Goal: Communication & Community: Answer question/provide support

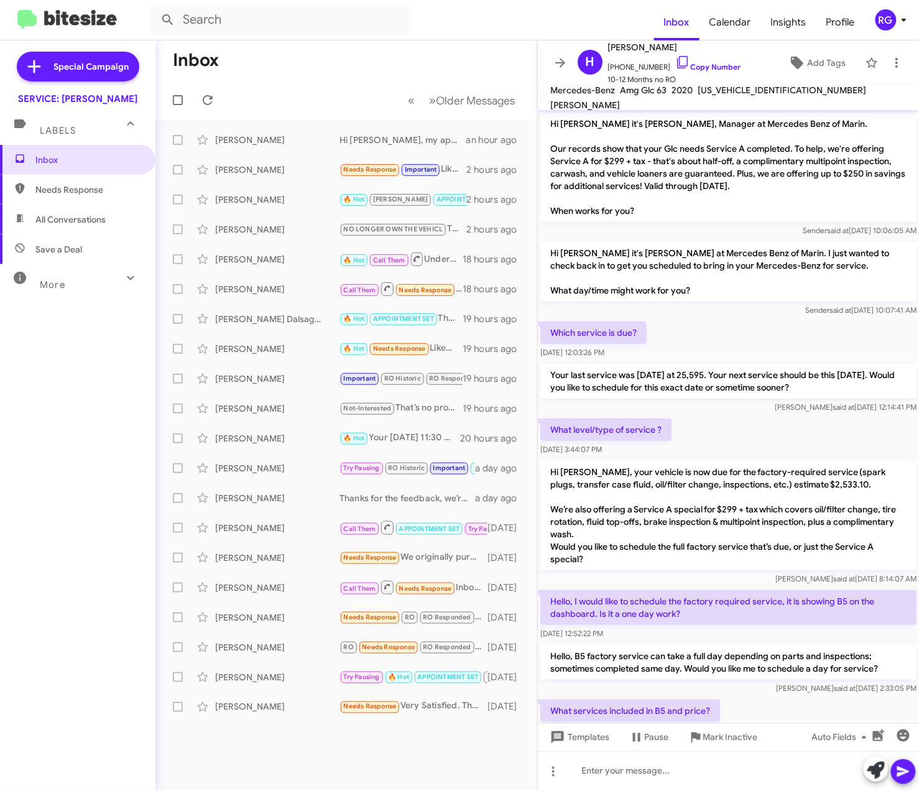
scroll to position [408, 0]
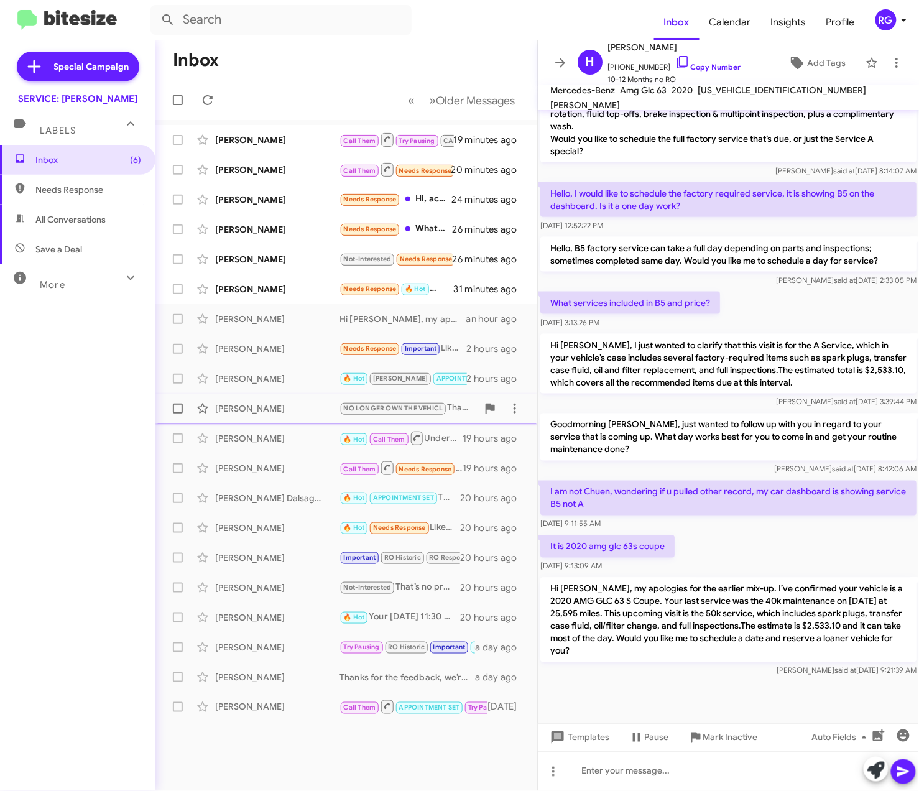
scroll to position [408, 0]
click at [287, 290] on div "[PERSON_NAME]" at bounding box center [277, 289] width 124 height 12
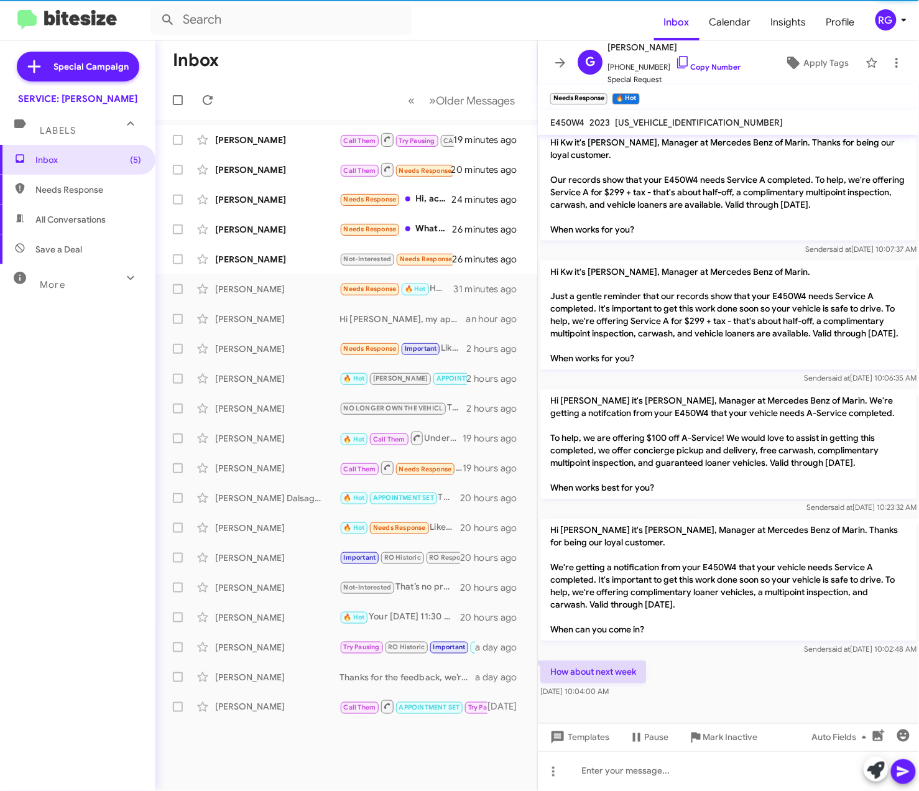
scroll to position [542, 0]
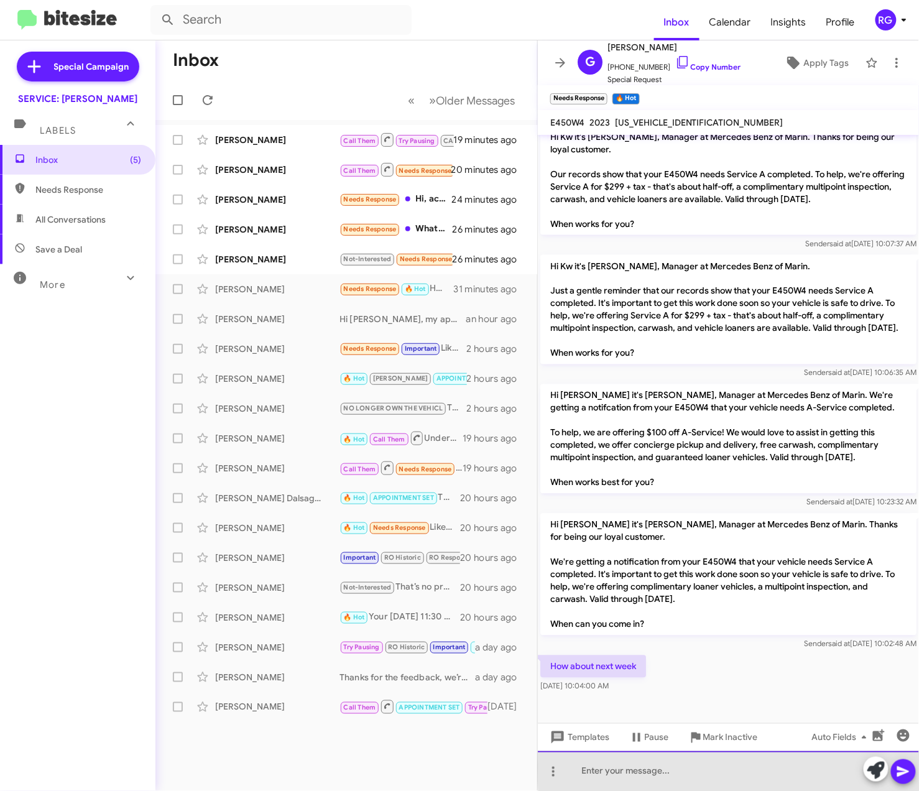
click at [853, 767] on div at bounding box center [728, 771] width 381 height 40
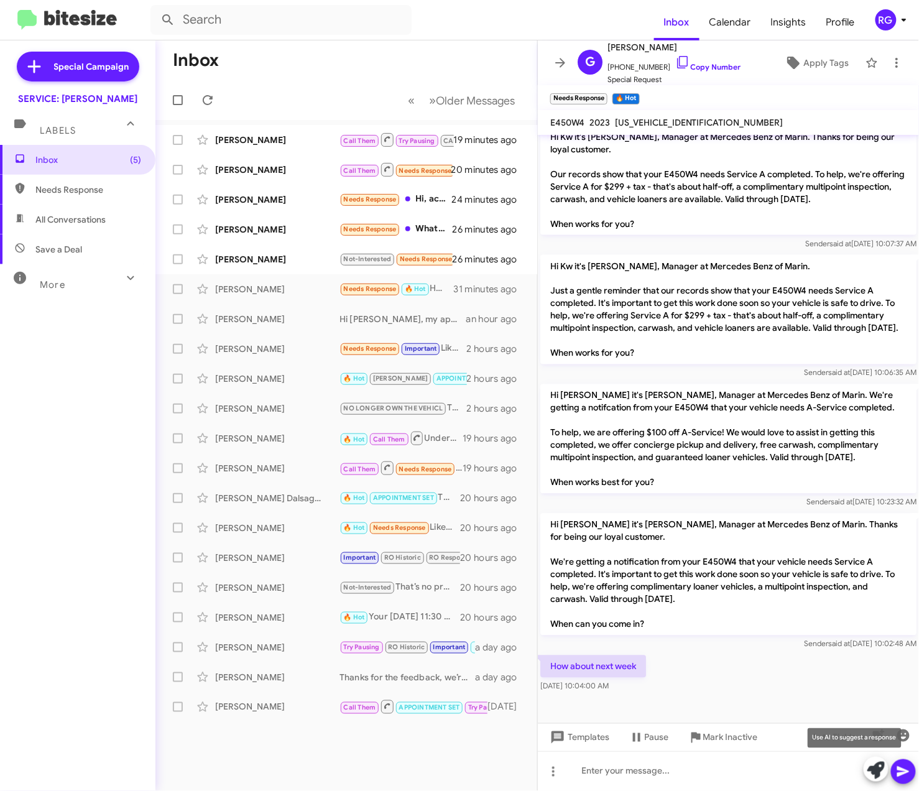
click at [865, 763] on button at bounding box center [875, 768] width 25 height 25
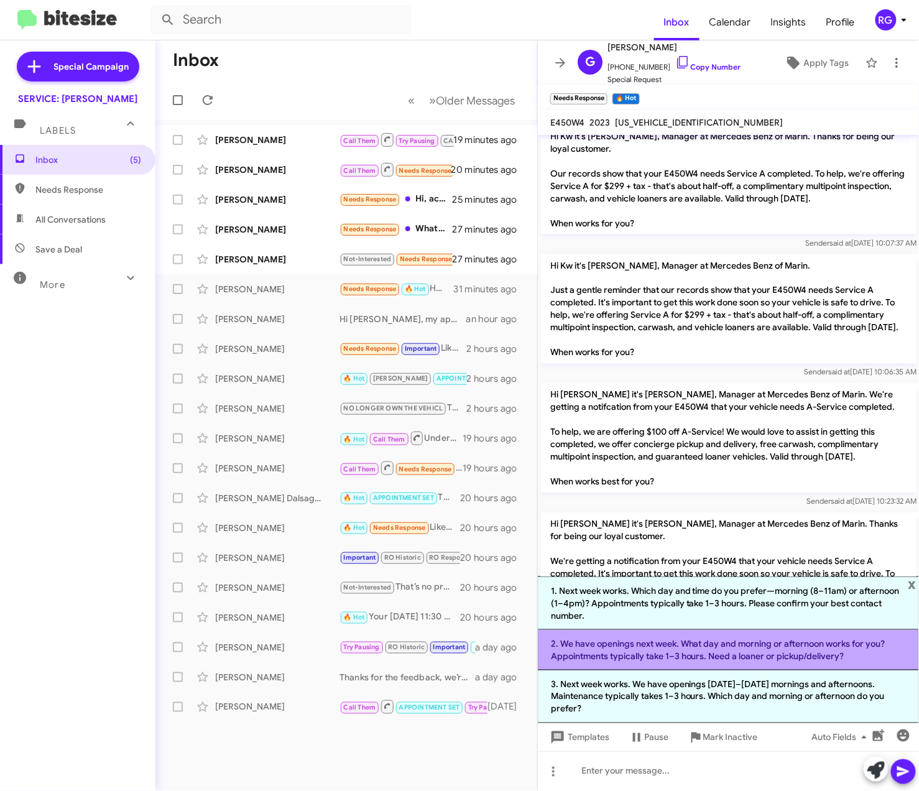
click at [842, 657] on li "2. We have openings next week. What day and morning or afternoon works for you?…" at bounding box center [728, 650] width 381 height 40
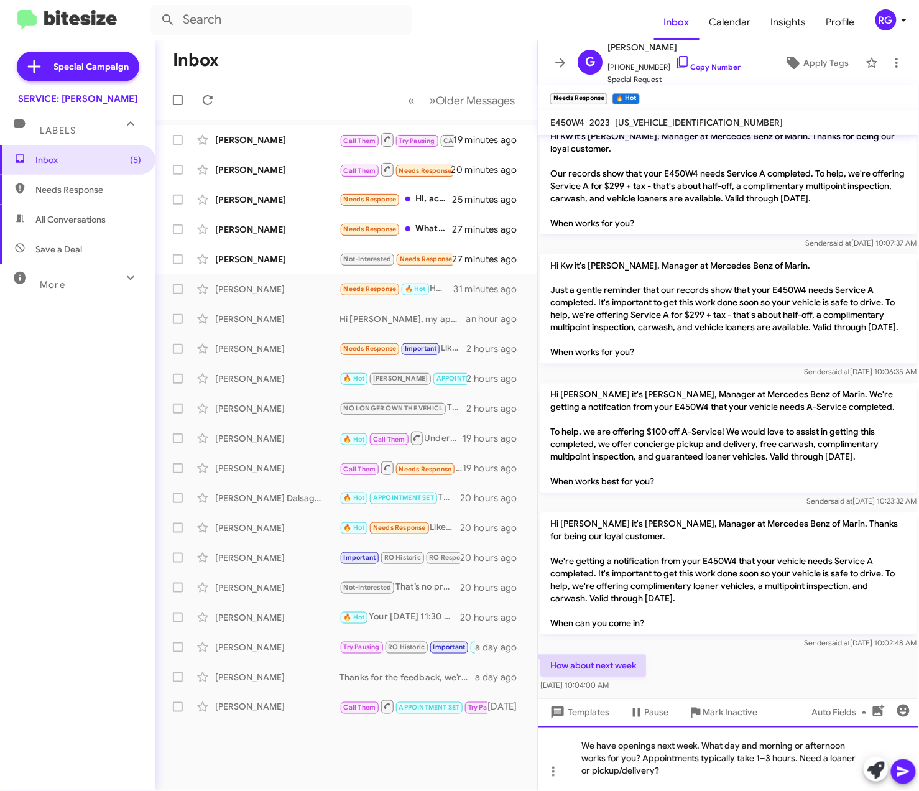
click at [655, 768] on div "We have openings next week. What day and morning or afternoon works for you? Ap…" at bounding box center [728, 758] width 381 height 65
click at [761, 762] on div "We have openings next week. What day and morning or afternoon works for you? Ap…" at bounding box center [728, 758] width 381 height 65
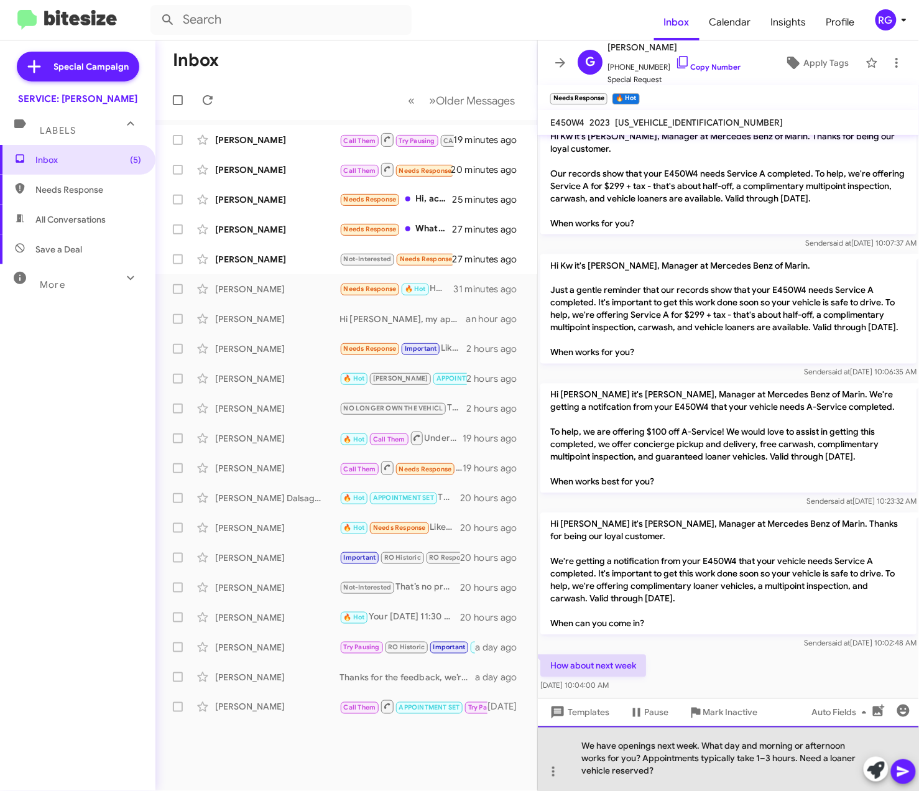
click at [768, 759] on div "We have openings next week. What day and morning or afternoon works for you? Ap…" at bounding box center [728, 758] width 381 height 65
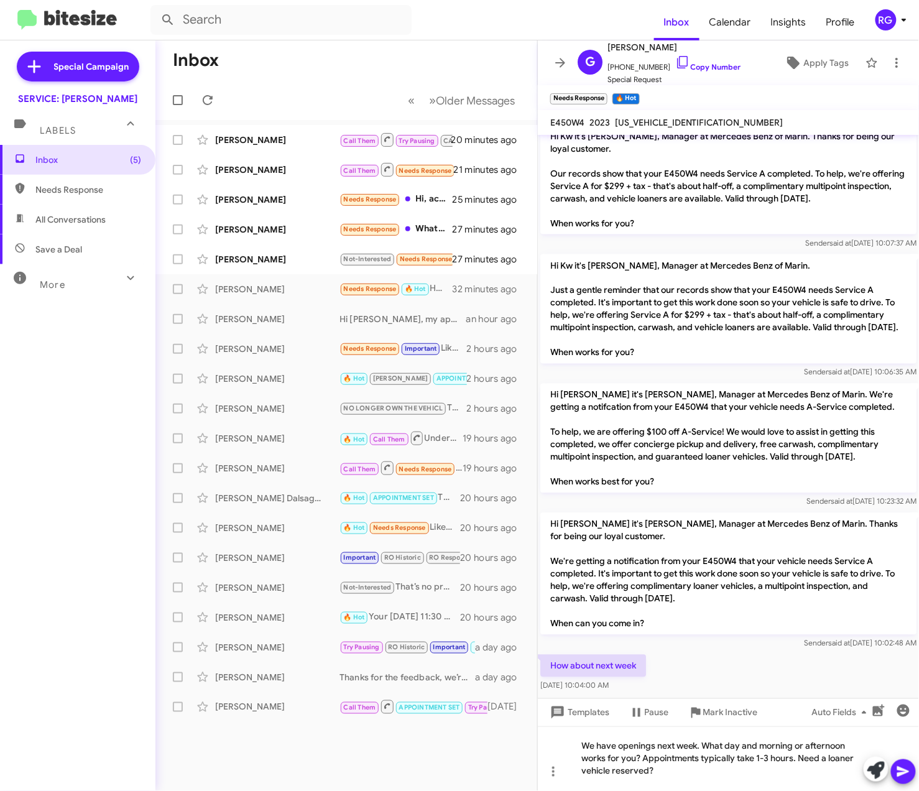
click at [911, 771] on icon at bounding box center [903, 771] width 15 height 15
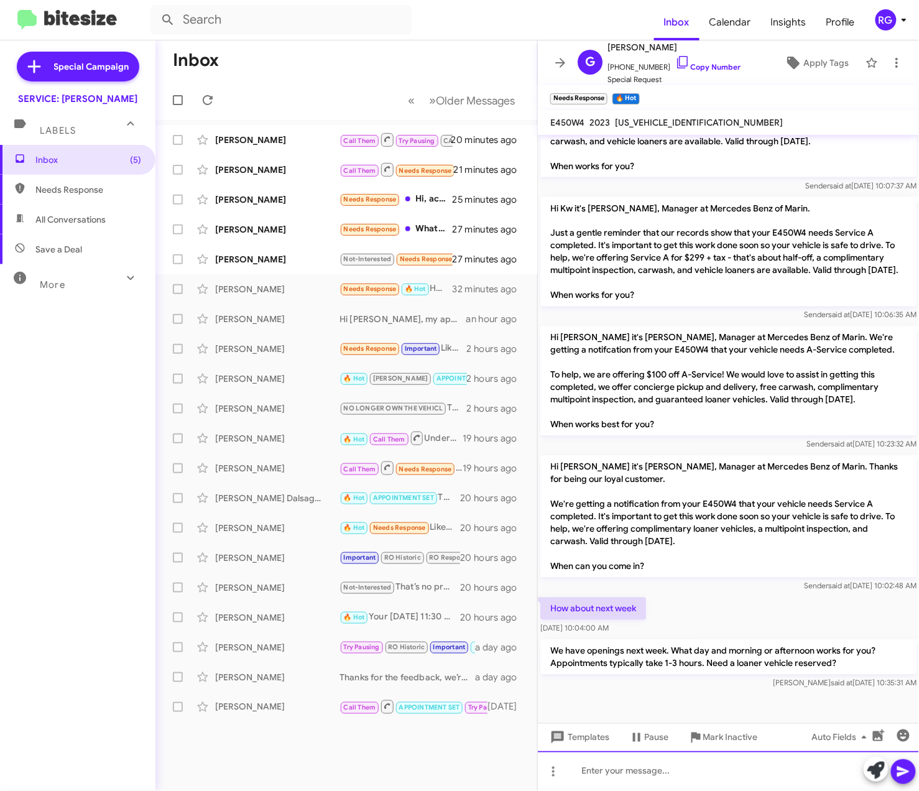
scroll to position [600, 0]
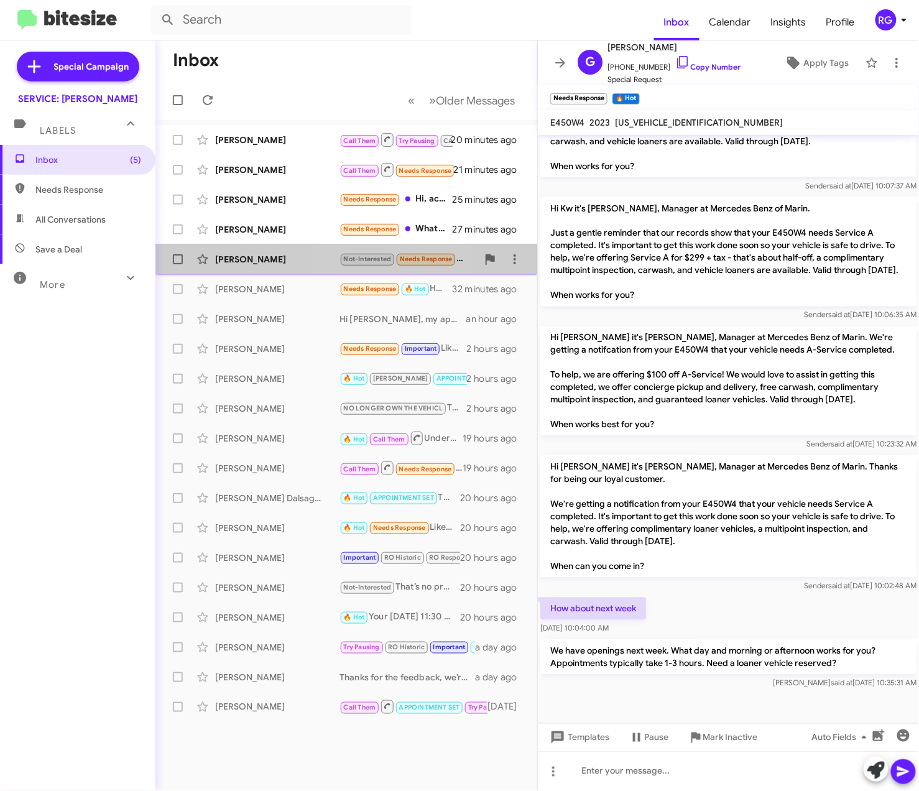
click at [363, 252] on div "Katie Smith Not-Interested Needs Response Thanks 27 minutes ago" at bounding box center [346, 259] width 362 height 25
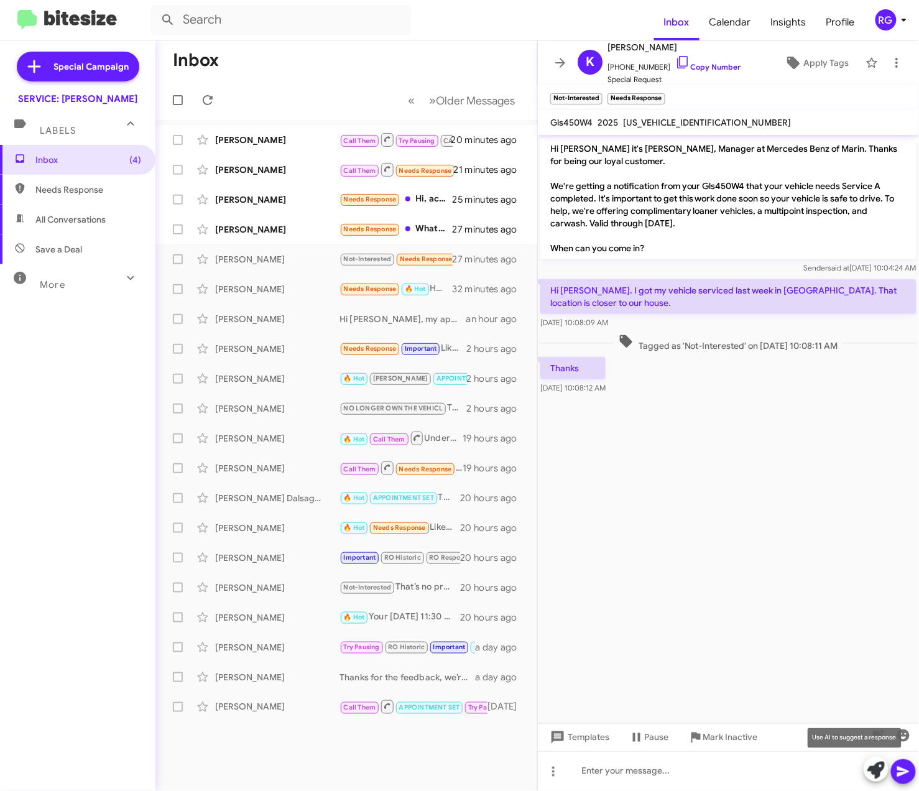
click at [883, 773] on icon at bounding box center [875, 769] width 17 height 17
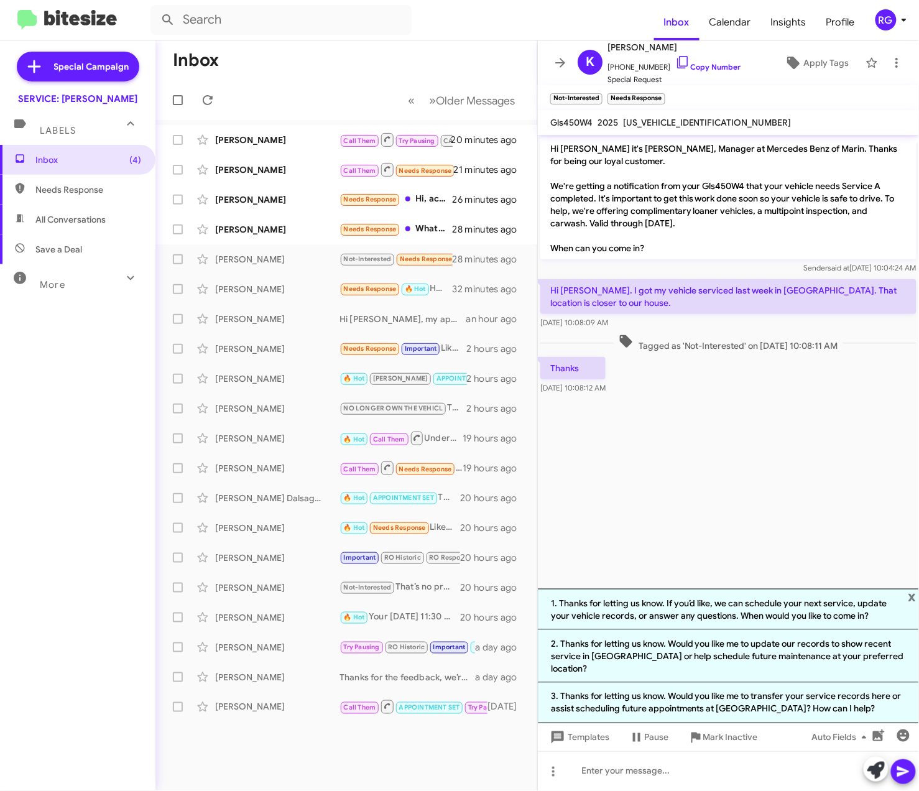
click at [911, 604] on span "x" at bounding box center [912, 596] width 8 height 15
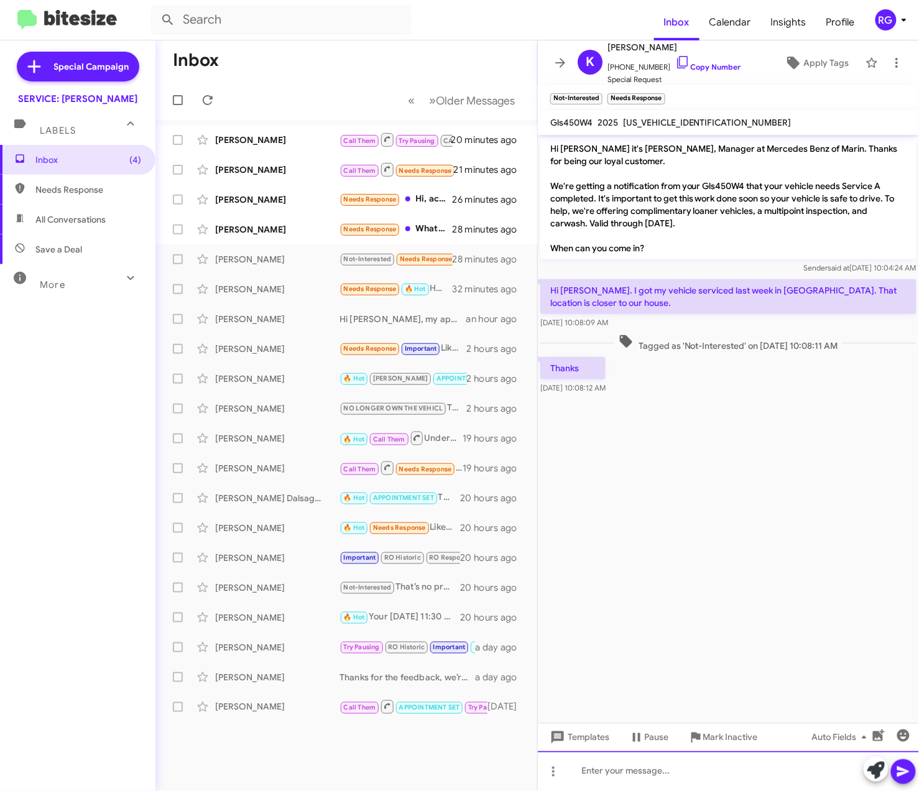
click at [704, 773] on div at bounding box center [728, 771] width 381 height 40
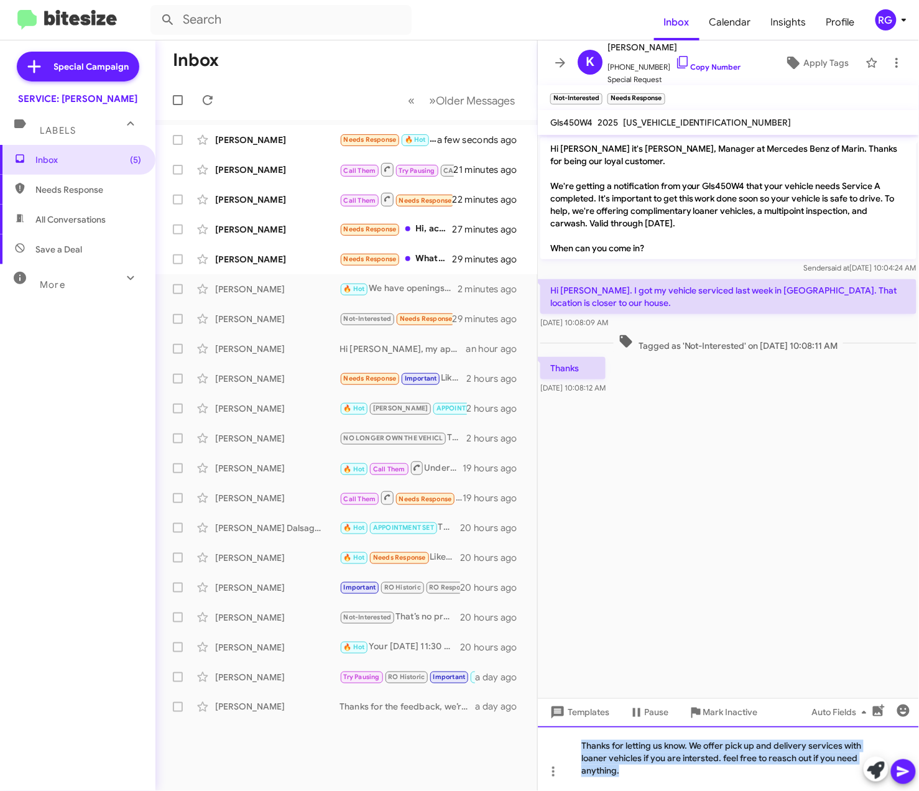
drag, startPoint x: 638, startPoint y: 774, endPoint x: 533, endPoint y: 738, distance: 110.5
click at [533, 738] on div "Inbox « Previous » Next Older Messages Eric Johnston Needs Response 🔥 Hot For t…" at bounding box center [536, 415] width 763 height 750
copy div "Thanks for letting us know. We offer pick up and delivery services with loaner …"
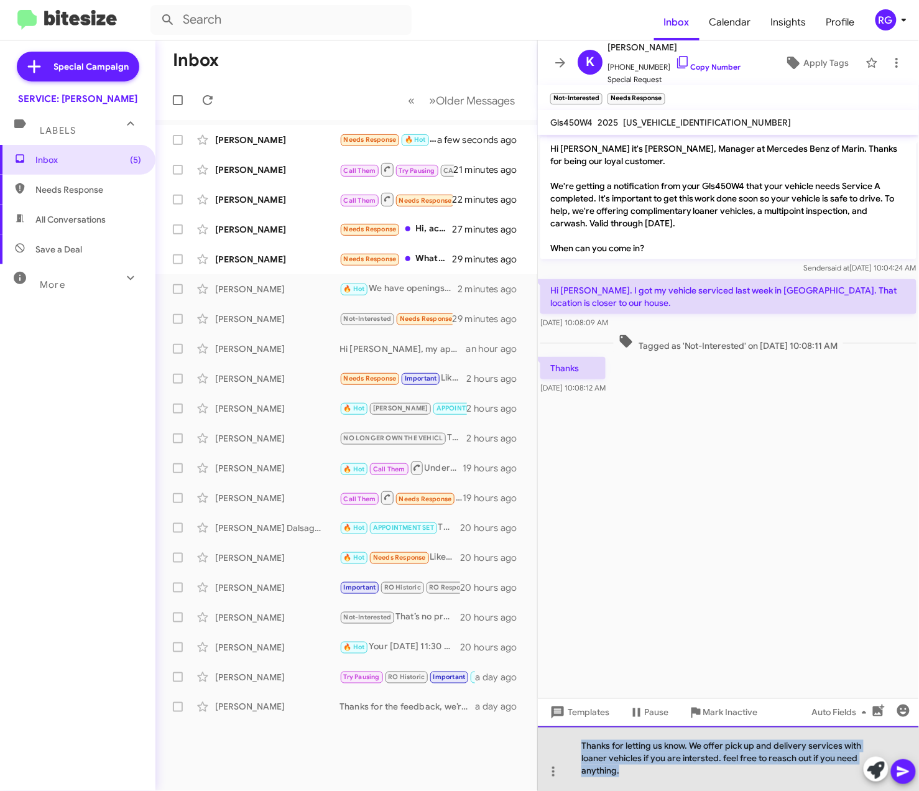
drag, startPoint x: 675, startPoint y: 761, endPoint x: 668, endPoint y: 766, distance: 9.3
click at [675, 761] on div "Thanks for letting us know. We offer pick up and delivery services with loaner …" at bounding box center [728, 758] width 381 height 65
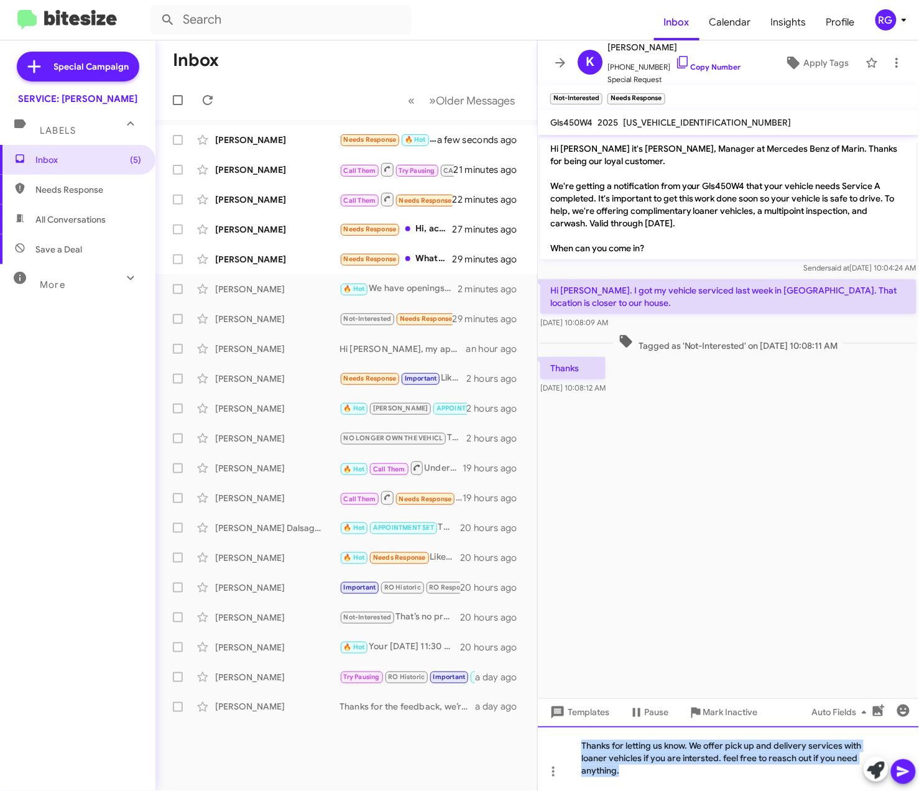
click at [650, 773] on div "Thanks for letting us know. We offer pick up and delivery services with loaner …" at bounding box center [728, 758] width 381 height 65
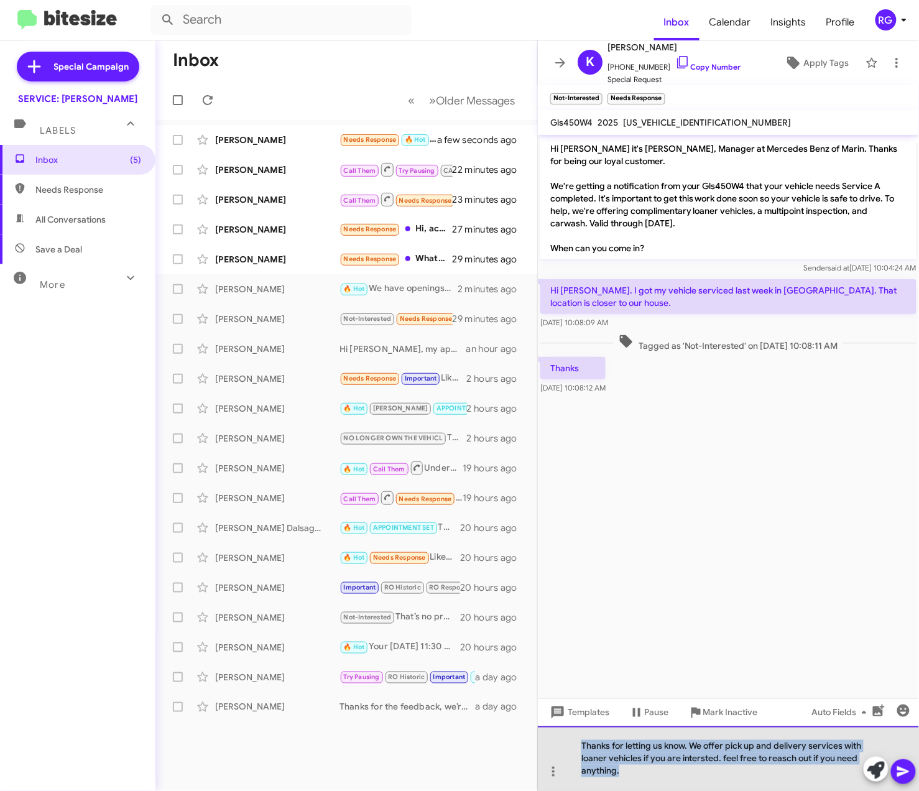
drag, startPoint x: 605, startPoint y: 755, endPoint x: 558, endPoint y: 737, distance: 50.6
click at [558, 737] on div "Thanks for letting us know. We offer pick up and delivery services with loaner …" at bounding box center [728, 758] width 381 height 65
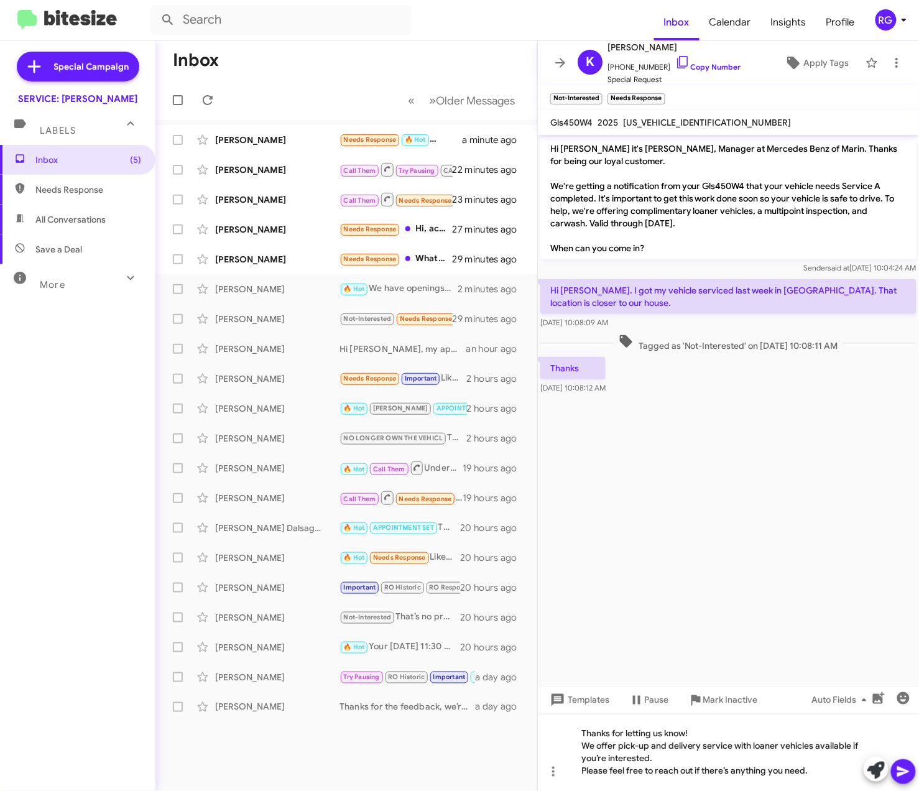
click at [908, 771] on icon at bounding box center [903, 771] width 15 height 15
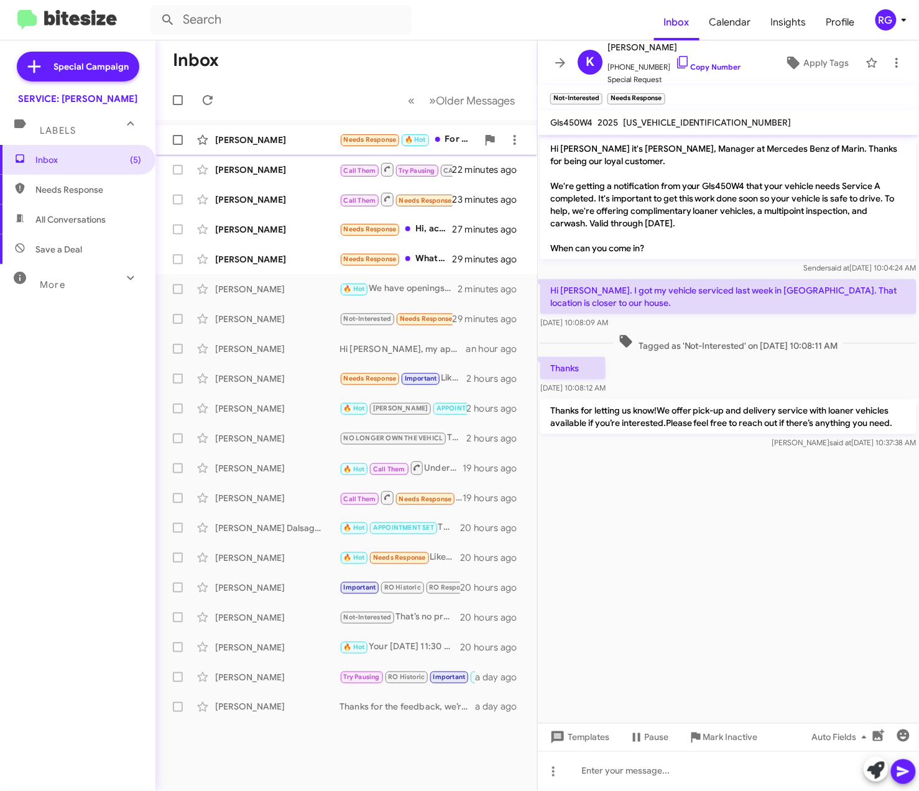
click at [299, 142] on div "[PERSON_NAME]" at bounding box center [277, 140] width 124 height 12
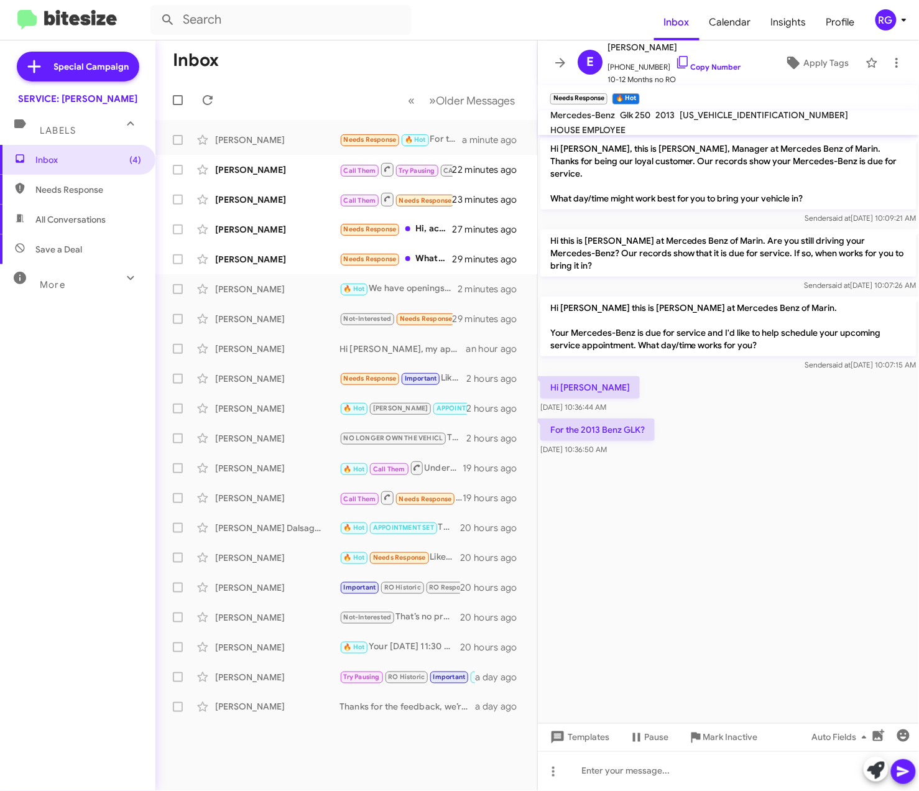
click at [727, 121] on span "WDCGG0EB6DG145037" at bounding box center [763, 114] width 168 height 11
copy span "WDCGG0EB6DG145037"
click at [869, 769] on icon at bounding box center [875, 769] width 17 height 17
click at [866, 776] on button at bounding box center [875, 768] width 25 height 25
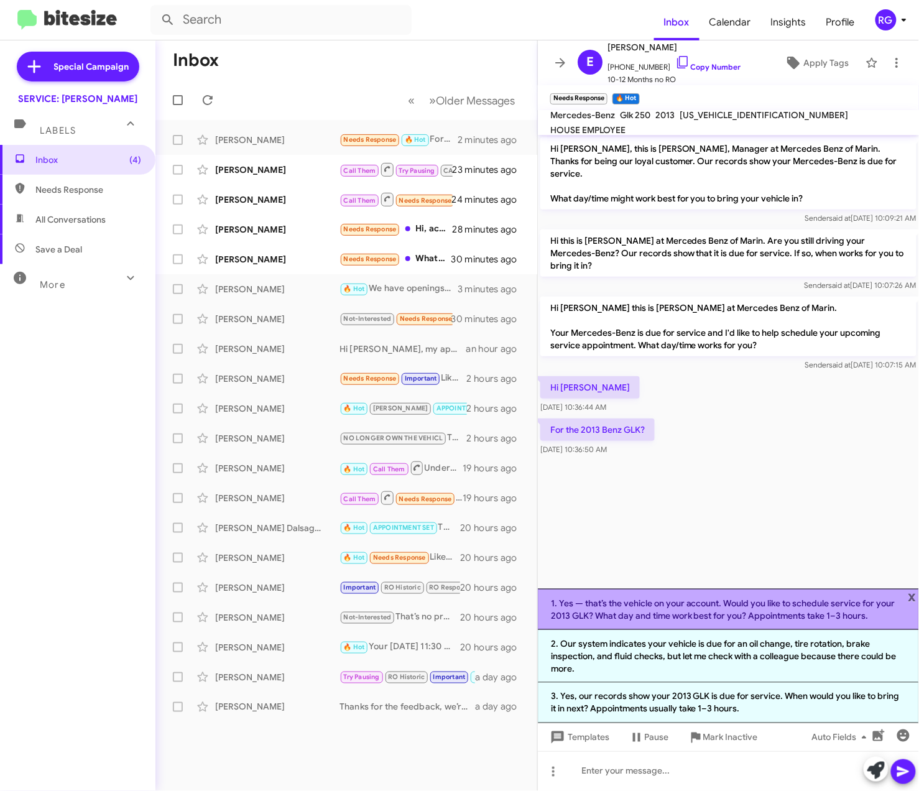
click at [673, 615] on li "1. Yes — that’s the vehicle on your account. Would you like to schedule service…" at bounding box center [728, 609] width 381 height 41
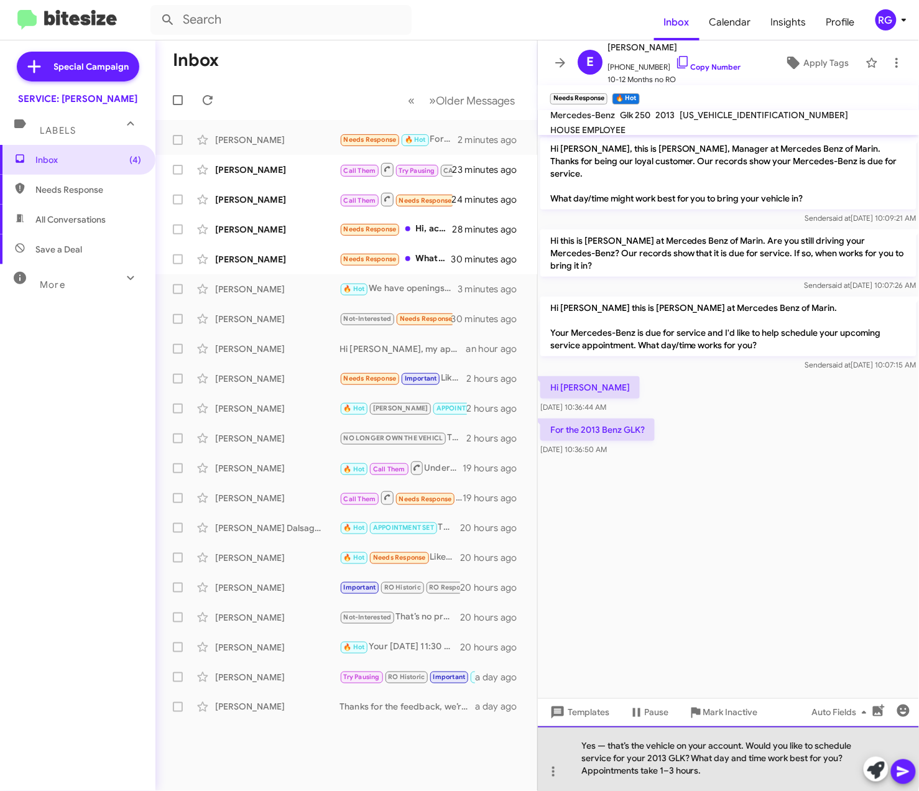
click at [602, 744] on div "Yes — that’s the vehicle on your account. Would you like to schedule service fo…" at bounding box center [728, 758] width 381 height 65
click at [608, 746] on div "Yes — that’s the vehicle on your account. Would you like to schedule service fo…" at bounding box center [728, 758] width 381 height 65
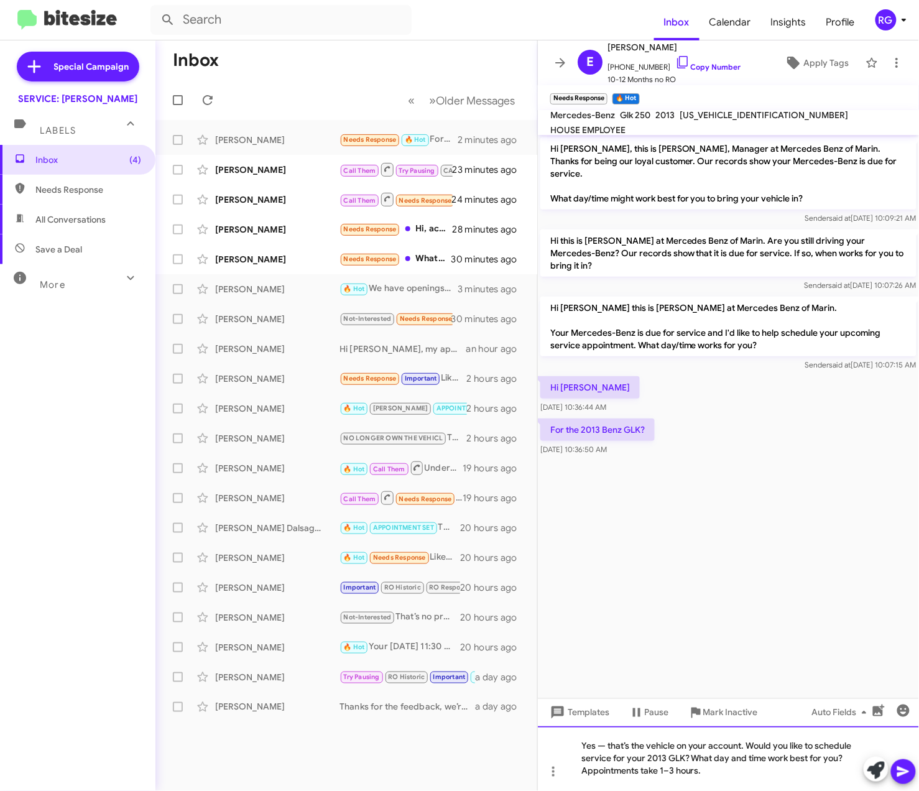
click at [598, 742] on div "Yes — that’s the vehicle on your account. Would you like to schedule service fo…" at bounding box center [728, 758] width 381 height 65
click at [608, 746] on div "Yes — that’s the vehicle on your account. Would you like to schedule service fo…" at bounding box center [728, 758] width 381 height 65
click at [704, 740] on div "Yes, that’s the vehicle on your account. Would you like to schedule service for…" at bounding box center [728, 758] width 381 height 65
click at [736, 743] on div "Yes, that’s the vehicle on your account. Would you like to schedule service for…" at bounding box center [728, 758] width 381 height 65
click at [821, 776] on div "Yes, that’s the vehicle. Would you like to schedule service for your 2013 GLK? …" at bounding box center [728, 758] width 381 height 65
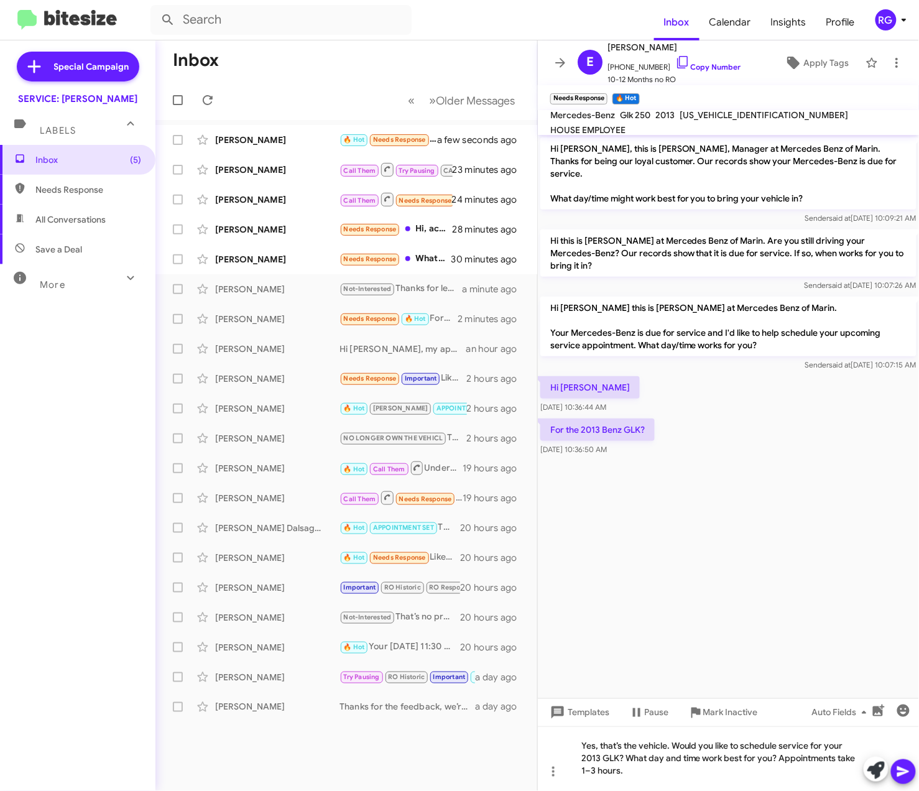
click at [908, 769] on icon at bounding box center [903, 771] width 15 height 15
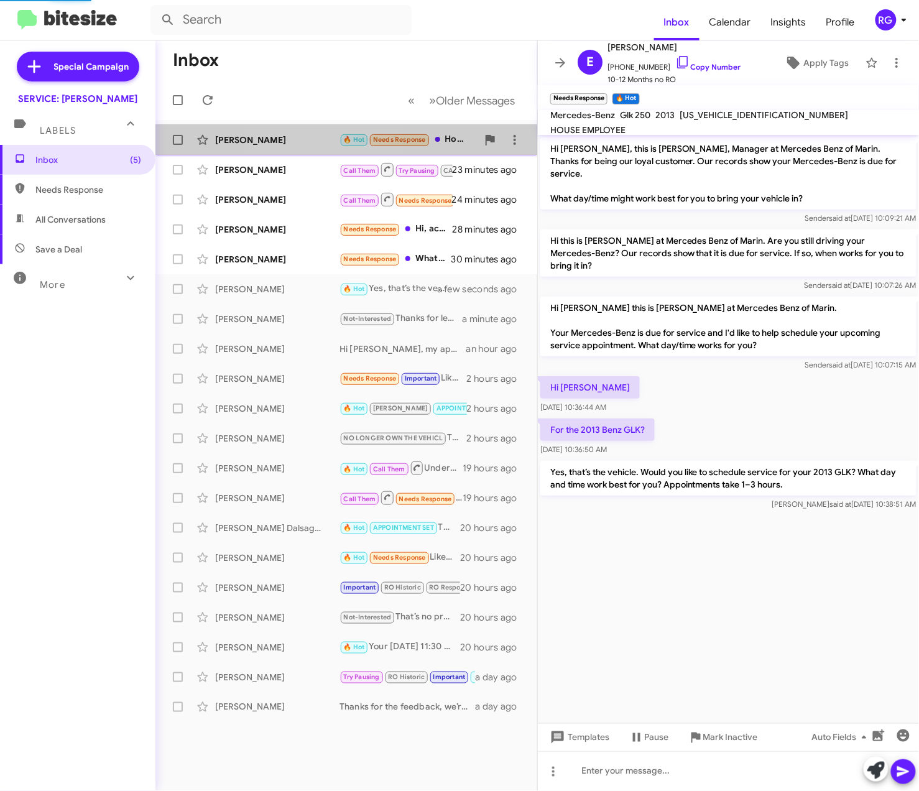
click at [312, 147] on div "Gisela Lake 🔥 Hot Needs Response How about Tuesday My husband can pick me up No…" at bounding box center [346, 139] width 362 height 25
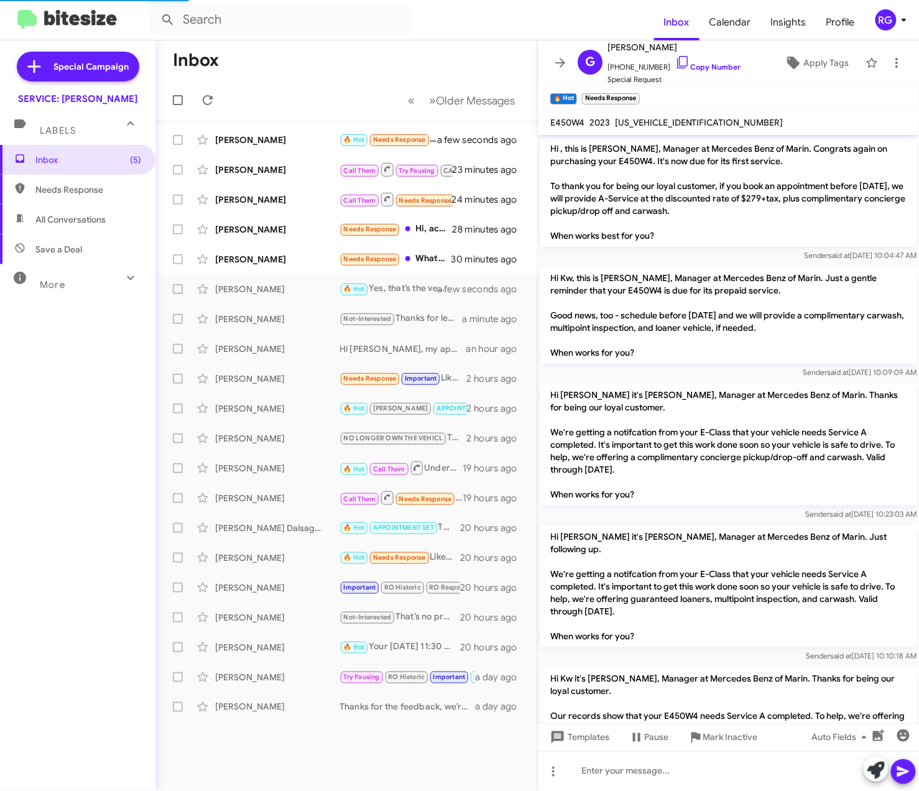
scroll to position [669, 0]
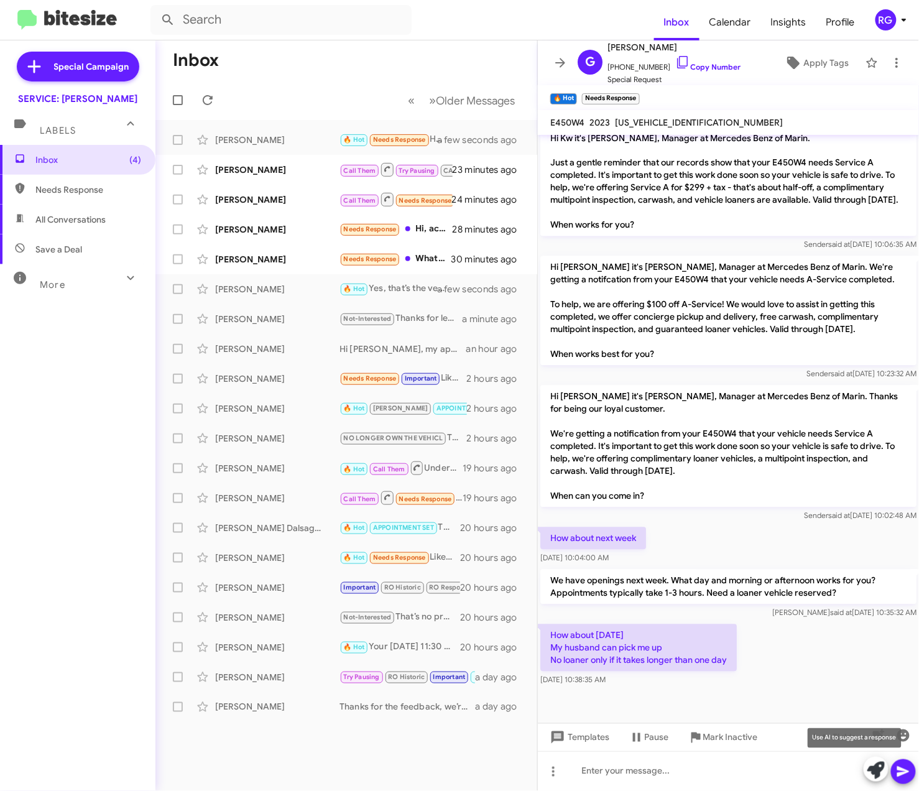
click at [878, 772] on icon at bounding box center [875, 769] width 17 height 17
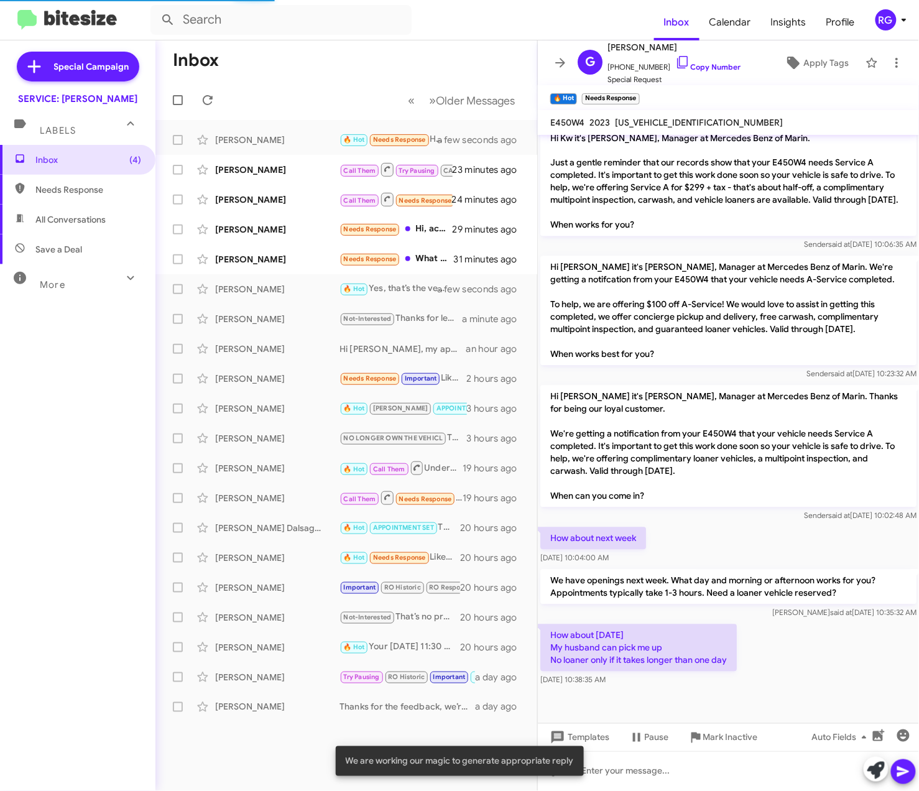
click at [687, 126] on span "W1KZF5KB2PB183410" at bounding box center [699, 122] width 168 height 11
click at [687, 127] on span "W1KZF5KB2PB183410" at bounding box center [699, 122] width 168 height 11
drag, startPoint x: 687, startPoint y: 127, endPoint x: 679, endPoint y: 132, distance: 9.8
drag, startPoint x: 679, startPoint y: 132, endPoint x: 679, endPoint y: 121, distance: 11.8
copy span "W1KZF5KB2PB183410"
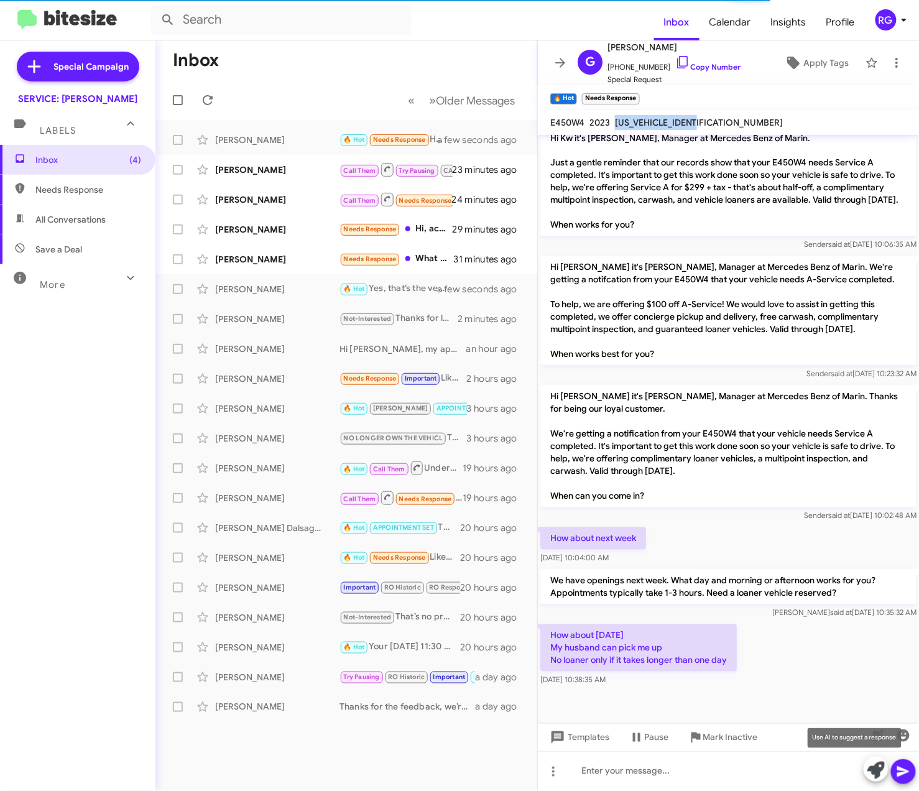
click at [876, 765] on icon at bounding box center [875, 769] width 17 height 17
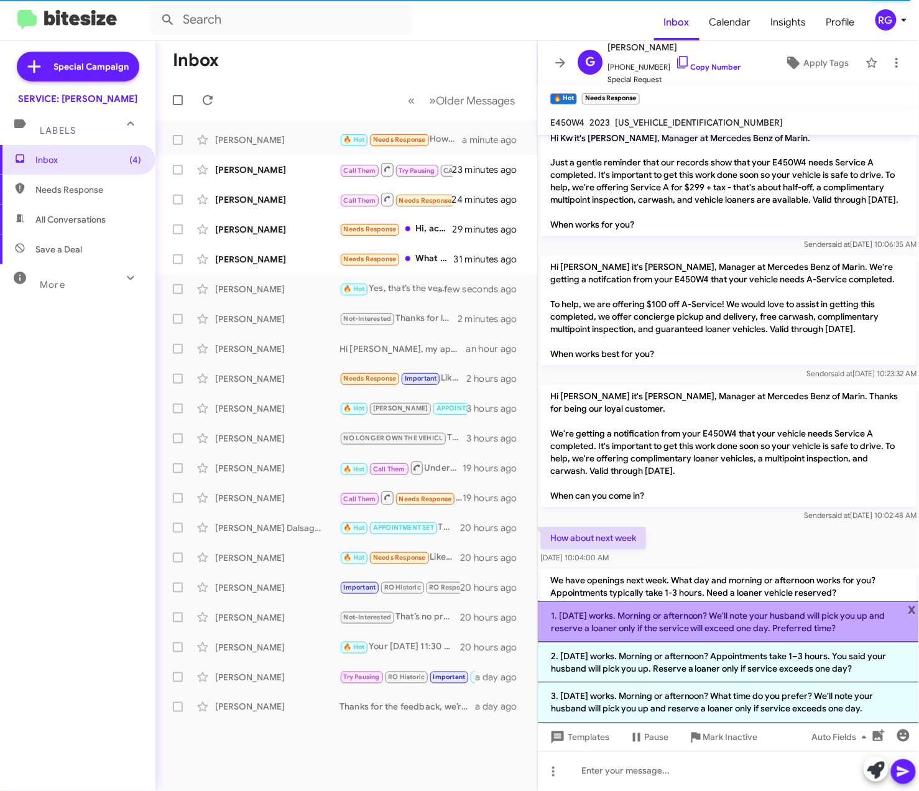
click at [664, 632] on li "1. Tuesday works. Morning or afternoon? We'll note your husband will pick you u…" at bounding box center [728, 621] width 381 height 41
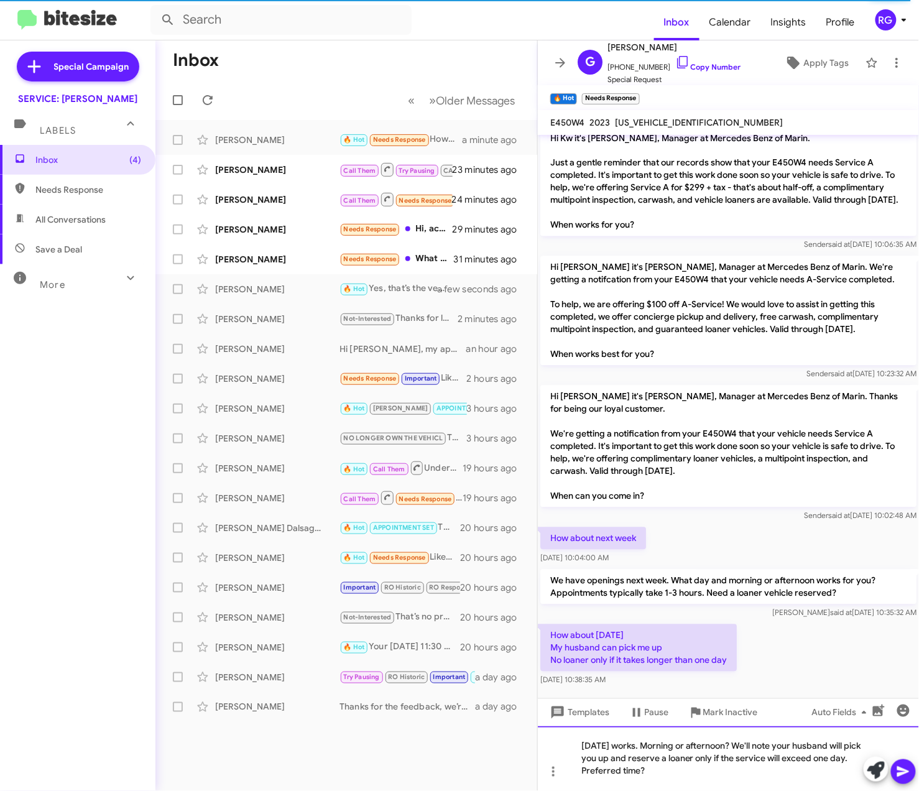
click at [747, 783] on div "Tuesday works. Morning or afternoon? We'll note your husband will pick you up a…" at bounding box center [728, 758] width 381 height 65
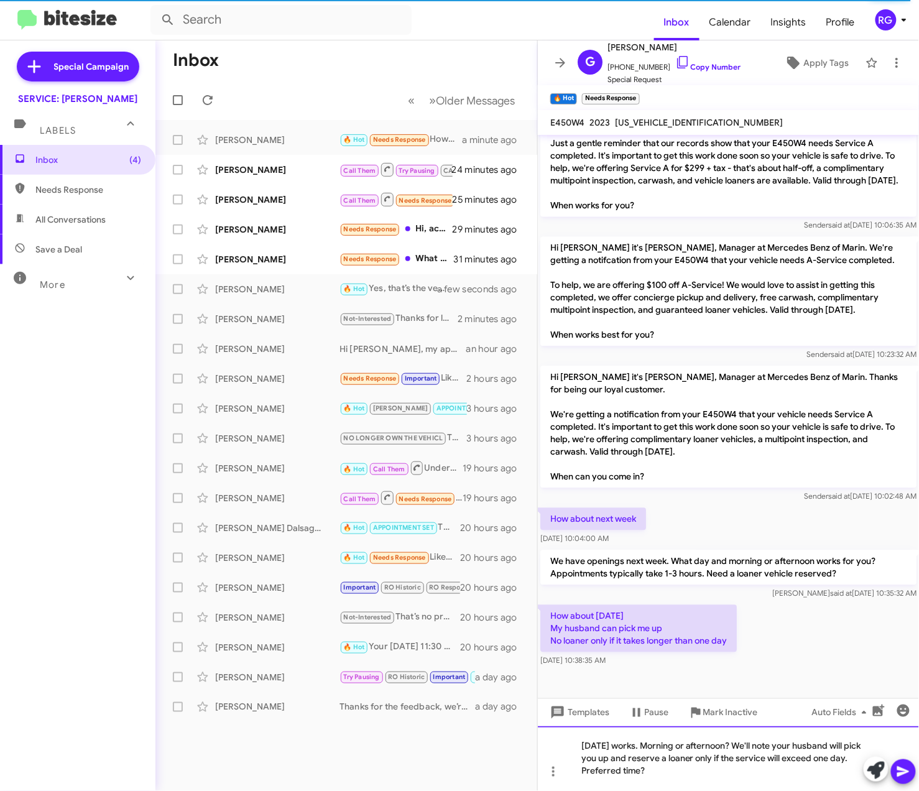
scroll to position [694, 0]
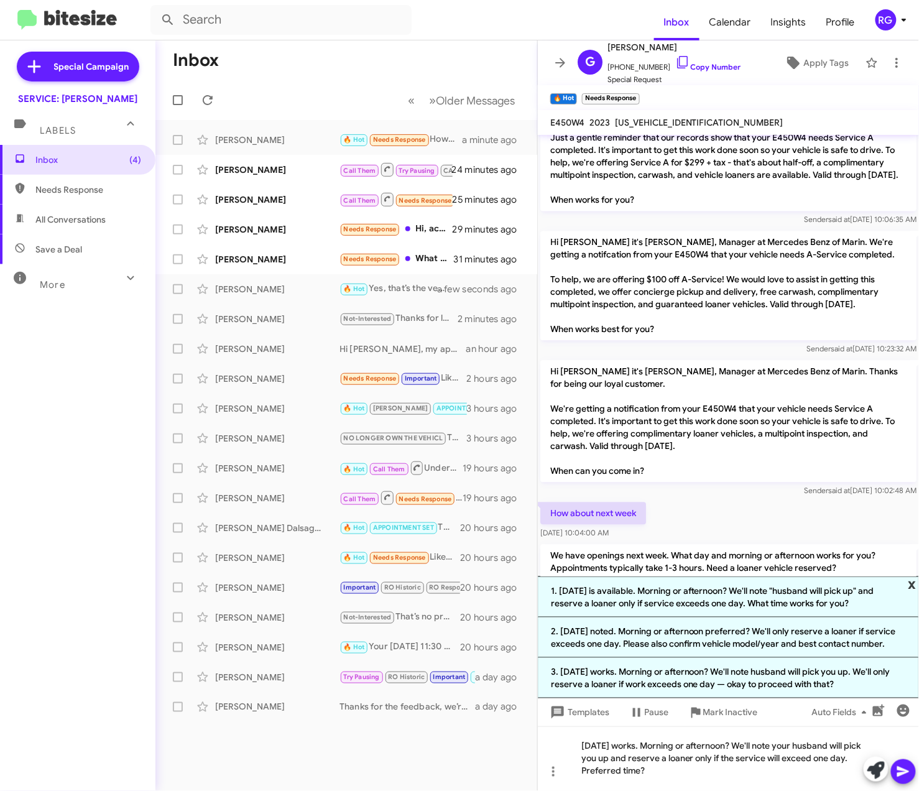
click at [914, 578] on span "x" at bounding box center [912, 583] width 8 height 15
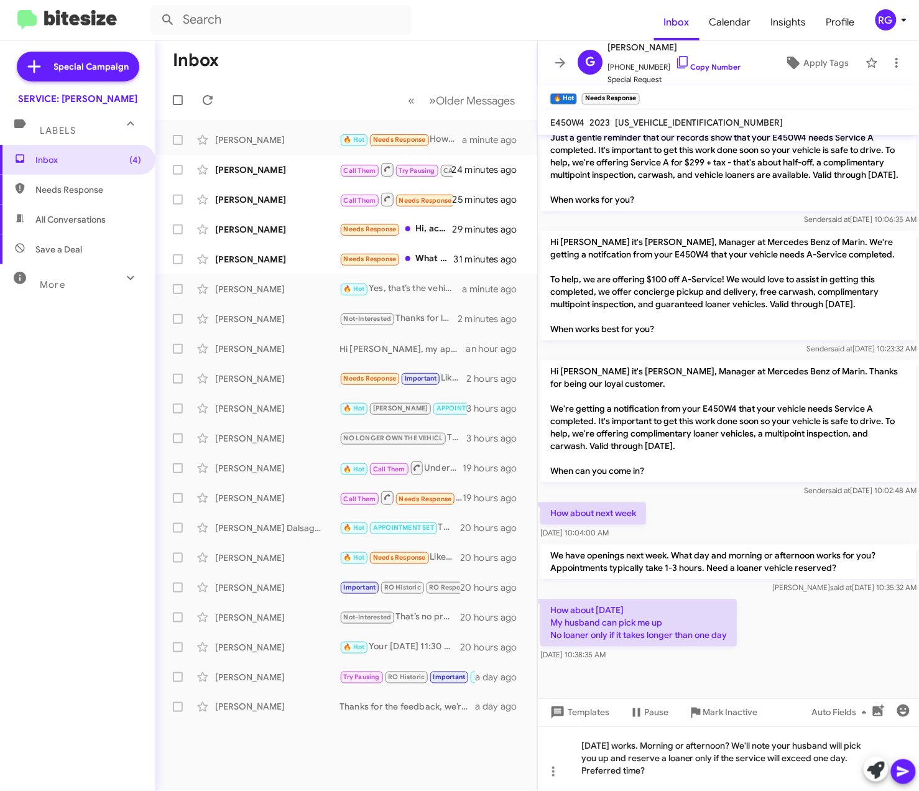
click at [912, 768] on button at bounding box center [903, 771] width 25 height 25
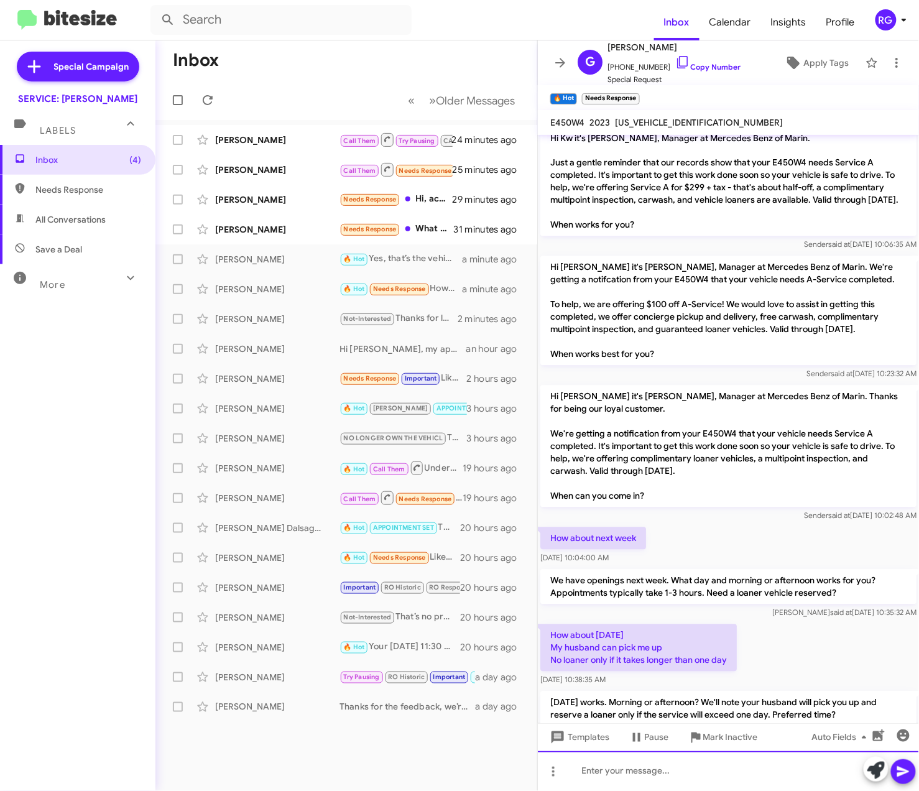
scroll to position [727, 0]
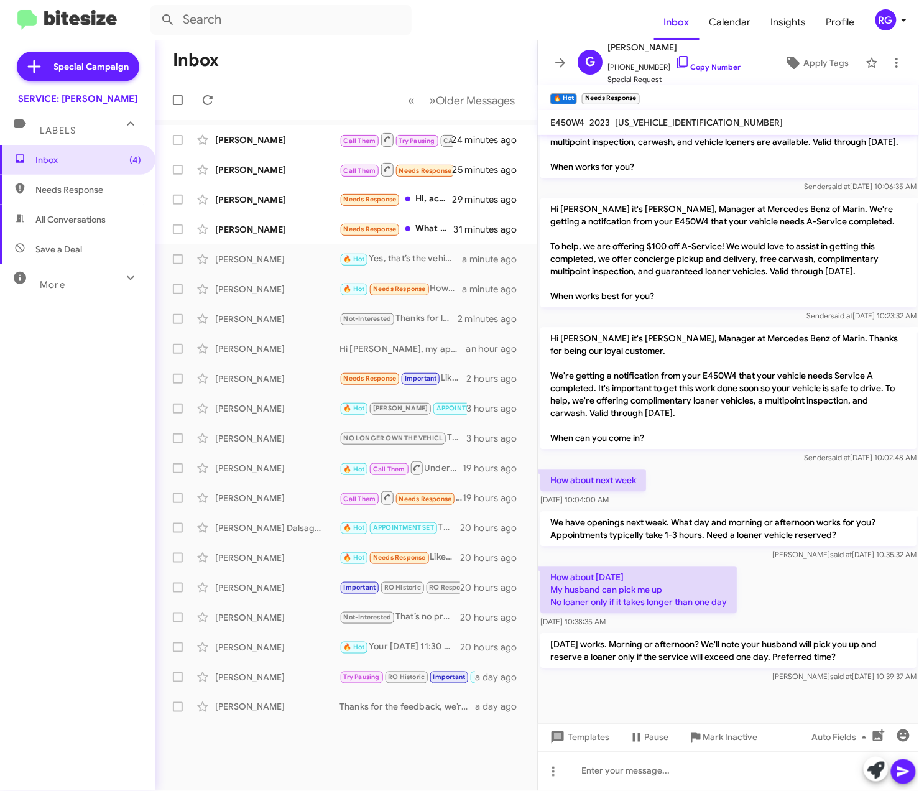
click at [692, 118] on span "W1KZF5KB2PB183410" at bounding box center [699, 122] width 168 height 11
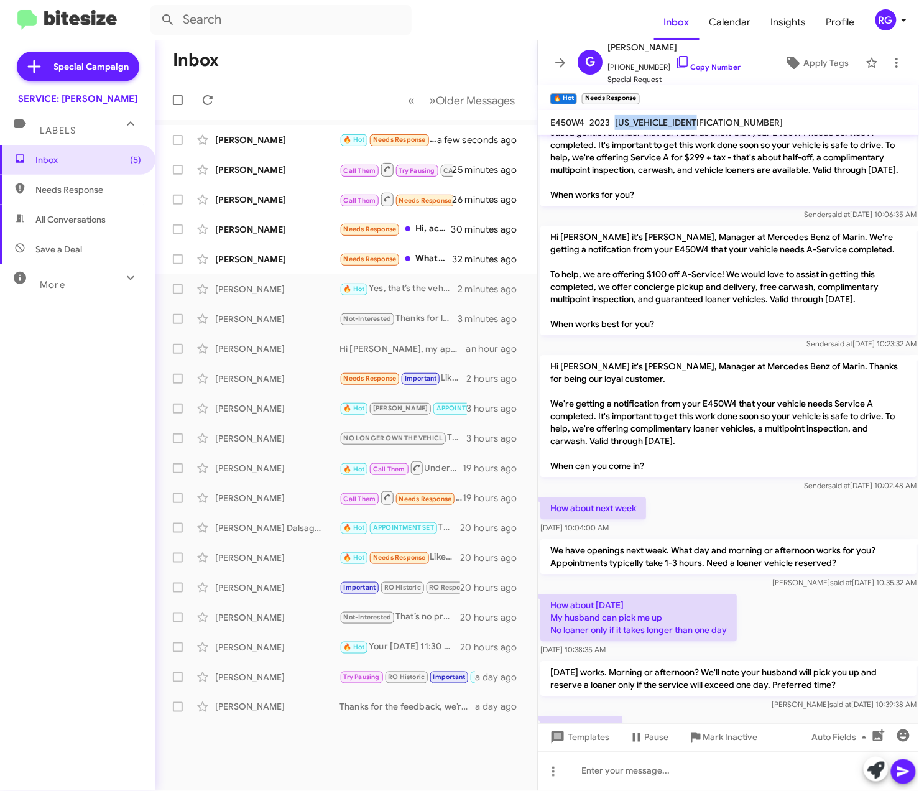
scroll to position [786, 0]
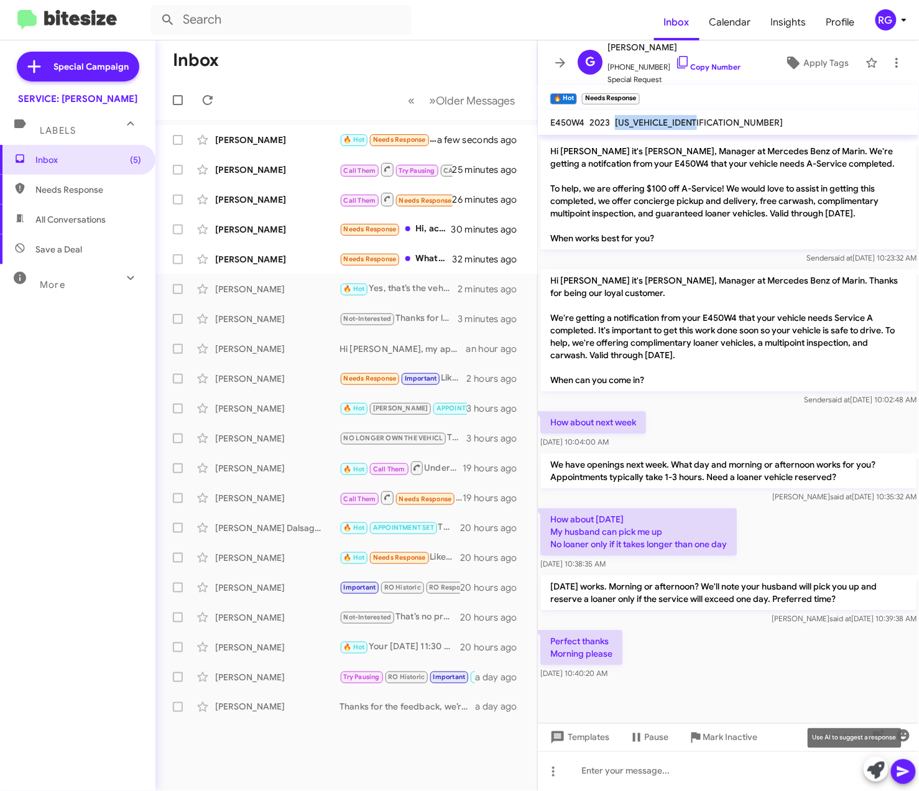
click at [865, 764] on button at bounding box center [875, 768] width 25 height 25
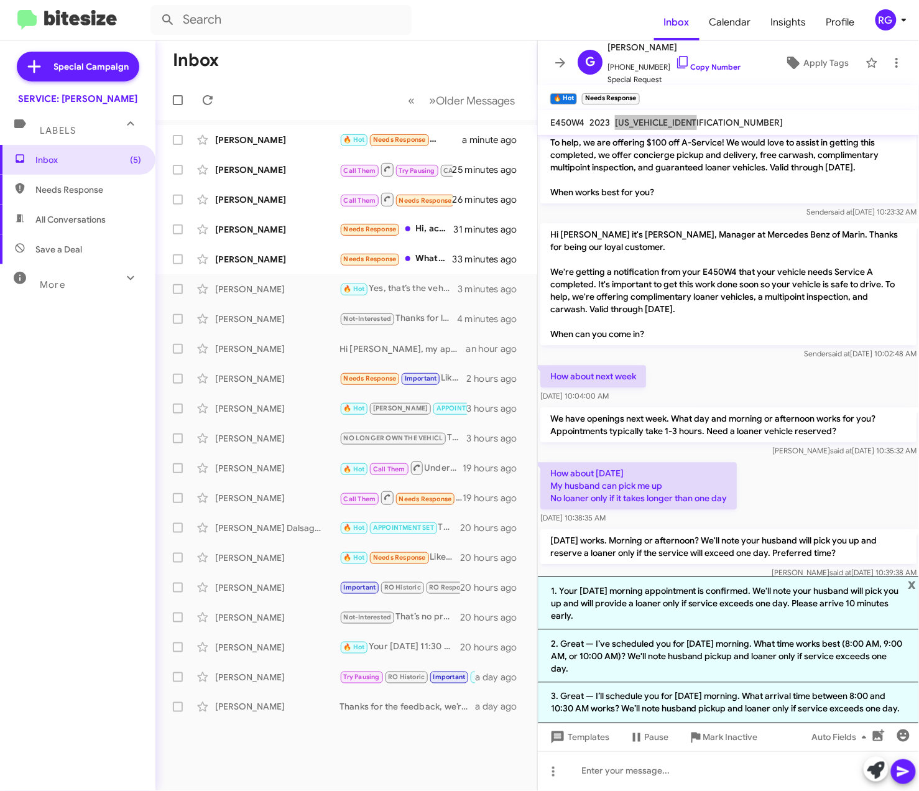
scroll to position [933, 0]
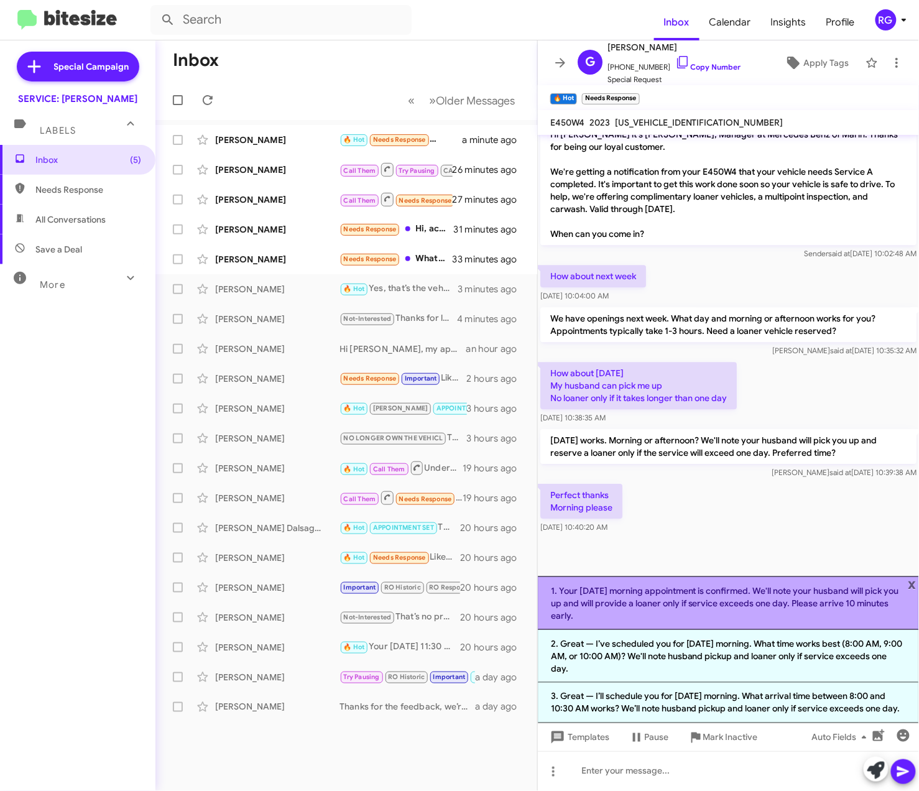
click at [820, 607] on li "1. Your Tuesday morning appointment is confirmed. We'll note your husband will …" at bounding box center [728, 602] width 381 height 53
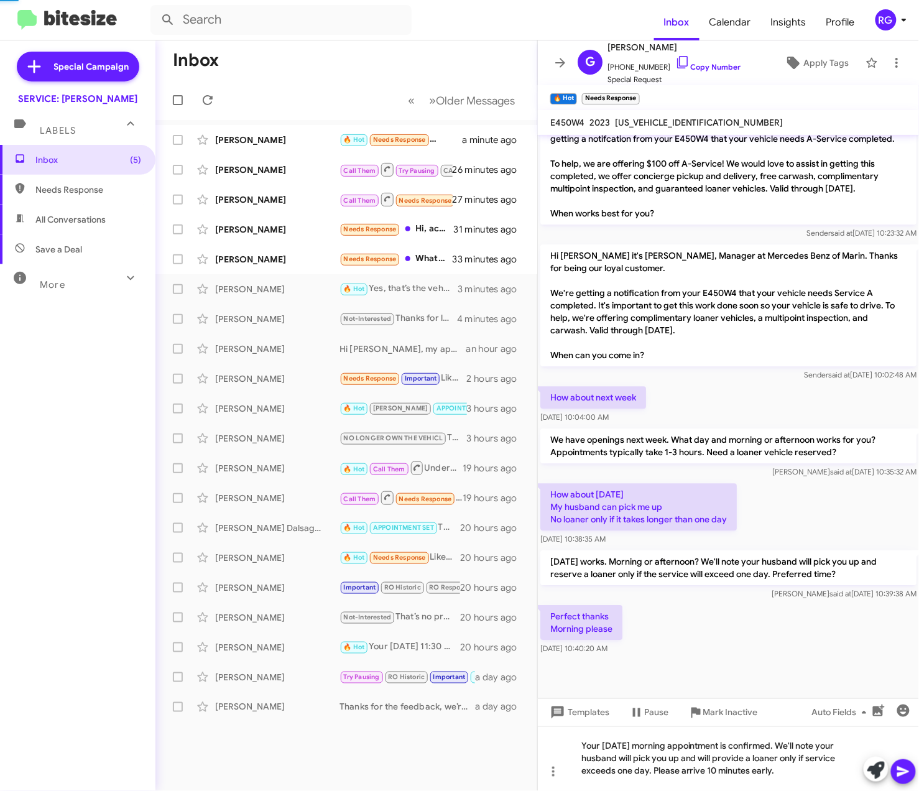
scroll to position [811, 0]
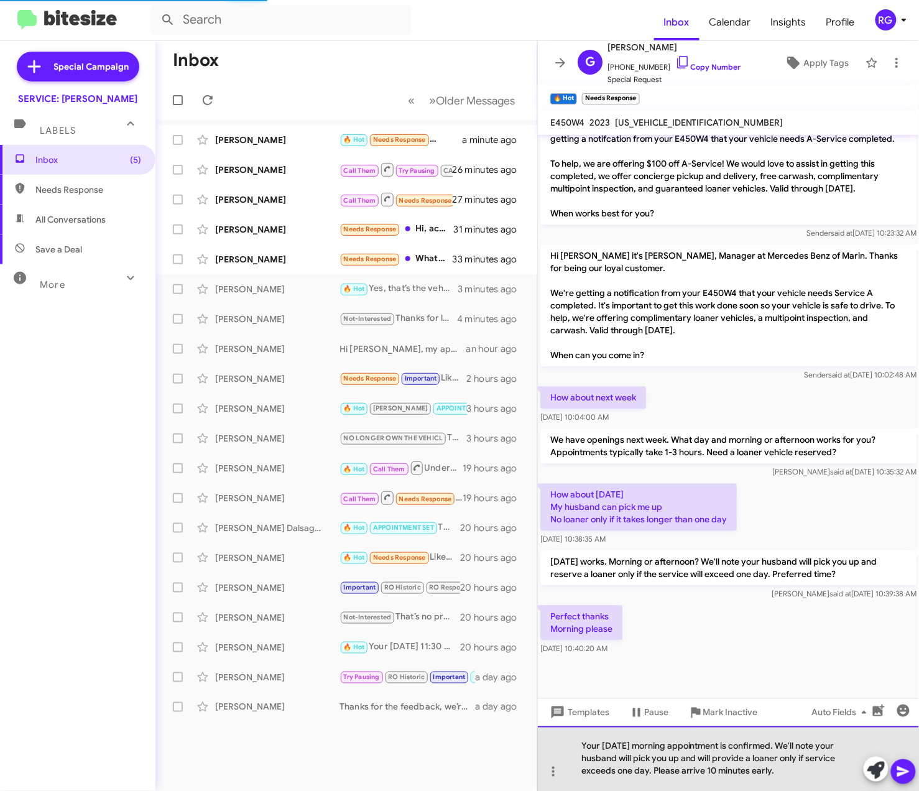
drag, startPoint x: 786, startPoint y: 781, endPoint x: 653, endPoint y: 771, distance: 134.0
click at [653, 771] on div "Your Tuesday morning appointment is confirmed. We'll note your husband will pic…" at bounding box center [728, 758] width 381 height 65
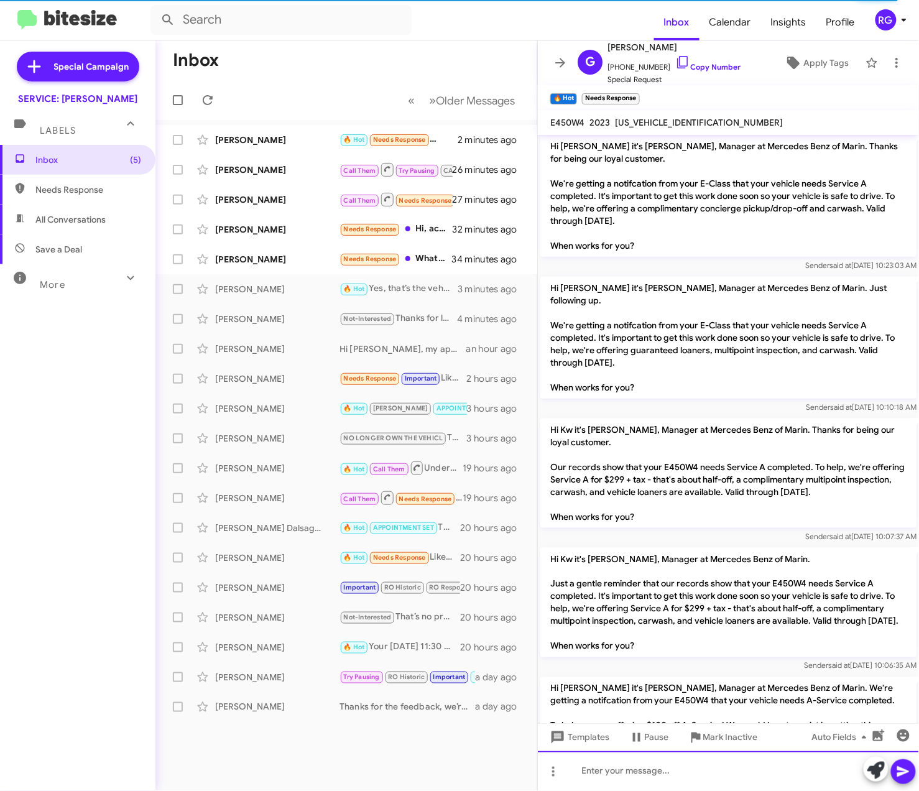
scroll to position [856, 0]
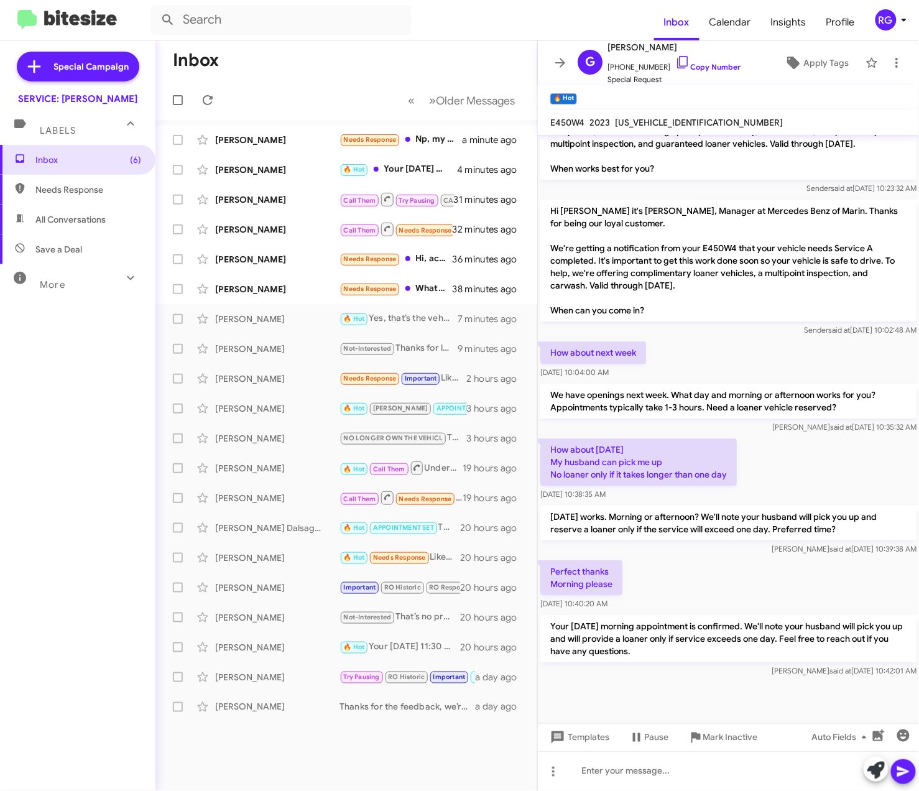
click at [627, 113] on mat-toolbar "E450W4 2023 W1KZF5KB2PB183410" at bounding box center [728, 122] width 381 height 25
click at [632, 114] on mat-toolbar "E450W4 2023 W1KZF5KB2PB183410" at bounding box center [728, 122] width 381 height 25
click at [803, 55] on span "Apply Tags" at bounding box center [825, 63] width 45 height 22
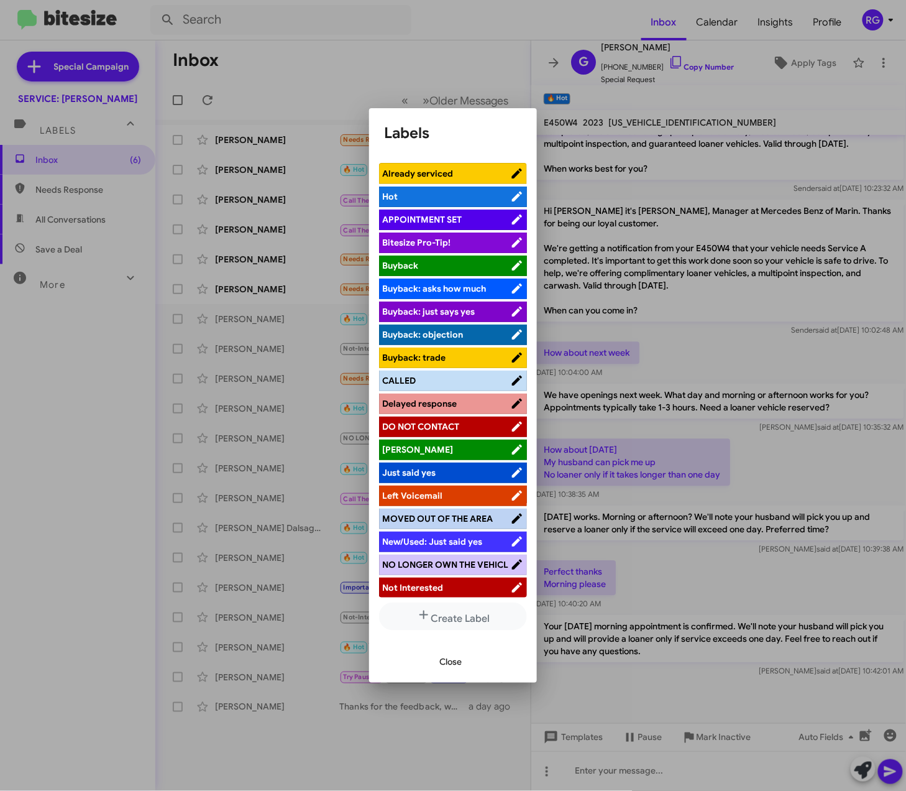
click at [438, 212] on li "APPOINTMENT SET" at bounding box center [453, 219] width 148 height 21
click at [438, 219] on span "APPOINTMENT SET" at bounding box center [422, 219] width 80 height 11
drag, startPoint x: 438, startPoint y: 661, endPoint x: 444, endPoint y: 662, distance: 6.2
click at [438, 662] on button "Close" at bounding box center [451, 661] width 42 height 22
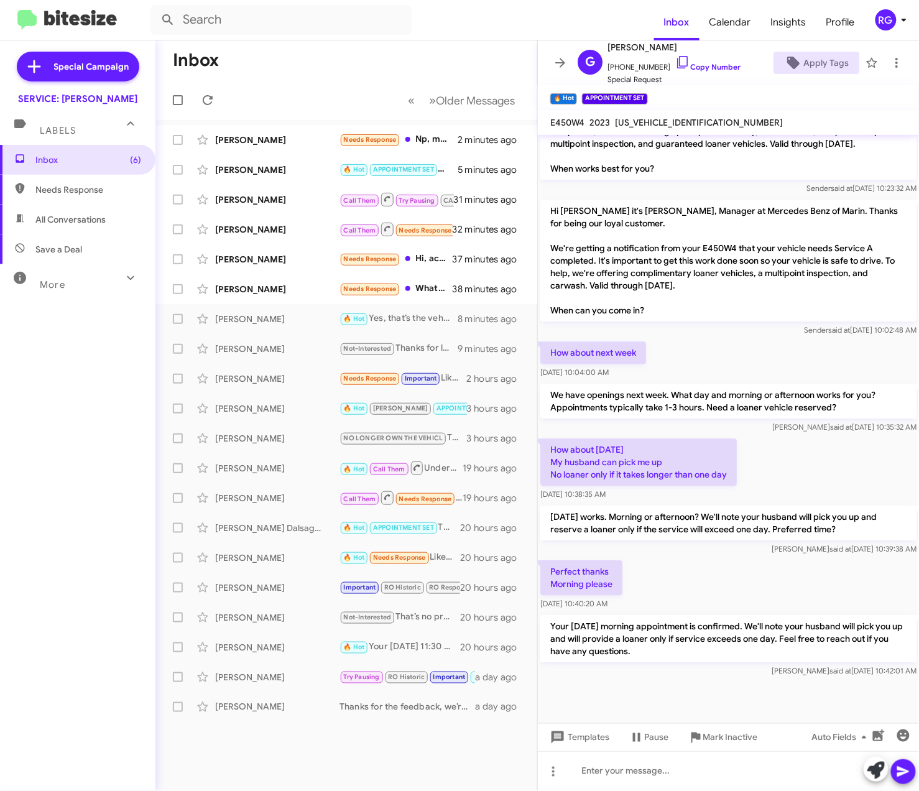
click at [675, 110] on mat-toolbar "E450W4 2023 W1KZF5KB2PB183410" at bounding box center [728, 122] width 381 height 25
click at [671, 119] on span "W1KZF5KB2PB183410" at bounding box center [699, 122] width 168 height 11
click at [671, 120] on span "W1KZF5KB2PB183410" at bounding box center [699, 122] width 168 height 11
copy span "W1KZF5KB2PB183410"
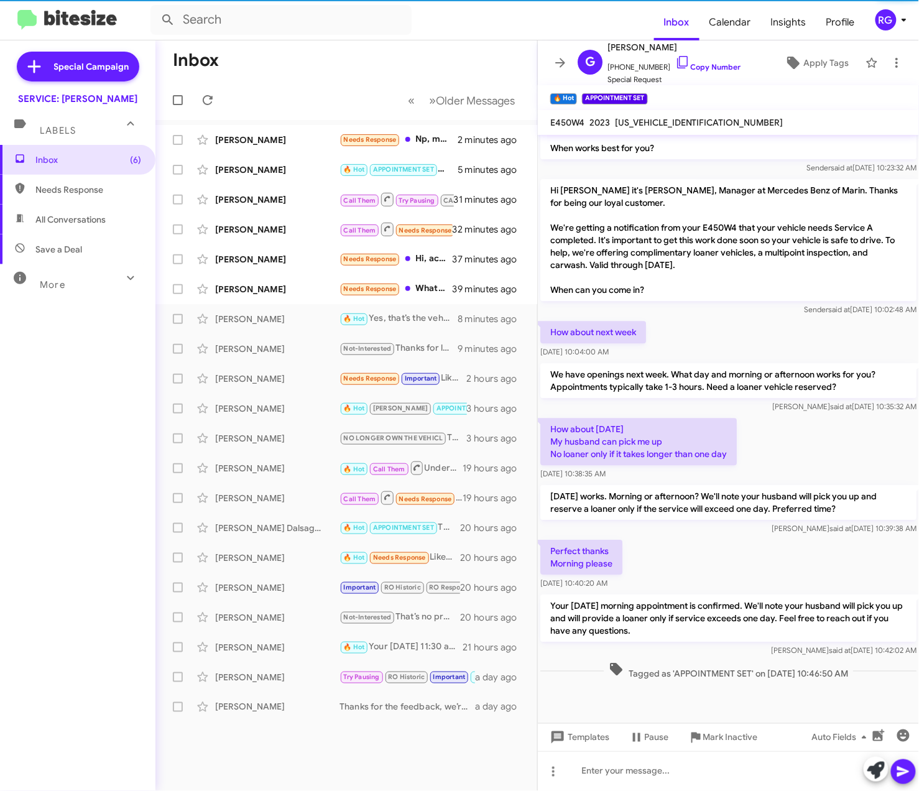
scroll to position [881, 0]
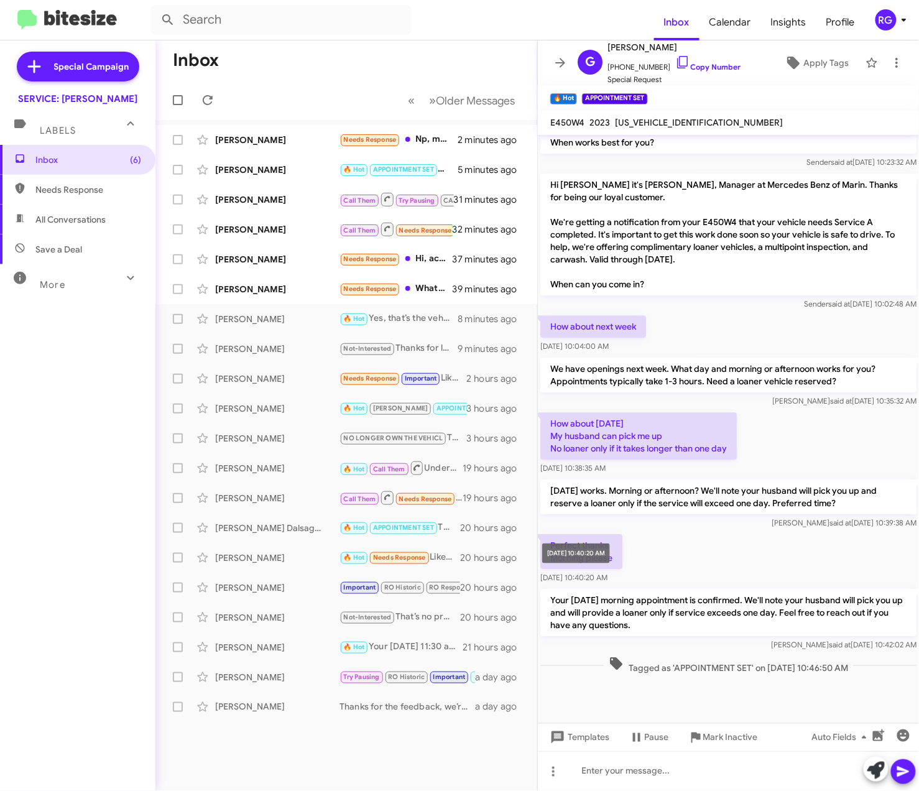
click at [603, 569] on mat-tooltip-component "Oct 14, 2025, 10:40:20 AM" at bounding box center [575, 553] width 85 height 37
click at [339, 291] on div "Steve Cohen Needs Response What is your price for the service? 39 minutes ago" at bounding box center [346, 289] width 362 height 25
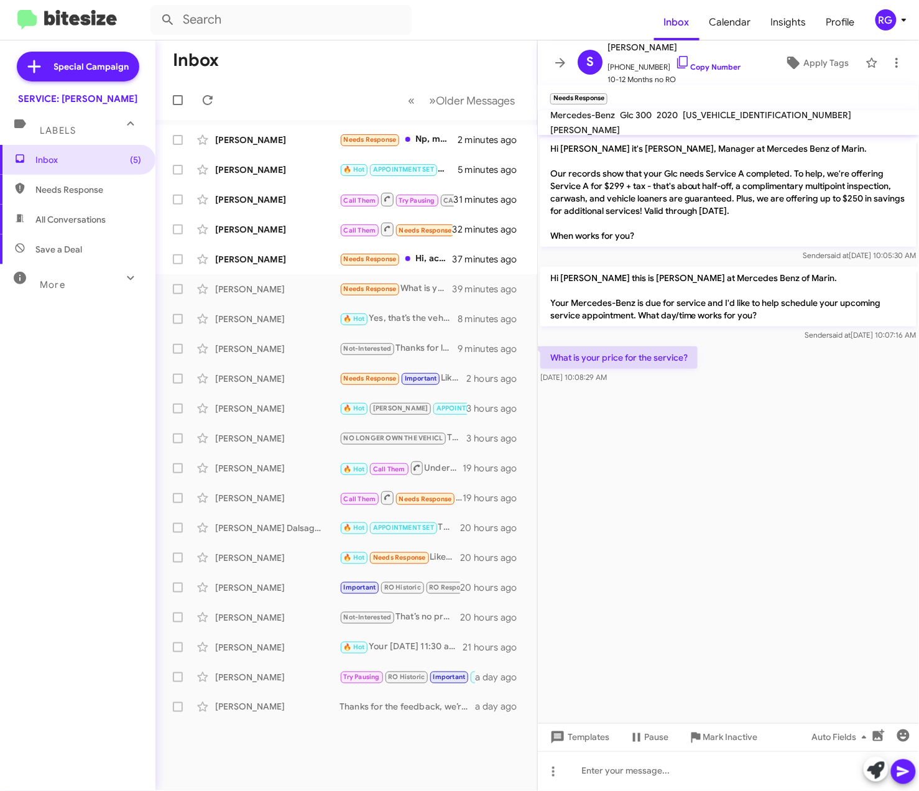
click at [753, 121] on span "[US_VEHICLE_IDENTIFICATION_NUMBER]" at bounding box center [766, 114] width 168 height 11
click at [749, 121] on span "[US_VEHICLE_IDENTIFICATION_NUMBER]" at bounding box center [766, 114] width 168 height 11
click at [748, 121] on span "[US_VEHICLE_IDENTIFICATION_NUMBER]" at bounding box center [766, 114] width 168 height 11
copy span "[US_VEHICLE_IDENTIFICATION_NUMBER]"
click at [290, 155] on span "Gisela Lake 🔥 Hot APPOINTMENT SET Your Tuesday morning appointment is confirmed…" at bounding box center [346, 170] width 382 height 30
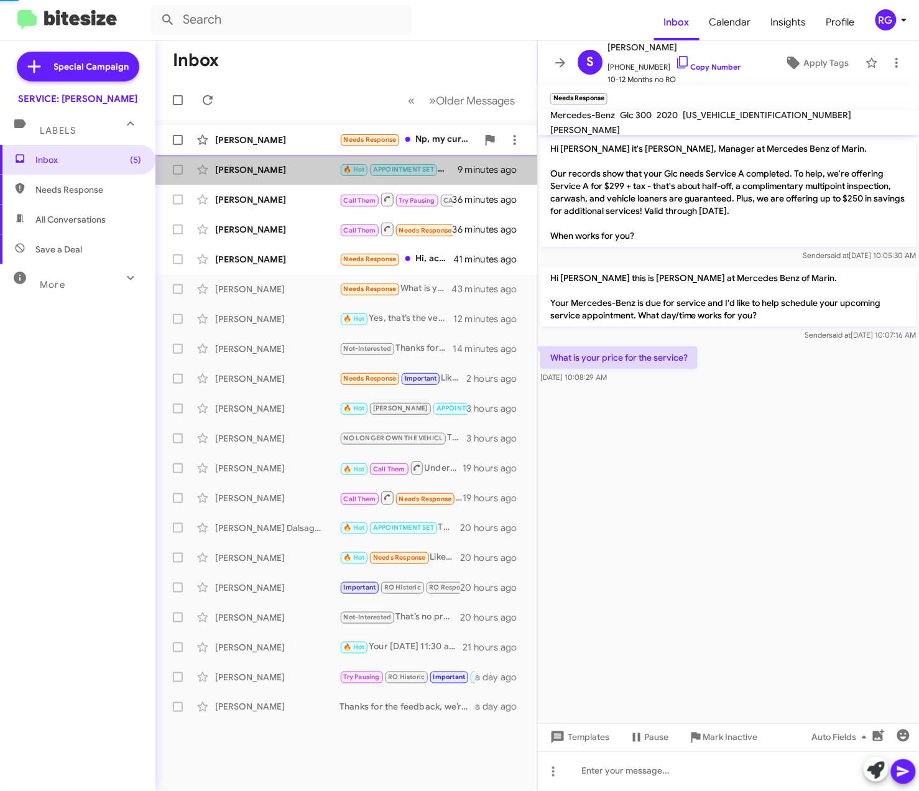
scroll to position [881, 0]
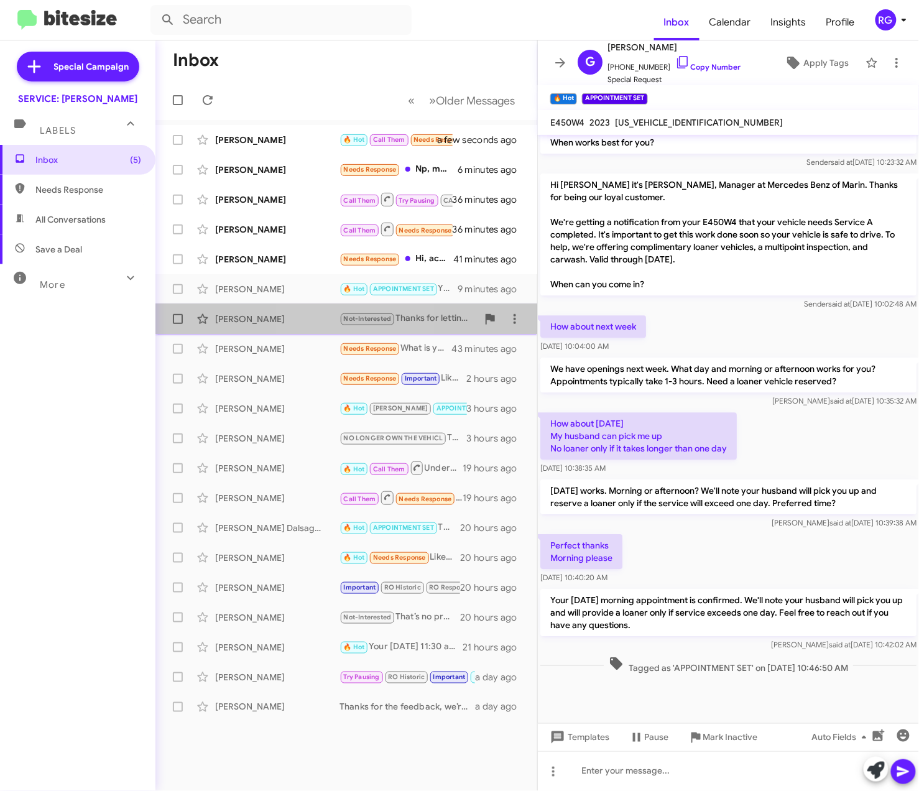
click at [331, 329] on div "Katie Smith Not-Interested Thanks for letting us know!We offer pick-up and deli…" at bounding box center [346, 318] width 362 height 25
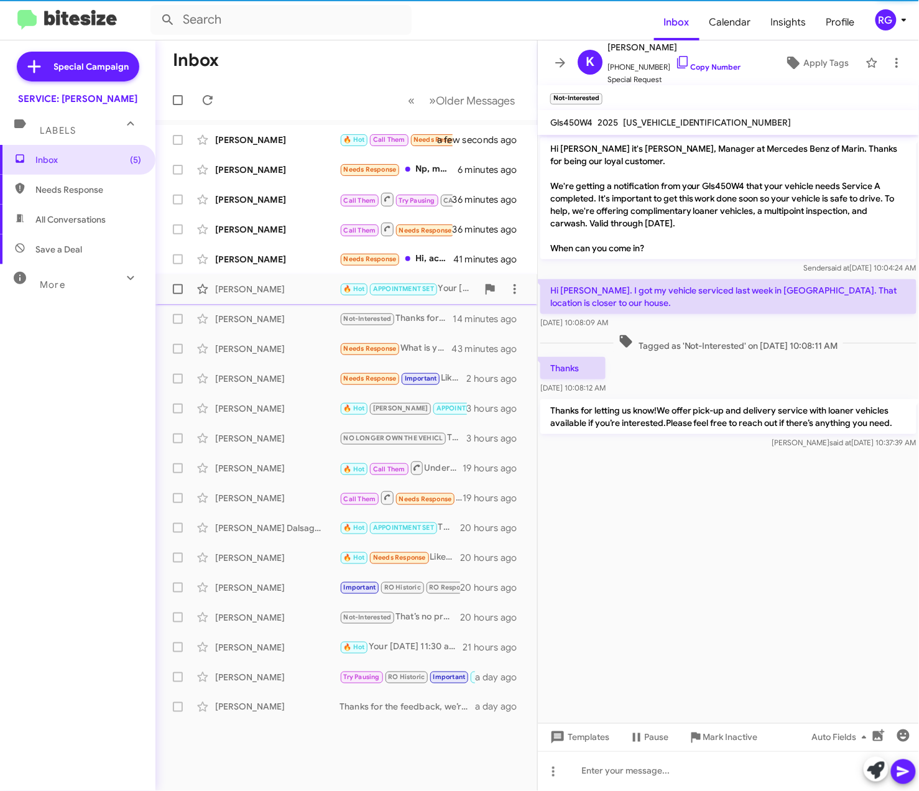
click at [315, 303] on span "Gisela Lake 🔥 Hot APPOINTMENT SET Your Tuesday morning appointment is confirmed…" at bounding box center [346, 289] width 382 height 30
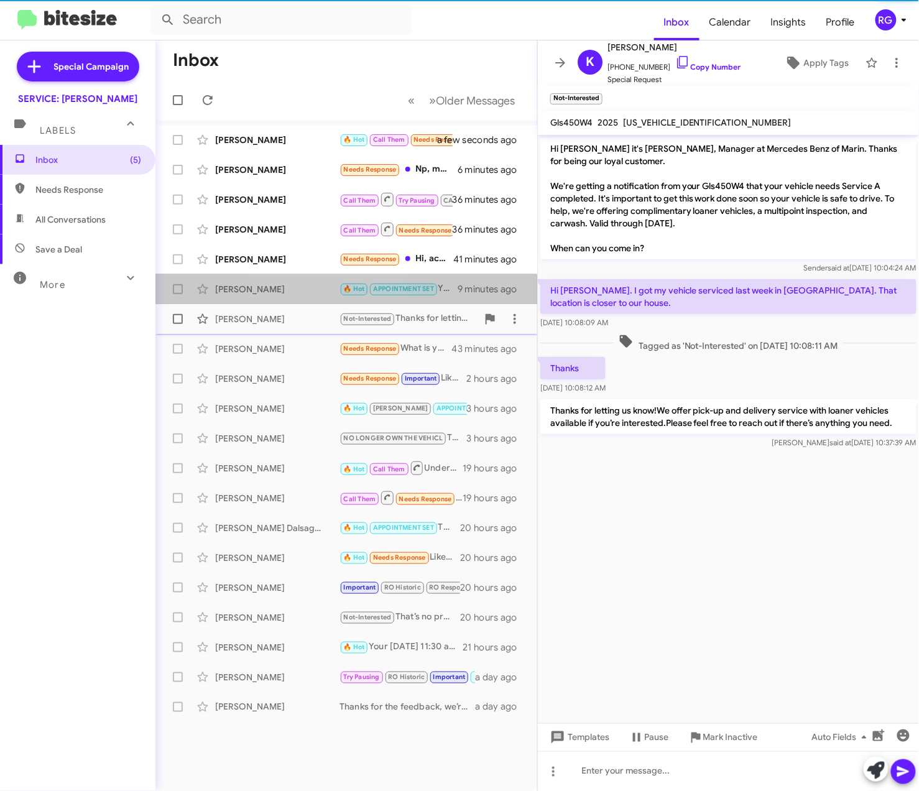
scroll to position [881, 0]
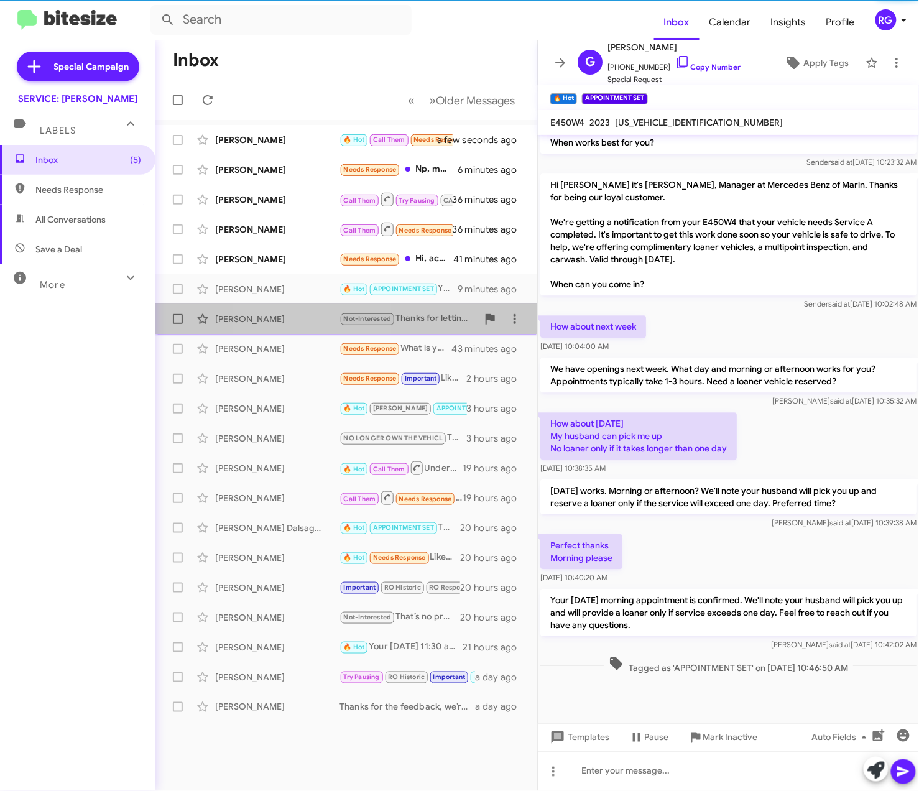
click at [306, 316] on div "[PERSON_NAME]" at bounding box center [277, 319] width 124 height 12
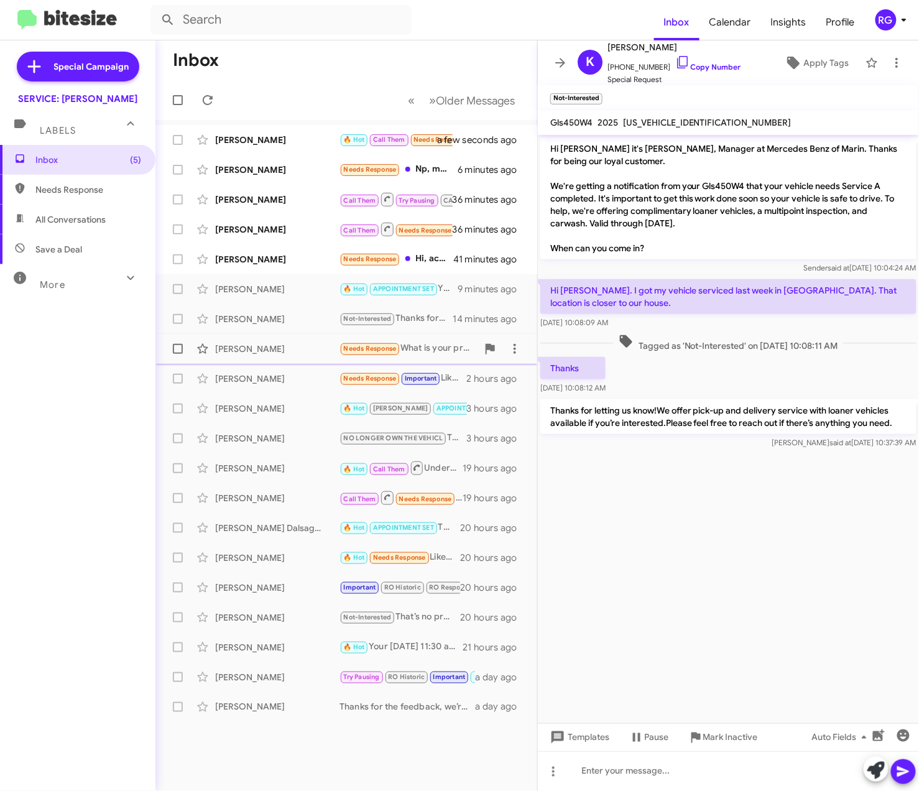
click at [297, 344] on div "[PERSON_NAME]" at bounding box center [277, 348] width 124 height 12
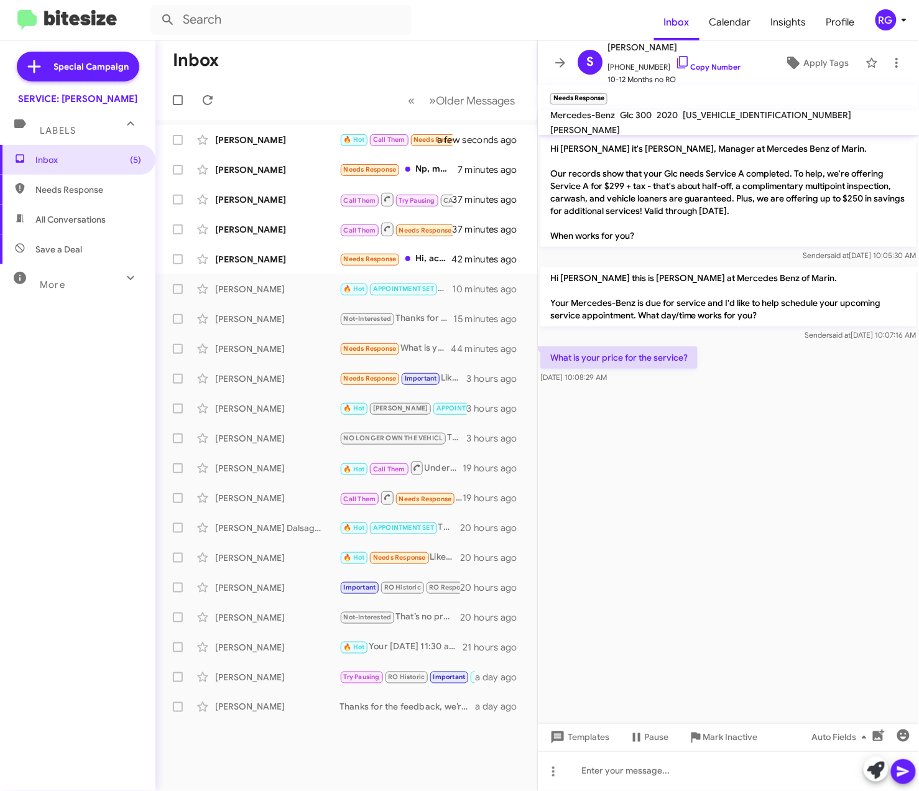
click at [586, 431] on cdk-virtual-scroll-viewport "Hi Steve it's Omar Ibrahimi, Manager at Mercedes Benz of Marin. Our records sho…" at bounding box center [728, 429] width 381 height 588
drag, startPoint x: 726, startPoint y: 773, endPoint x: 720, endPoint y: 772, distance: 6.3
click at [725, 773] on div at bounding box center [728, 771] width 381 height 40
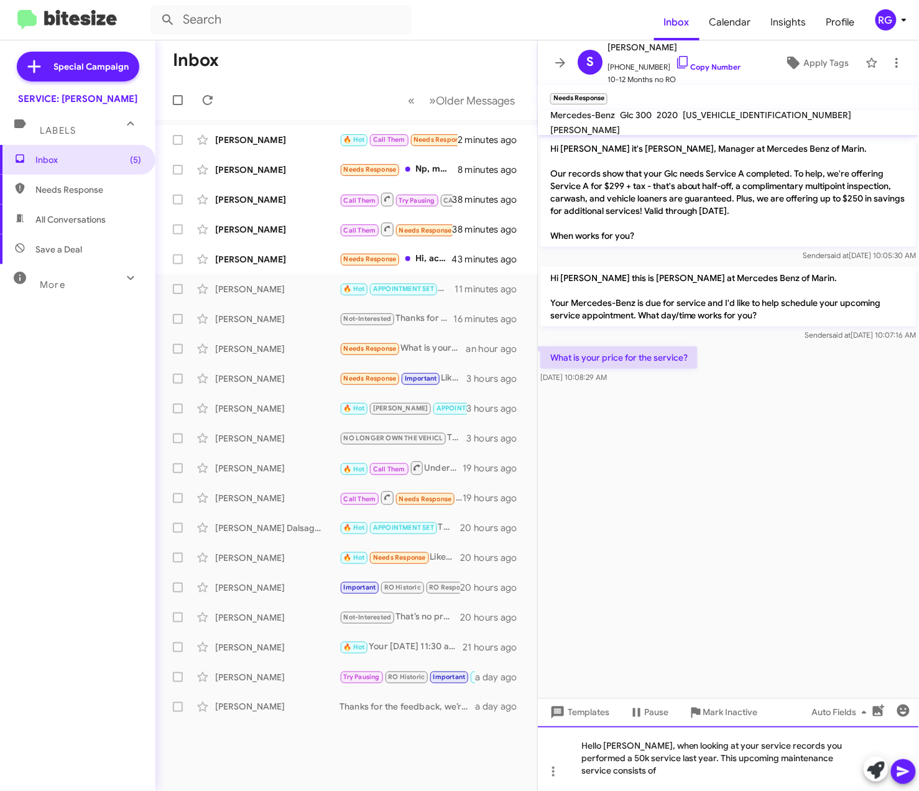
click at [859, 776] on div "Hello Steve, when looking at your service records you performed a 50k service l…" at bounding box center [728, 758] width 381 height 65
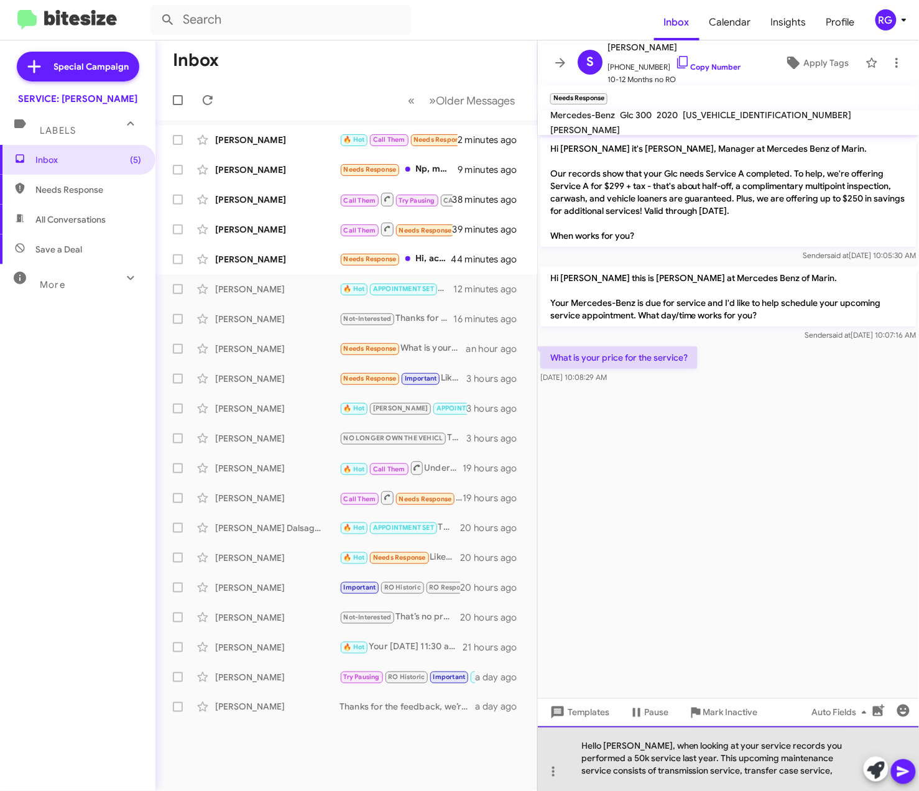
drag, startPoint x: 778, startPoint y: 774, endPoint x: 771, endPoint y: 776, distance: 7.3
click at [778, 774] on div "Hello Steve, when looking at your service records you performed a 50k service l…" at bounding box center [728, 758] width 381 height 65
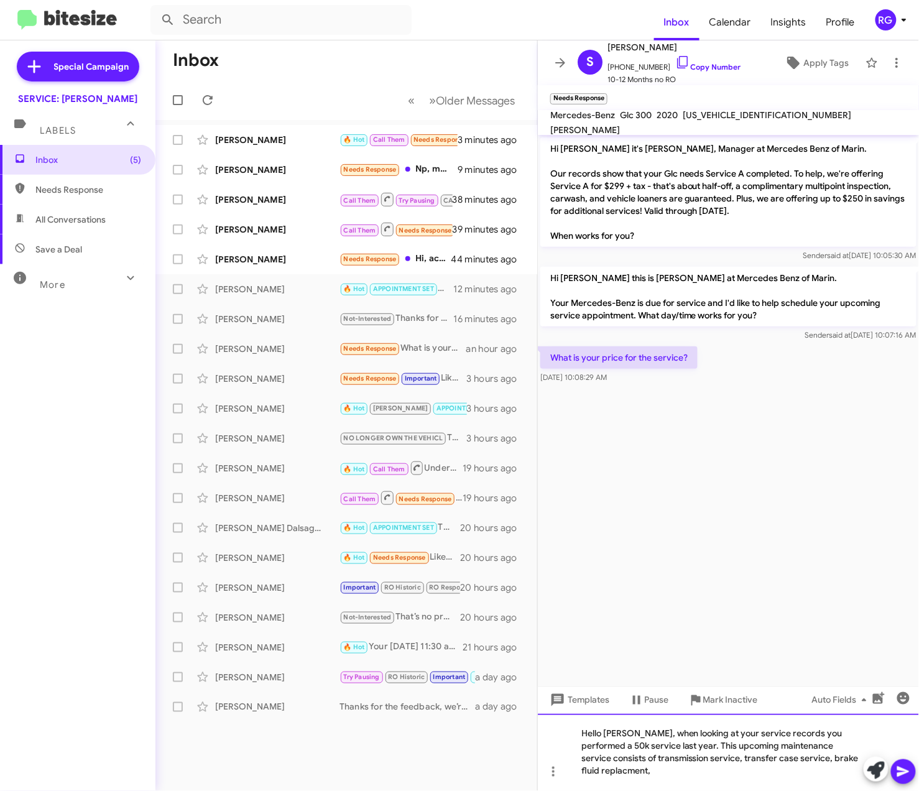
drag, startPoint x: 839, startPoint y: 776, endPoint x: 819, endPoint y: 783, distance: 21.0
click at [861, 771] on div "Hello Steve, when looking at your service records you performed a 50k service l…" at bounding box center [728, 752] width 381 height 77
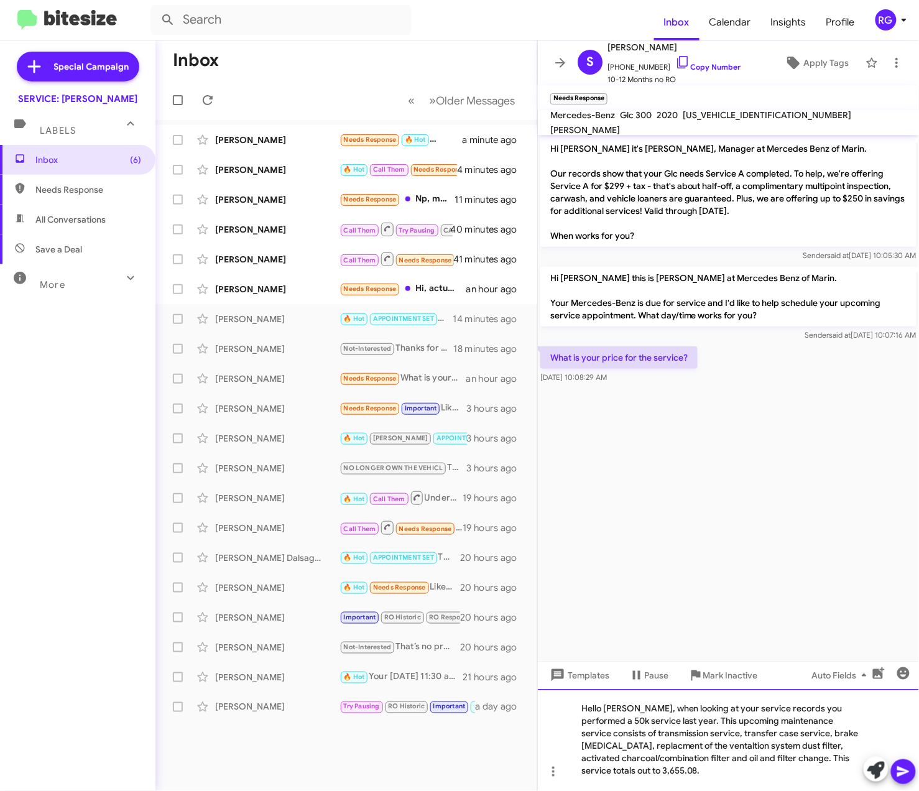
click at [710, 776] on div "Hello Steve, when looking at your service records you performed a 50k service l…" at bounding box center [728, 740] width 381 height 102
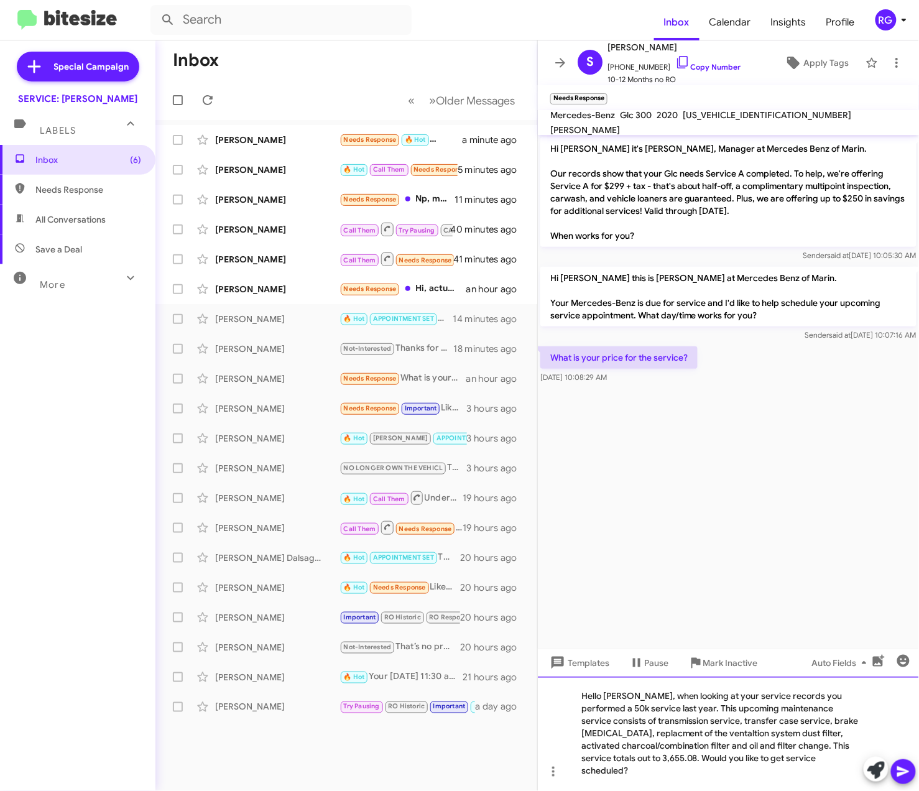
click at [680, 752] on div "Hello Steve, when looking at your service records you performed a 50k service l…" at bounding box center [728, 733] width 381 height 114
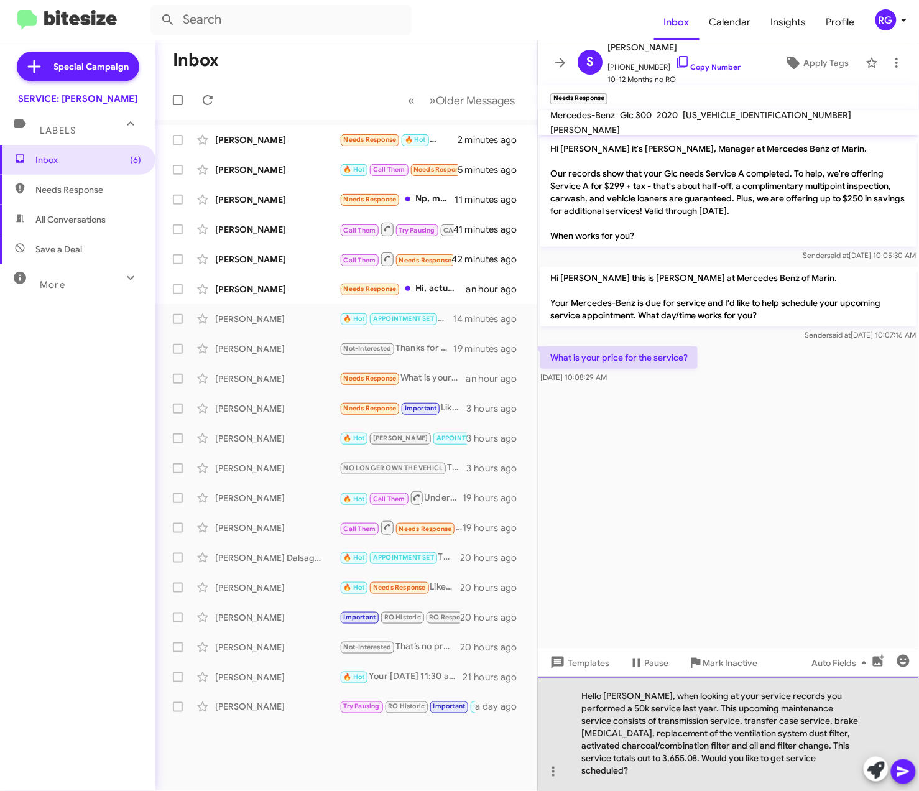
drag, startPoint x: 769, startPoint y: 772, endPoint x: 824, endPoint y: 774, distance: 54.7
click at [769, 771] on div "Hello [PERSON_NAME], when looking at your service records you performed a 50k s…" at bounding box center [728, 733] width 381 height 114
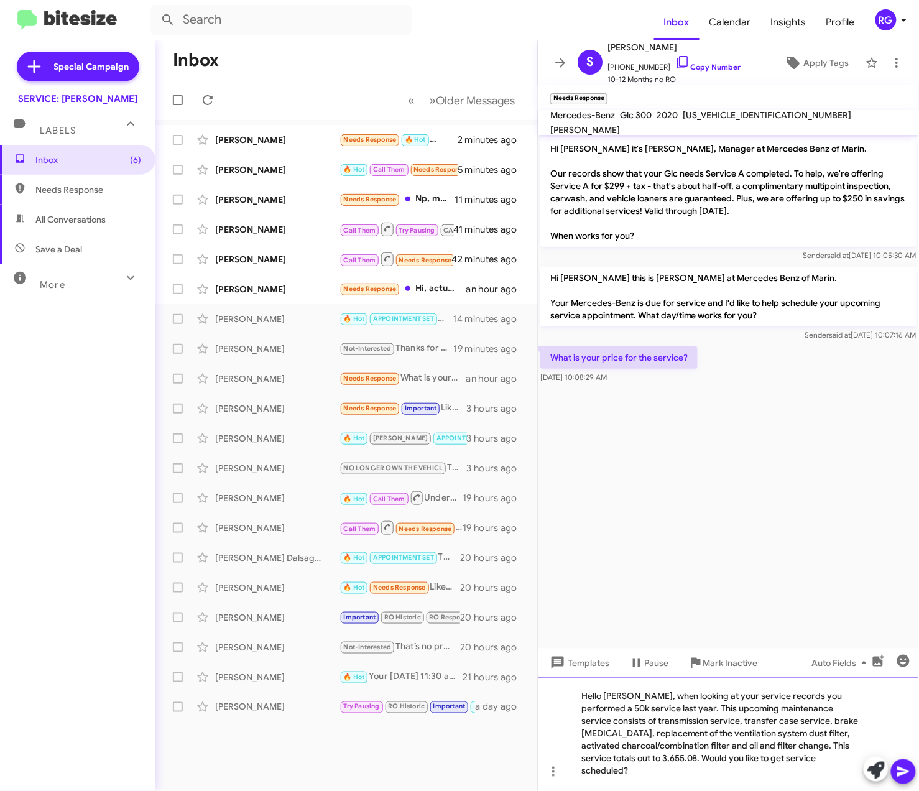
click at [827, 774] on div "Hello [PERSON_NAME], when looking at your service records you performed a 50k s…" at bounding box center [728, 733] width 381 height 114
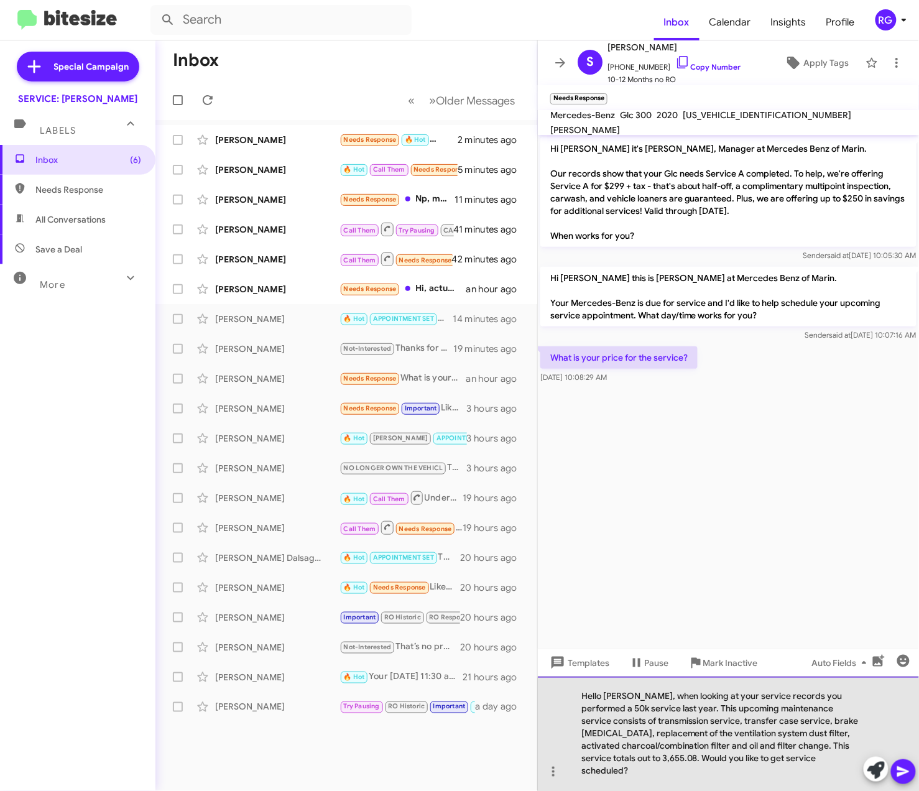
click at [842, 772] on div "Hello [PERSON_NAME], when looking at your service records you performed a 50k s…" at bounding box center [728, 733] width 381 height 114
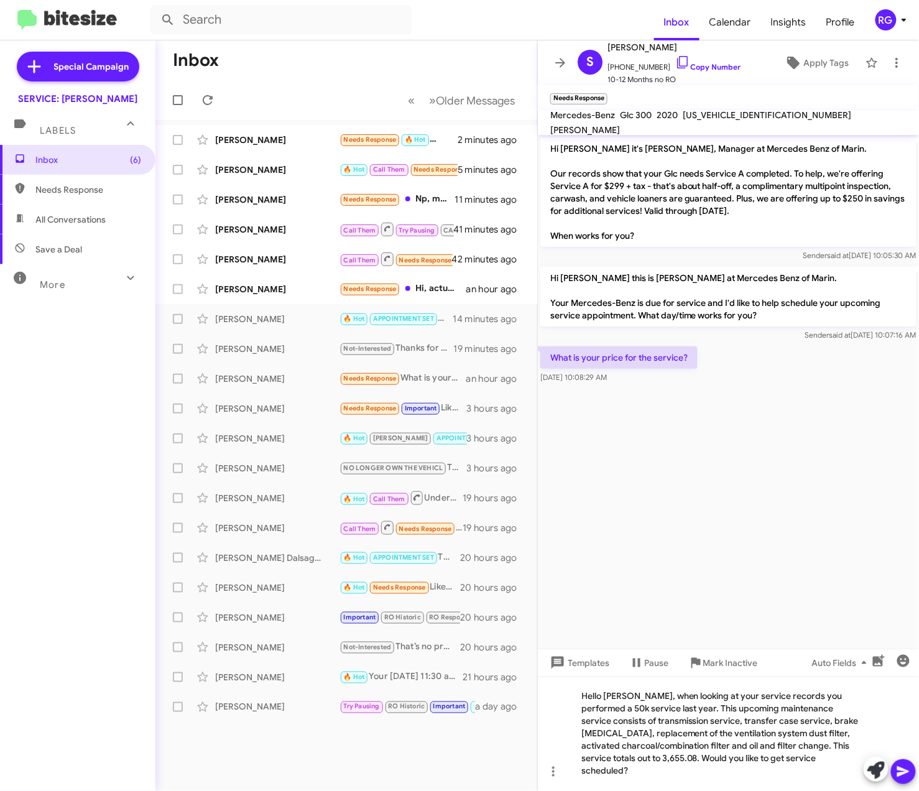
click at [908, 766] on icon at bounding box center [903, 771] width 15 height 15
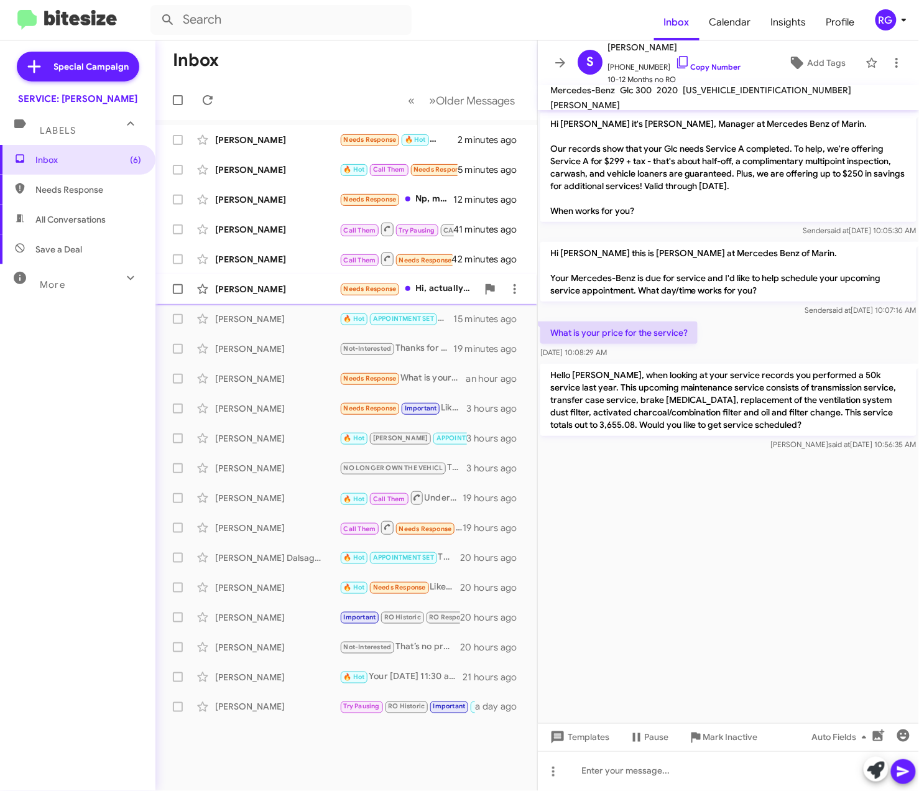
click at [316, 285] on div "[PERSON_NAME]" at bounding box center [277, 289] width 124 height 12
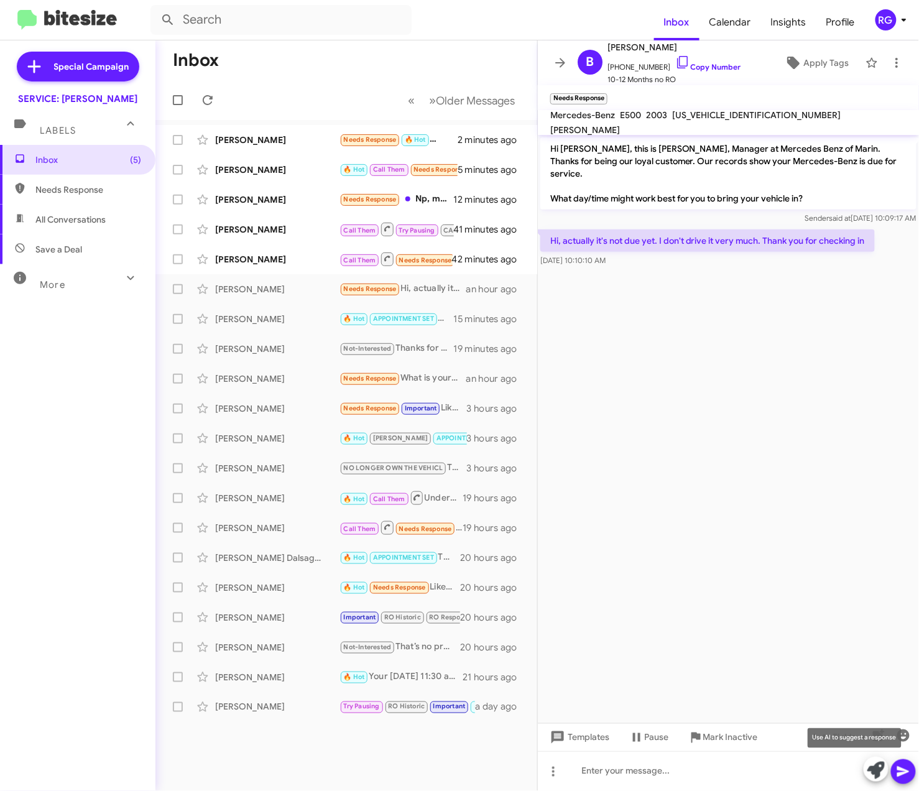
click at [876, 769] on icon at bounding box center [875, 769] width 17 height 17
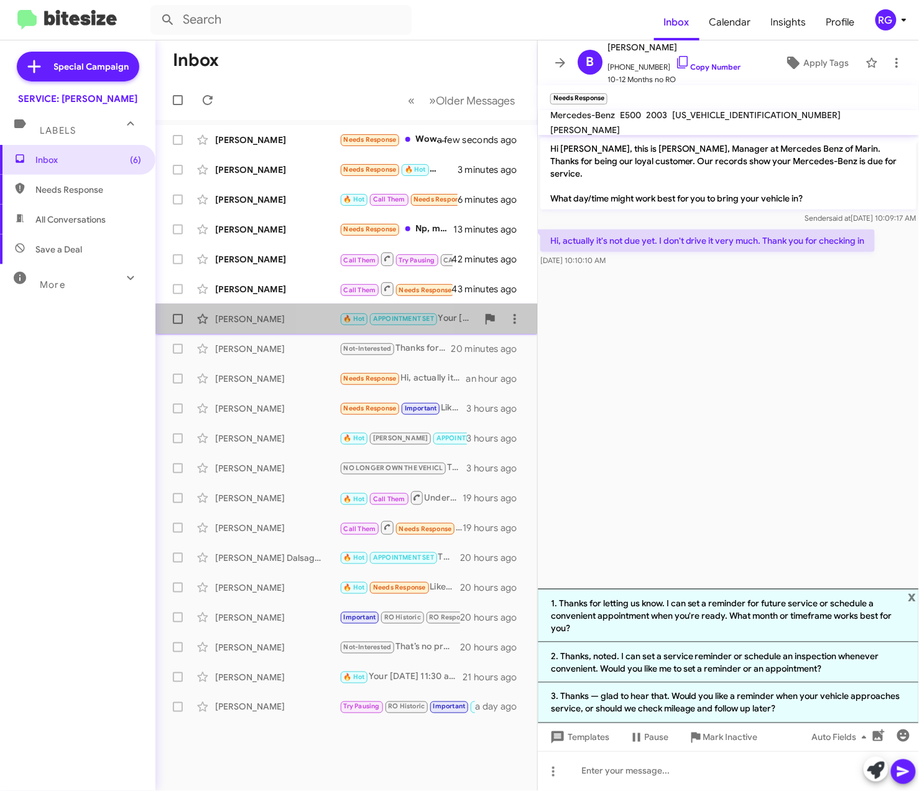
click at [338, 309] on div "Gisela Lake 🔥 Hot APPOINTMENT SET Your Tuesday morning appointment is confirmed…" at bounding box center [346, 318] width 362 height 25
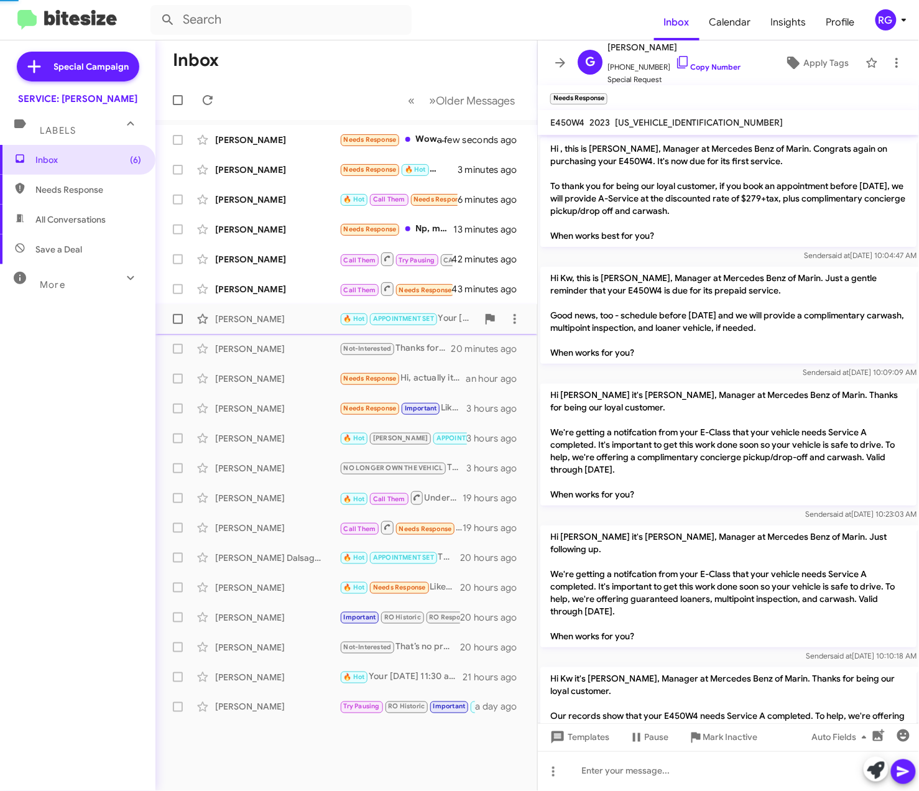
scroll to position [881, 0]
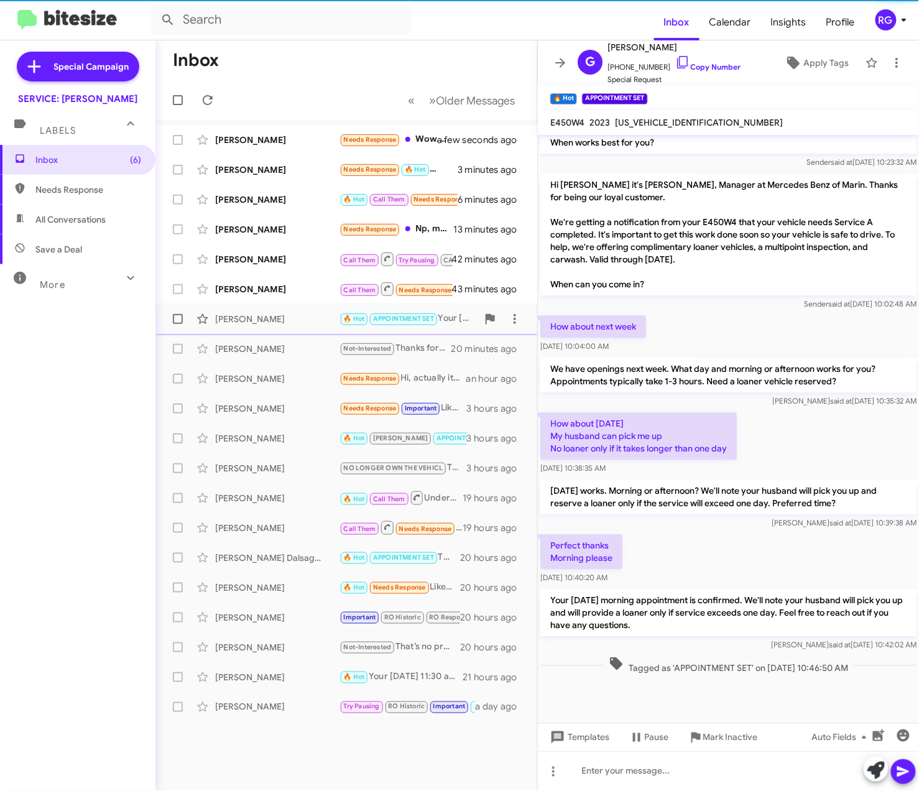
click at [328, 331] on span "Gisela Lake 🔥 Hot APPOINTMENT SET Your Tuesday morning appointment is confirmed…" at bounding box center [346, 319] width 382 height 30
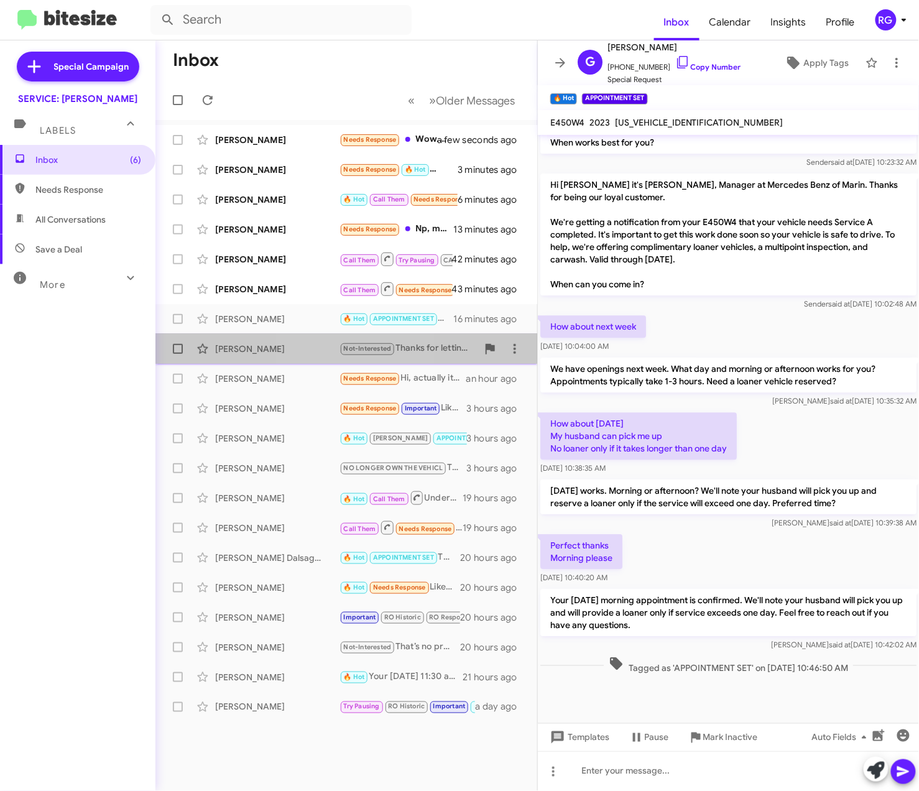
click at [328, 339] on div "Katie Smith Not-Interested Thanks for letting us know!We offer pick-up and deli…" at bounding box center [346, 348] width 362 height 25
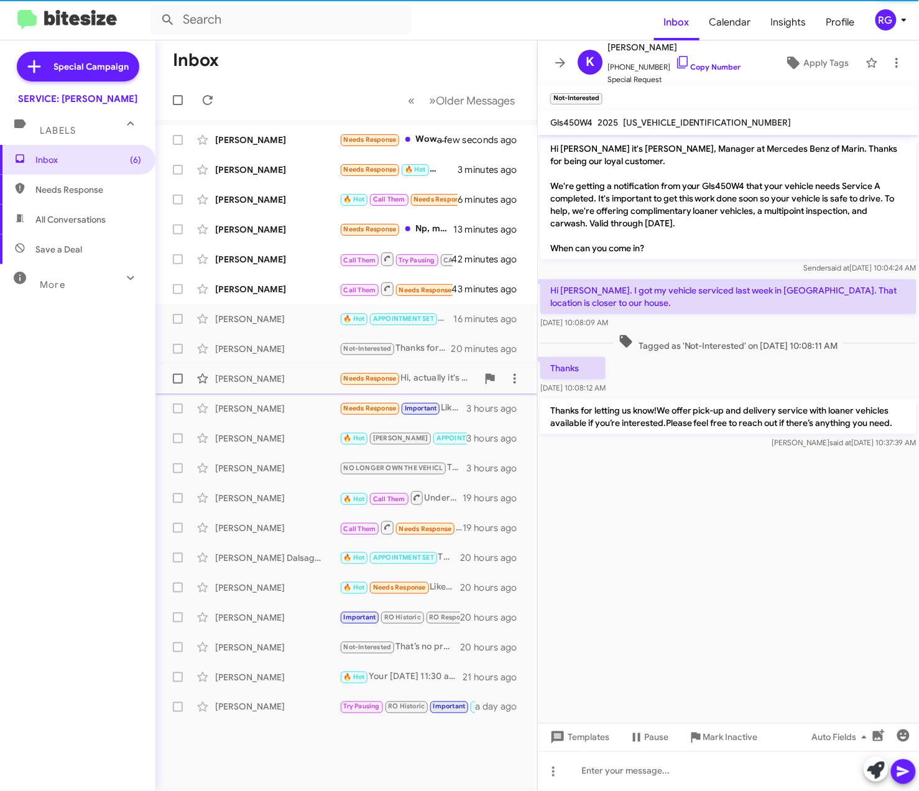
click at [326, 364] on mat-action-list "Steve Cohen Needs Response Wow. Steep a few seconds ago Sudan Williams Needs Re…" at bounding box center [346, 421] width 382 height 602
drag, startPoint x: 326, startPoint y: 364, endPoint x: 321, endPoint y: 384, distance: 20.1
click at [327, 369] on div "Brenda Stadnik Needs Response Hi, actually it's not due yet. I don't drive it v…" at bounding box center [346, 378] width 362 height 25
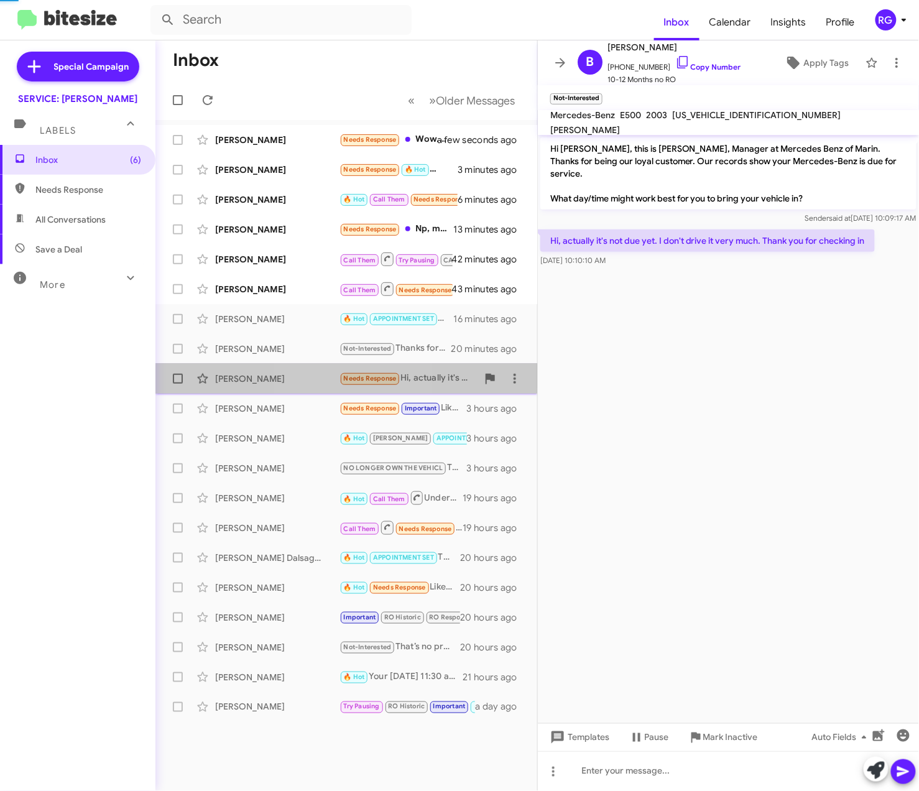
click at [319, 386] on div "Brenda Stadnik Needs Response Hi, actually it's not due yet. I don't drive it v…" at bounding box center [346, 378] width 362 height 25
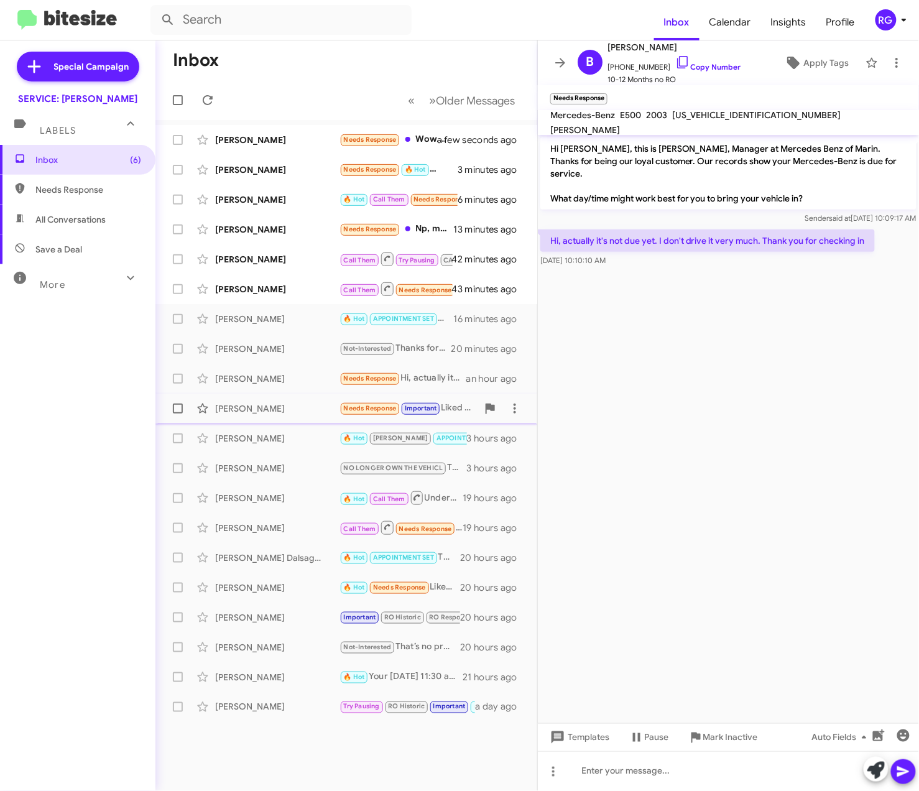
click at [324, 416] on div "Chris Dorman Needs Response Important Liked “Our apologies, your last service w…" at bounding box center [346, 408] width 362 height 25
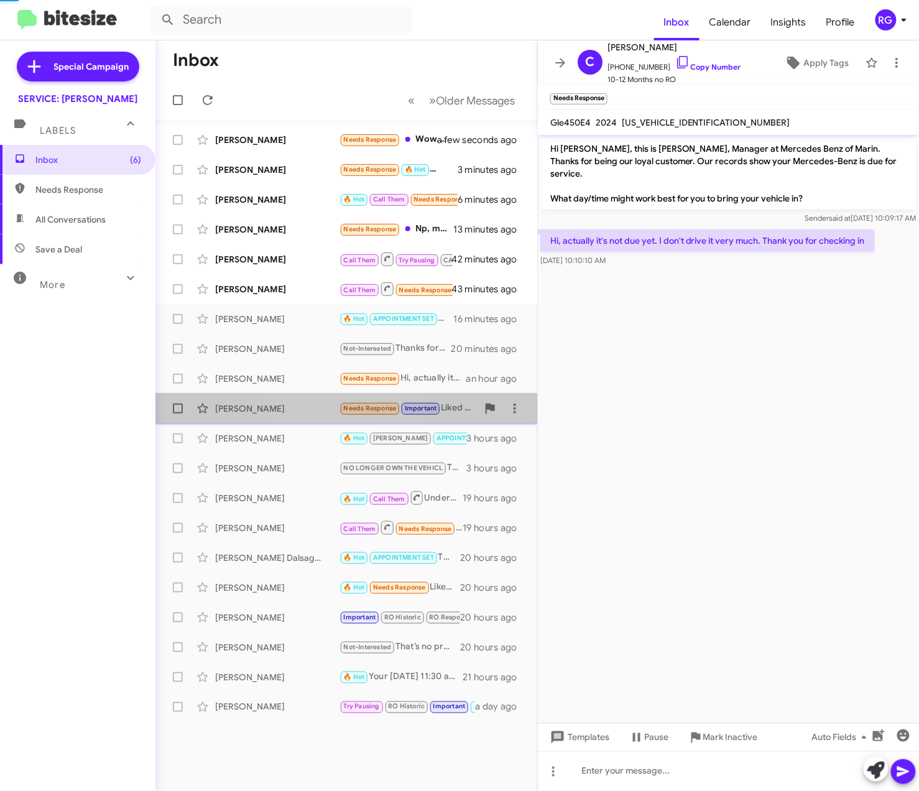
scroll to position [697, 0]
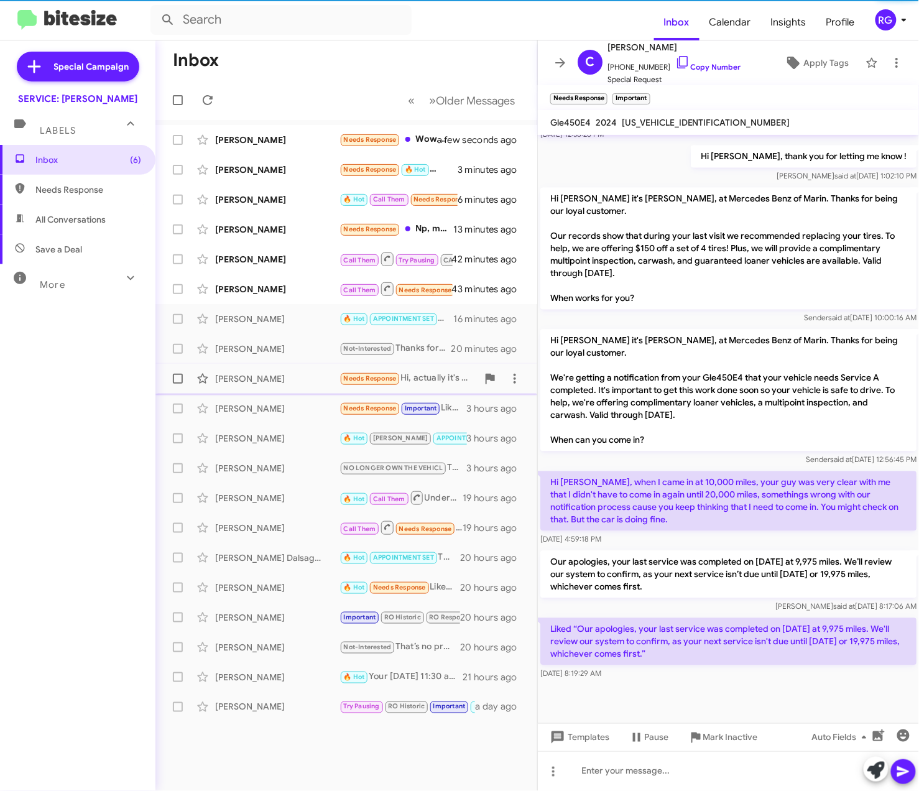
click at [333, 390] on div "Brenda Stadnik Needs Response Hi, actually it's not due yet. I don't drive it v…" at bounding box center [346, 378] width 362 height 25
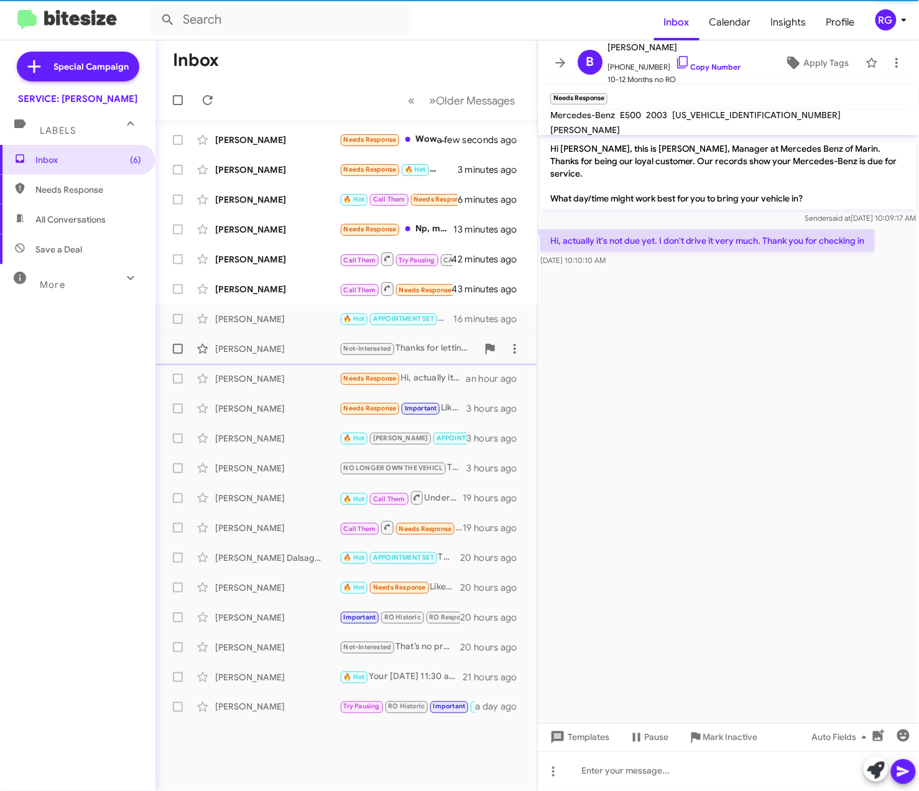
click at [349, 359] on div "Katie Smith Not-Interested Thanks for letting us know!We offer pick-up and deli…" at bounding box center [346, 348] width 362 height 25
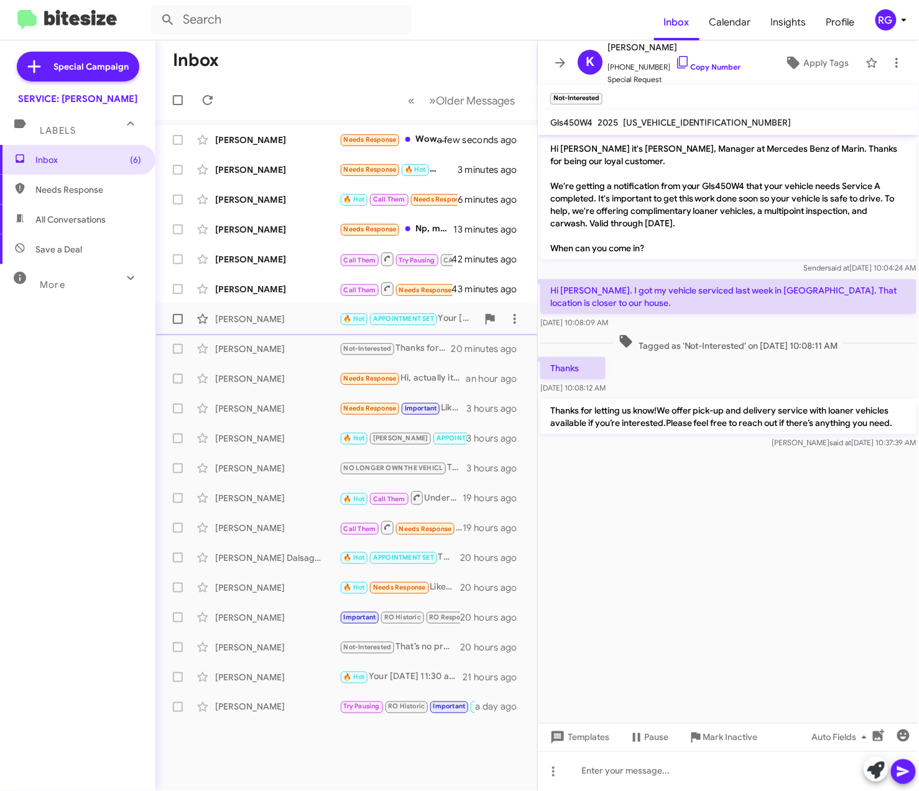
click at [327, 301] on span "Laurence Lyons Call Them Needs Response 🔥 Hot Wednesday (Oct 13) late afternoon…" at bounding box center [346, 289] width 382 height 30
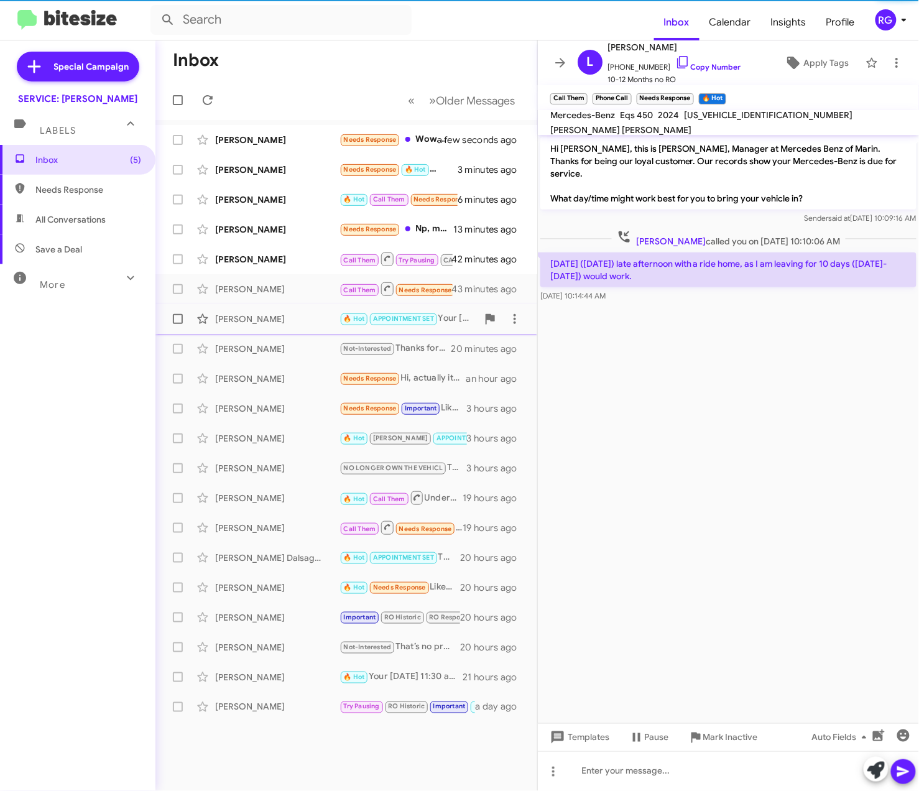
drag, startPoint x: 332, startPoint y: 313, endPoint x: 329, endPoint y: 324, distance: 10.9
click at [332, 314] on div "[PERSON_NAME]" at bounding box center [277, 319] width 124 height 12
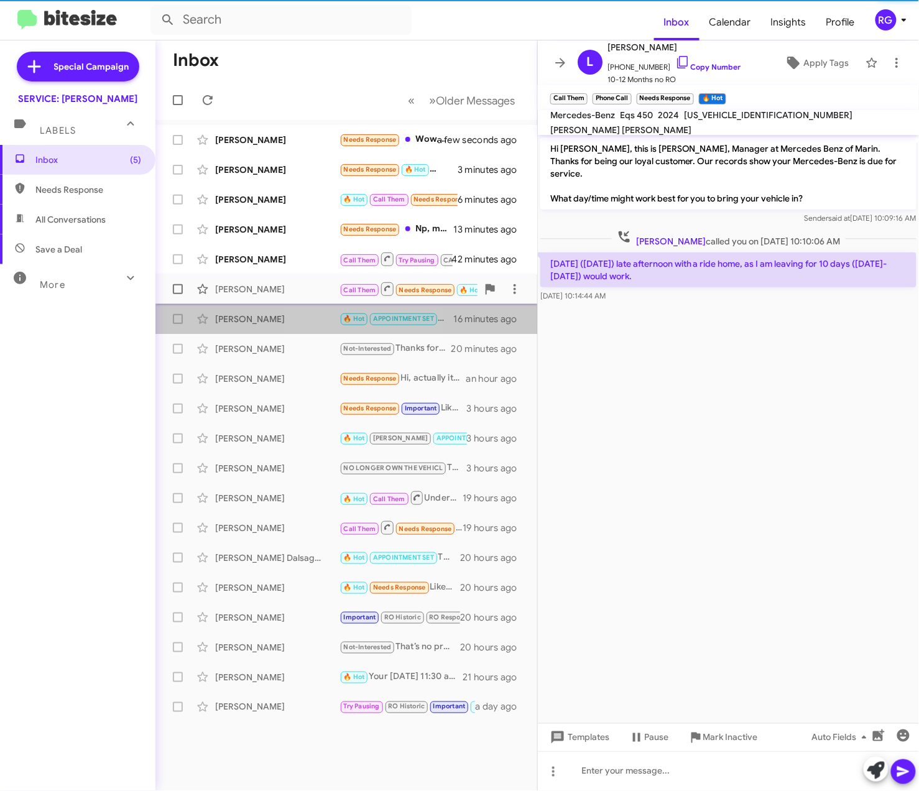
scroll to position [881, 0]
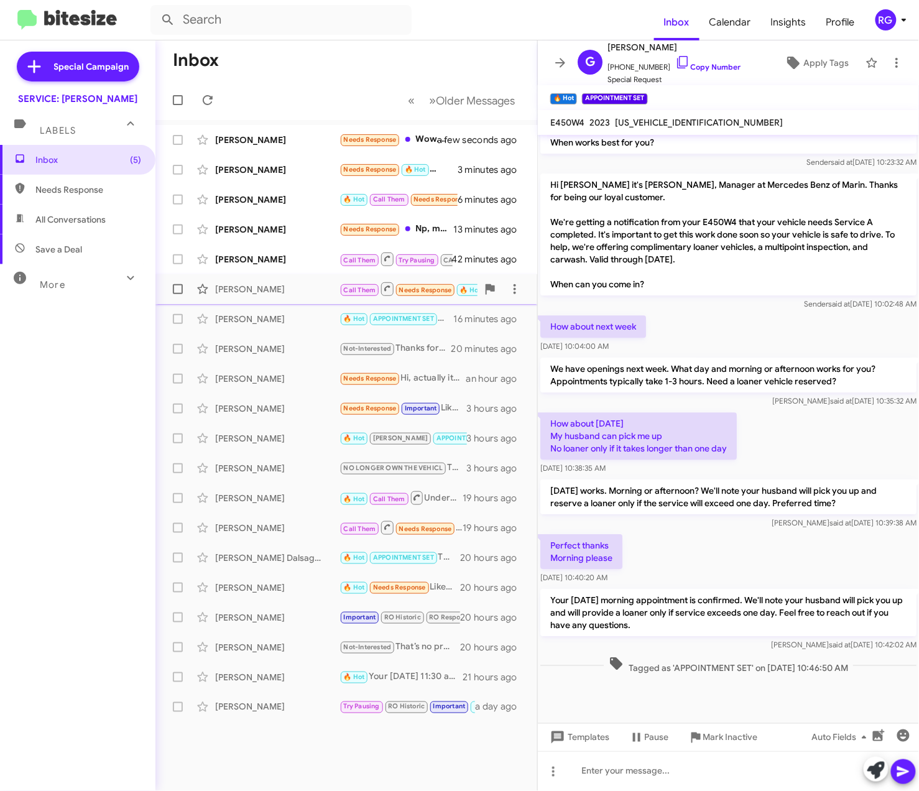
click at [267, 302] on span "Laurence Lyons Call Them Needs Response 🔥 Hot Wednesday (Oct 13) late afternoon…" at bounding box center [346, 289] width 382 height 30
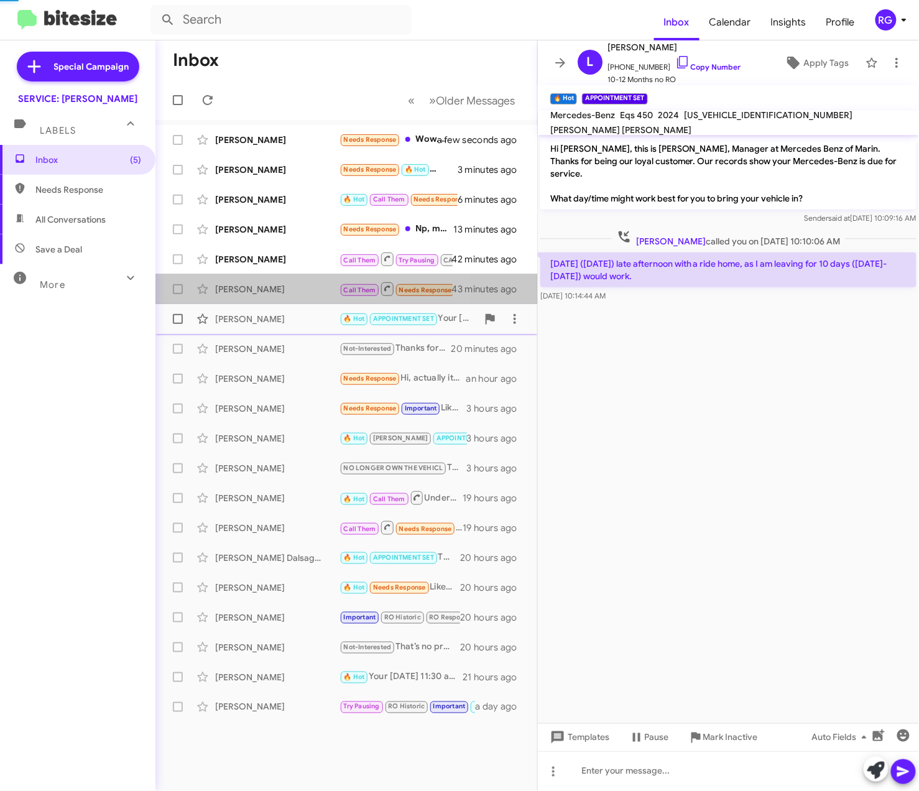
click at [269, 316] on div "[PERSON_NAME]" at bounding box center [277, 319] width 124 height 12
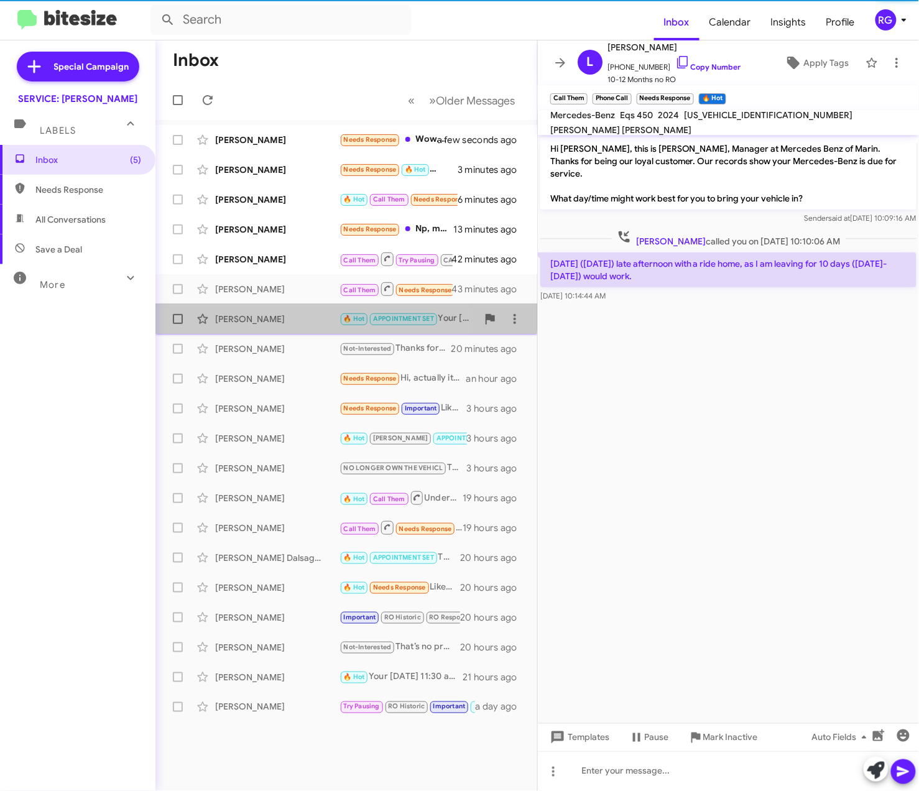
scroll to position [881, 0]
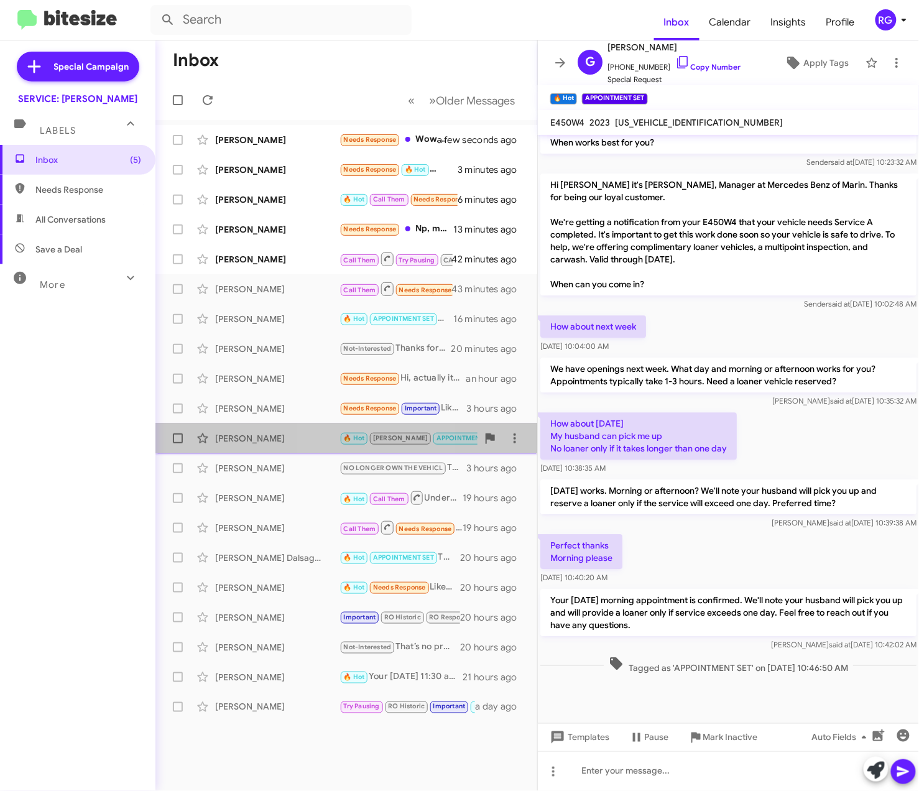
click at [338, 433] on div "[PERSON_NAME]" at bounding box center [277, 438] width 124 height 12
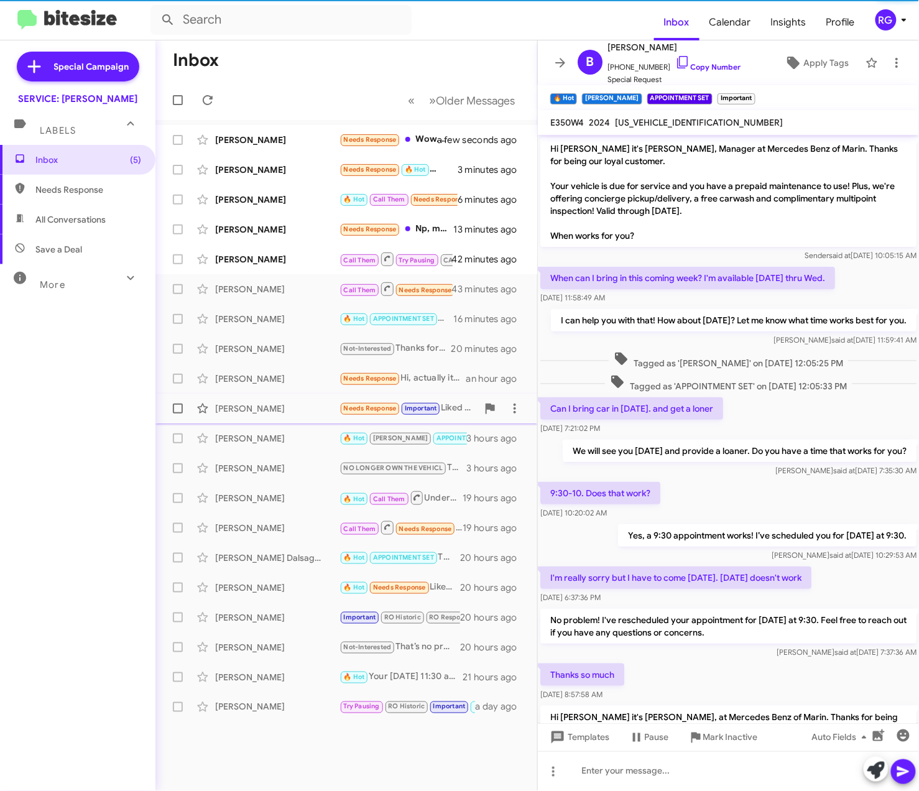
click at [326, 419] on span "Chris Dorman Needs Response Important Liked “Our apologies, your last service w…" at bounding box center [346, 408] width 382 height 30
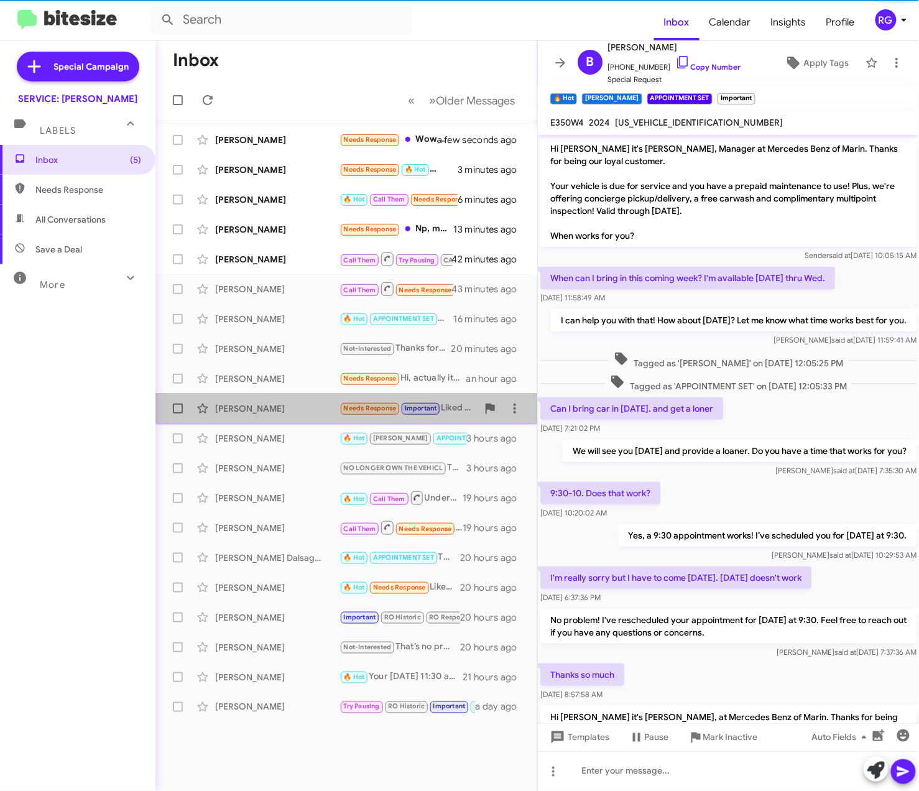
scroll to position [697, 0]
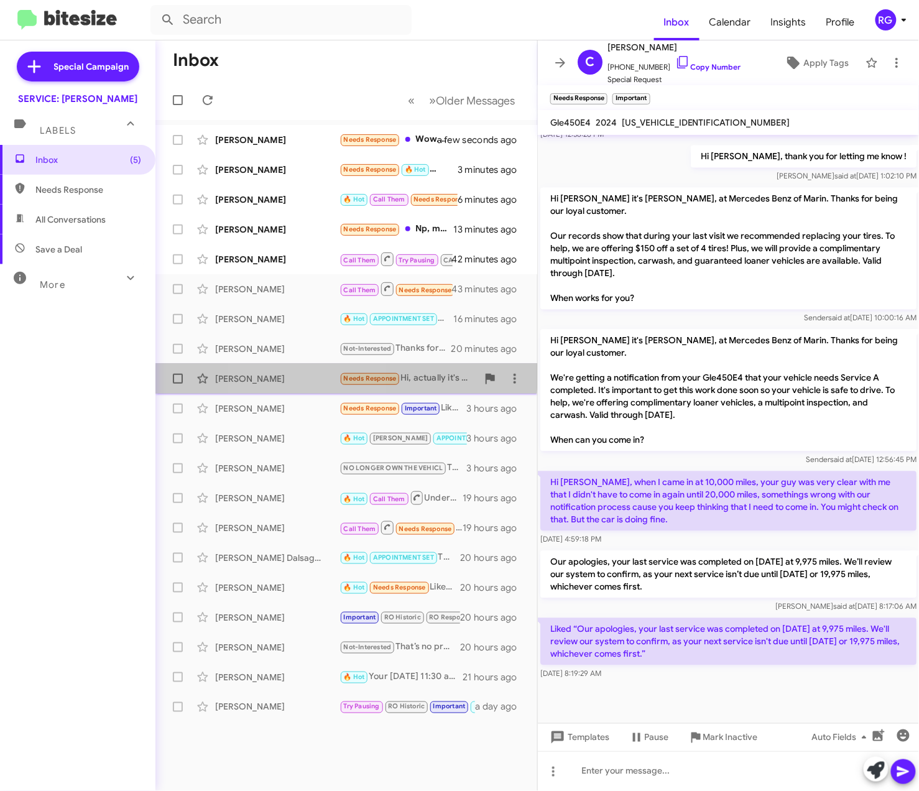
click at [301, 376] on div "[PERSON_NAME]" at bounding box center [277, 378] width 124 height 12
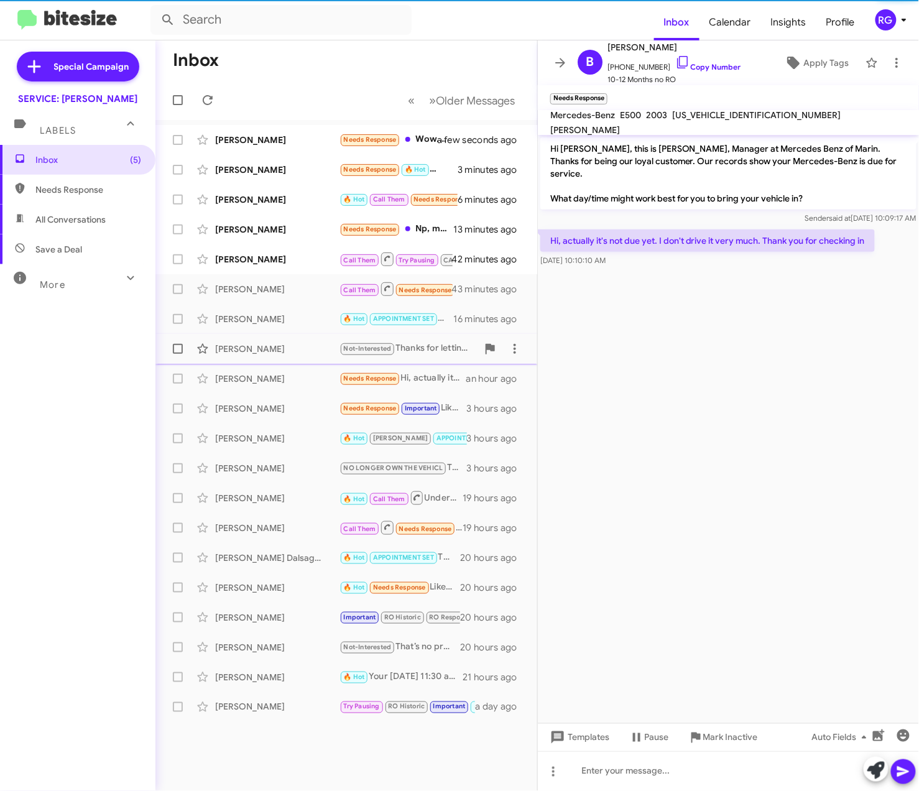
click at [296, 346] on div "[PERSON_NAME]" at bounding box center [277, 348] width 124 height 12
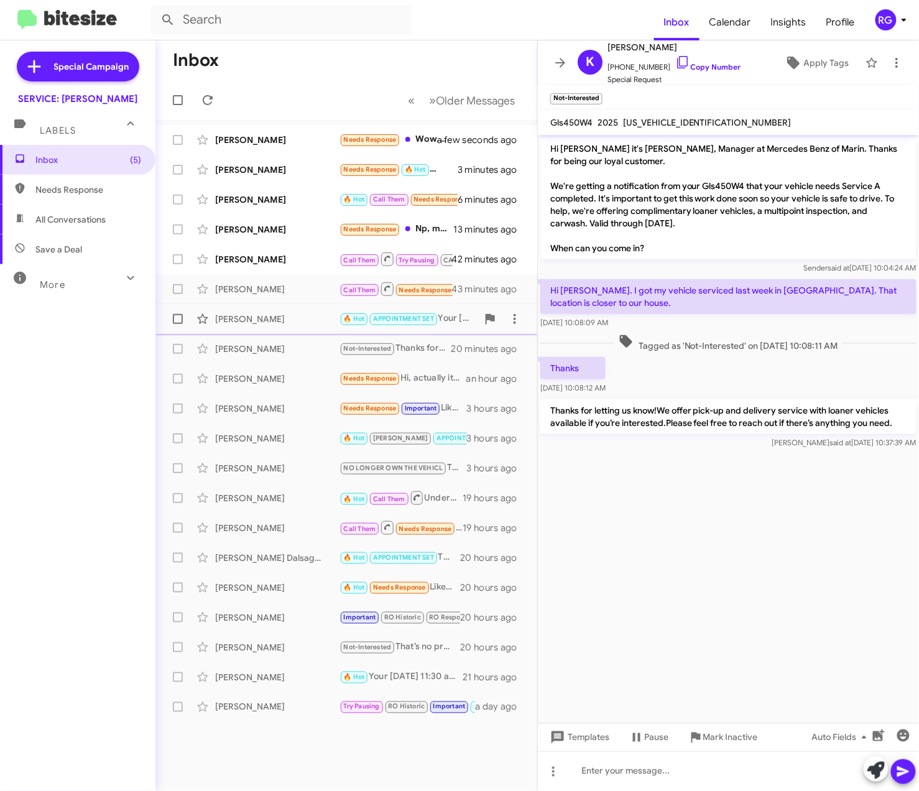
click at [314, 310] on div "Gisela Lake 🔥 Hot APPOINTMENT SET Your Tuesday morning appointment is confirmed…" at bounding box center [346, 318] width 362 height 25
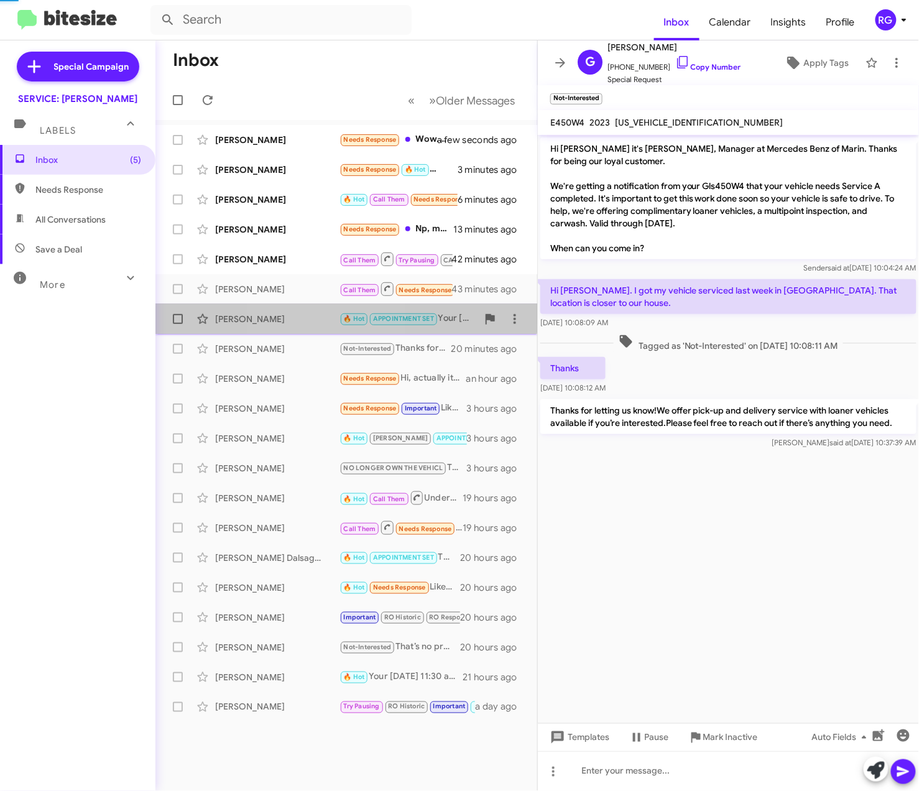
scroll to position [881, 0]
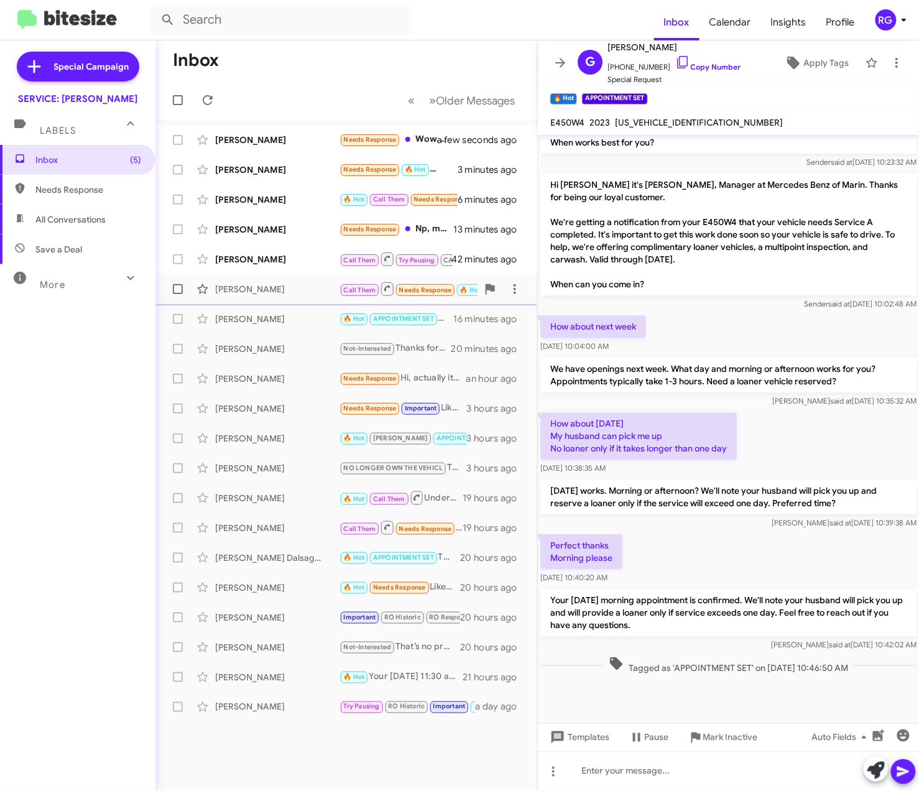
click at [332, 288] on div "[PERSON_NAME]" at bounding box center [277, 289] width 124 height 12
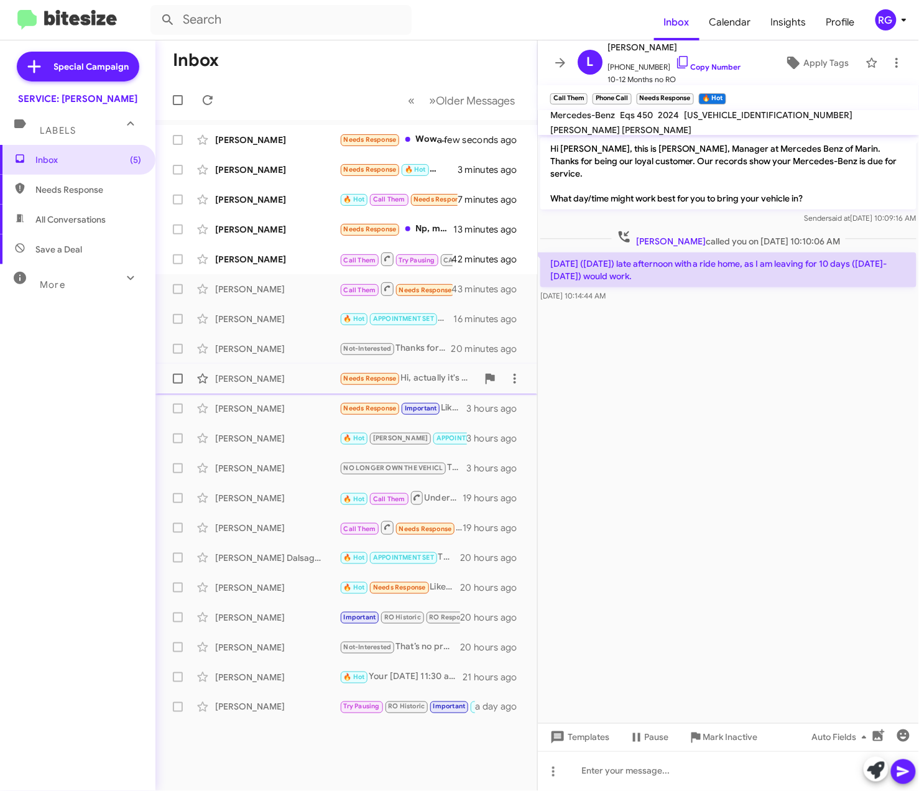
click at [293, 386] on div "Brenda Stadnik Needs Response Hi, actually it's not due yet. I don't drive it v…" at bounding box center [346, 378] width 362 height 25
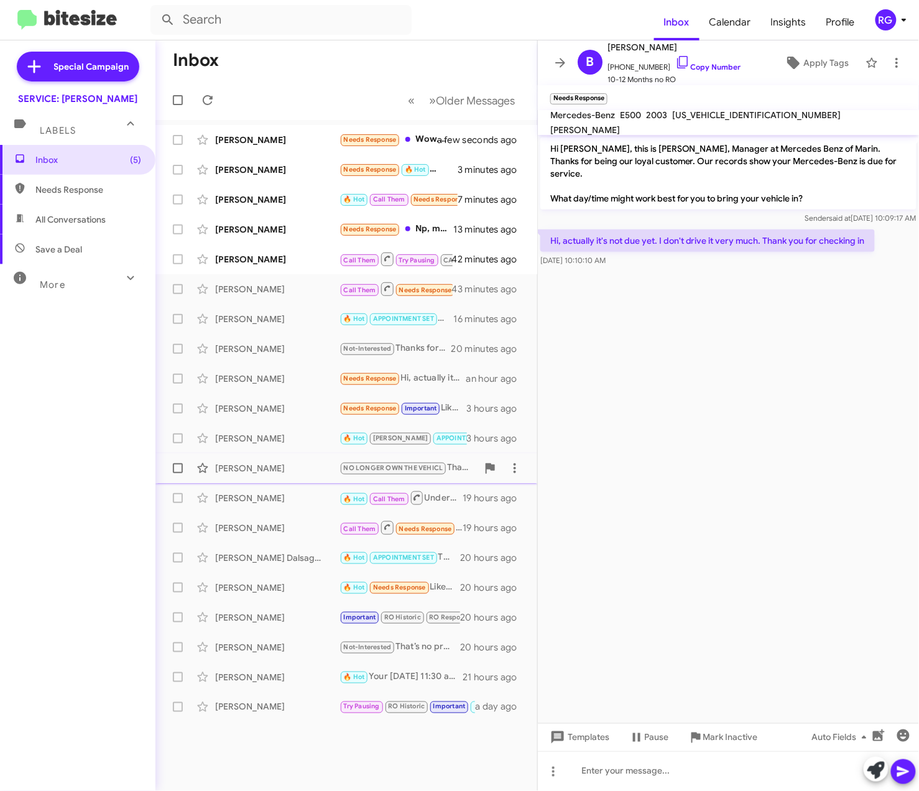
click at [319, 456] on div "Ali Moghaddasi NO LONGER OWN THE VEHICL Thanks, we've updated our records to re…" at bounding box center [346, 468] width 362 height 25
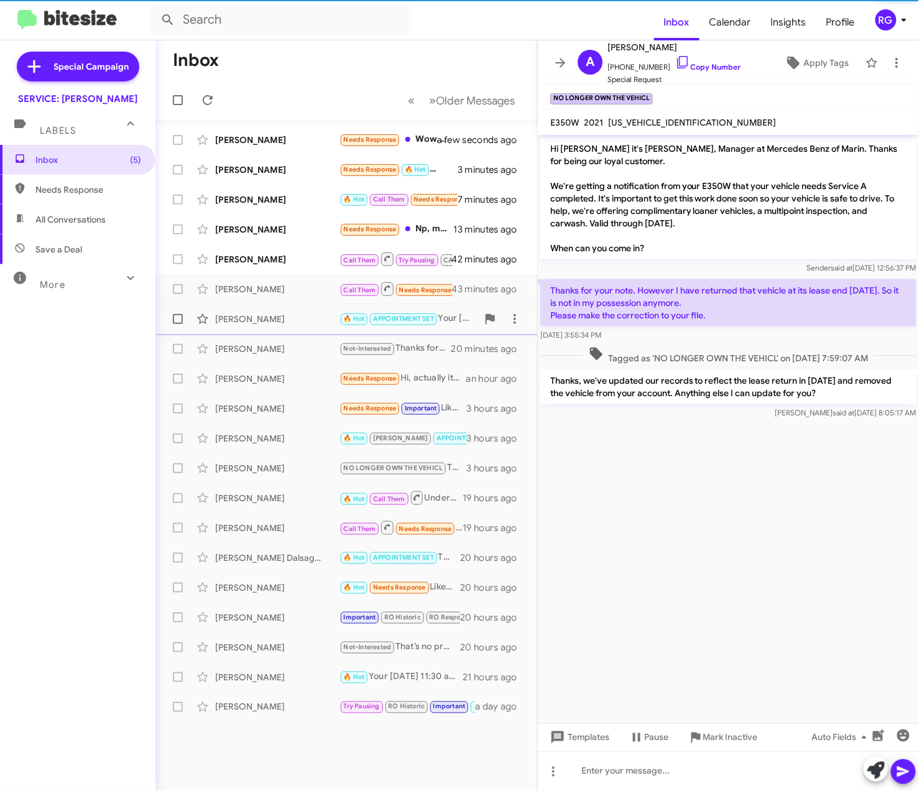
drag, startPoint x: 319, startPoint y: 317, endPoint x: 315, endPoint y: 309, distance: 9.5
click at [318, 316] on div "[PERSON_NAME]" at bounding box center [277, 319] width 124 height 12
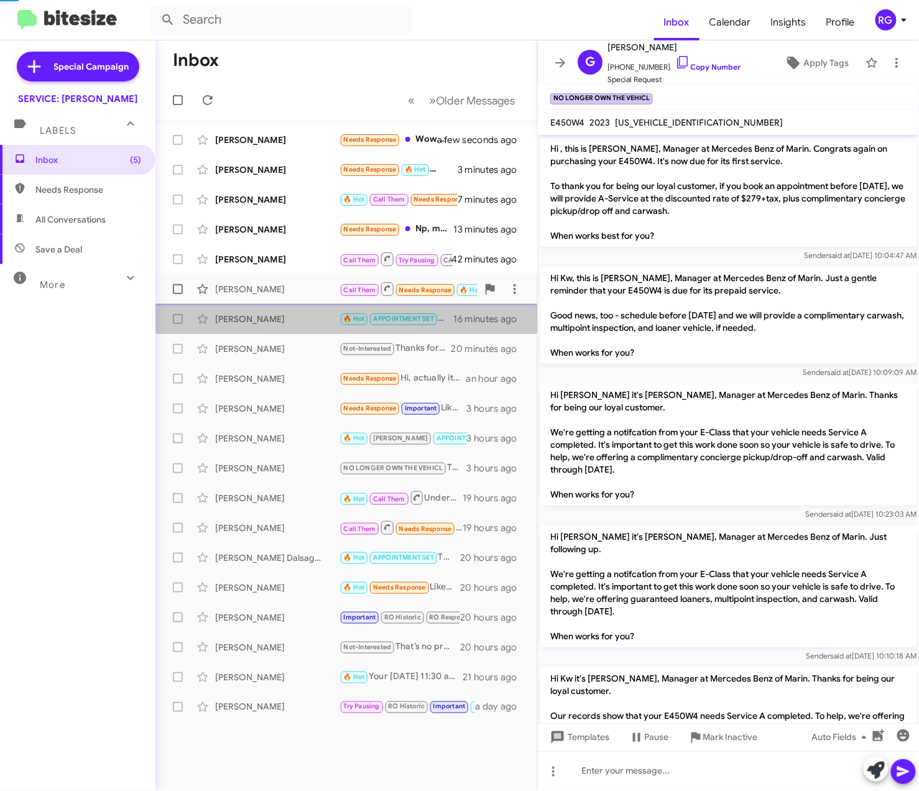
scroll to position [881, 0]
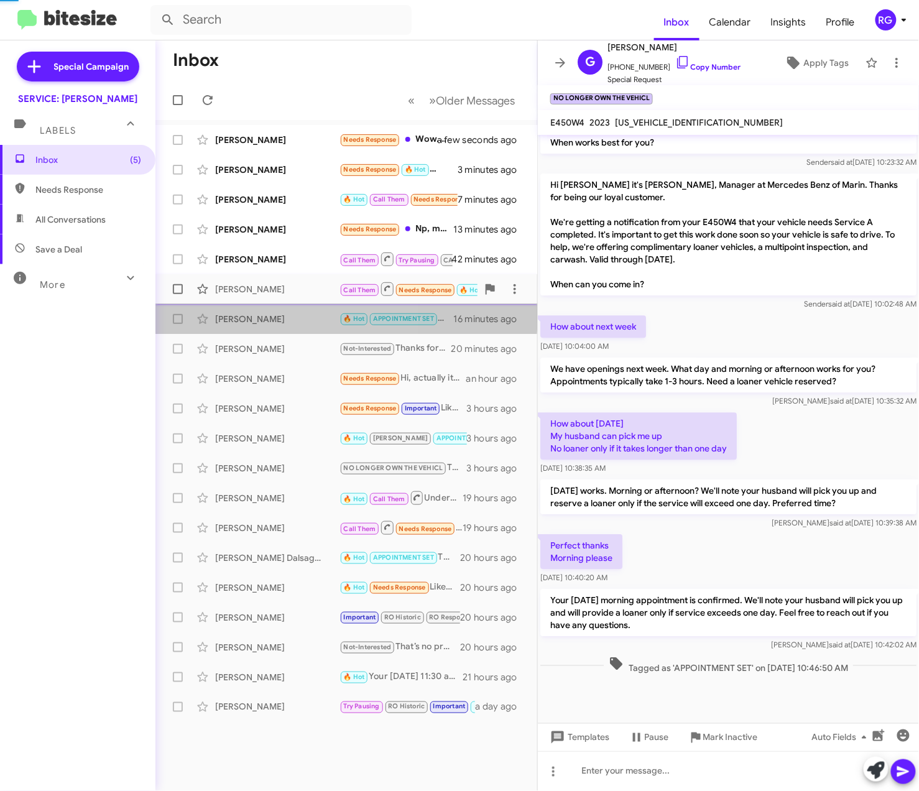
click at [316, 292] on div "[PERSON_NAME]" at bounding box center [277, 289] width 124 height 12
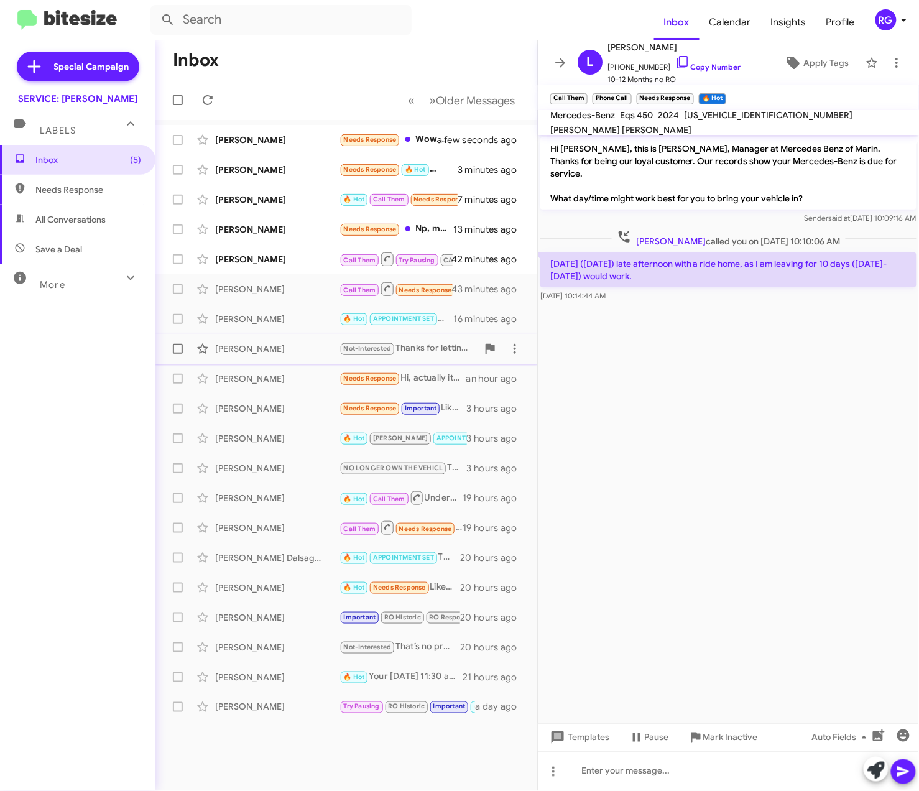
click at [296, 334] on span "Katie Smith Not-Interested Thanks for letting us know!We offer pick-up and deli…" at bounding box center [346, 349] width 382 height 30
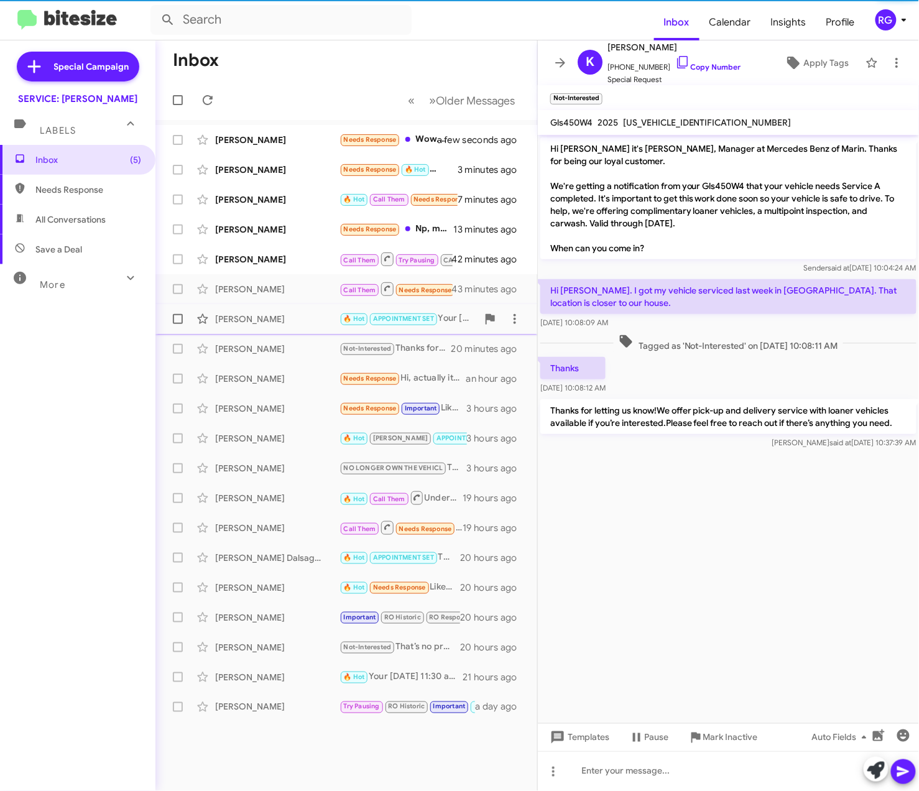
drag, startPoint x: 296, startPoint y: 317, endPoint x: 308, endPoint y: 328, distance: 16.3
click at [296, 322] on div "[PERSON_NAME]" at bounding box center [277, 319] width 124 height 12
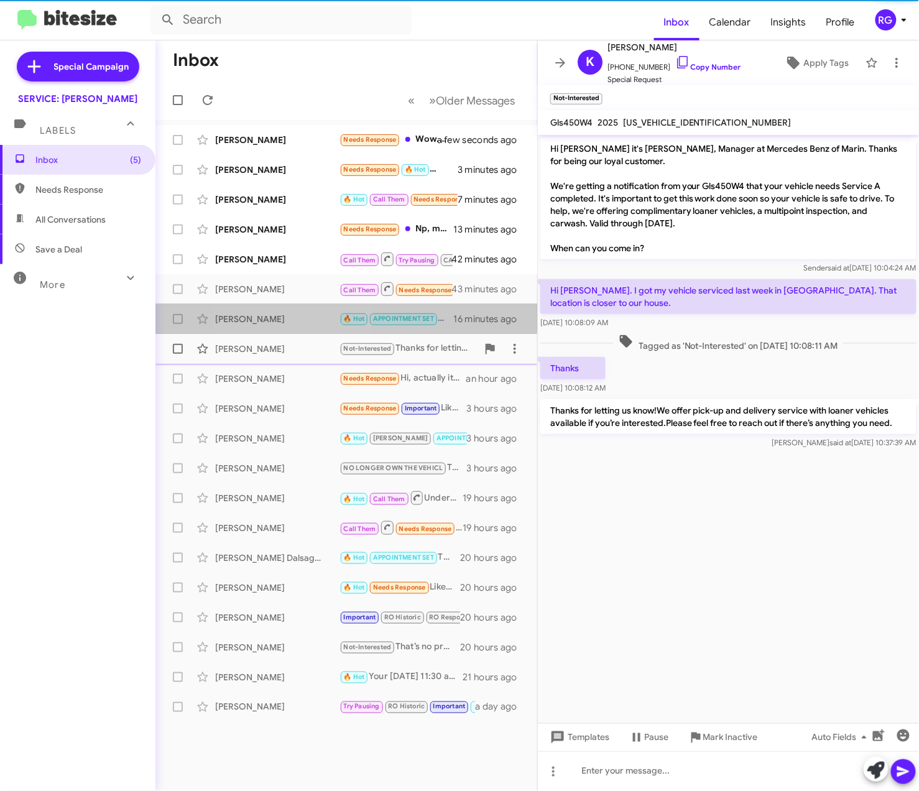
scroll to position [881, 0]
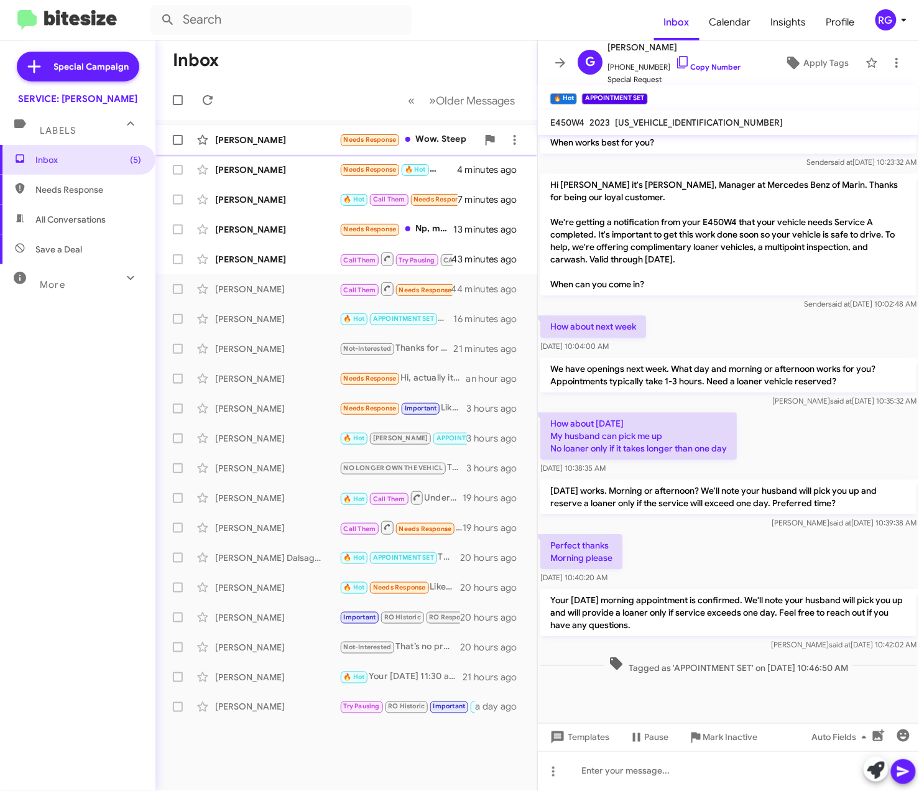
click at [361, 131] on div "Steve Cohen Needs Response Wow. Steep a minute ago" at bounding box center [346, 139] width 362 height 25
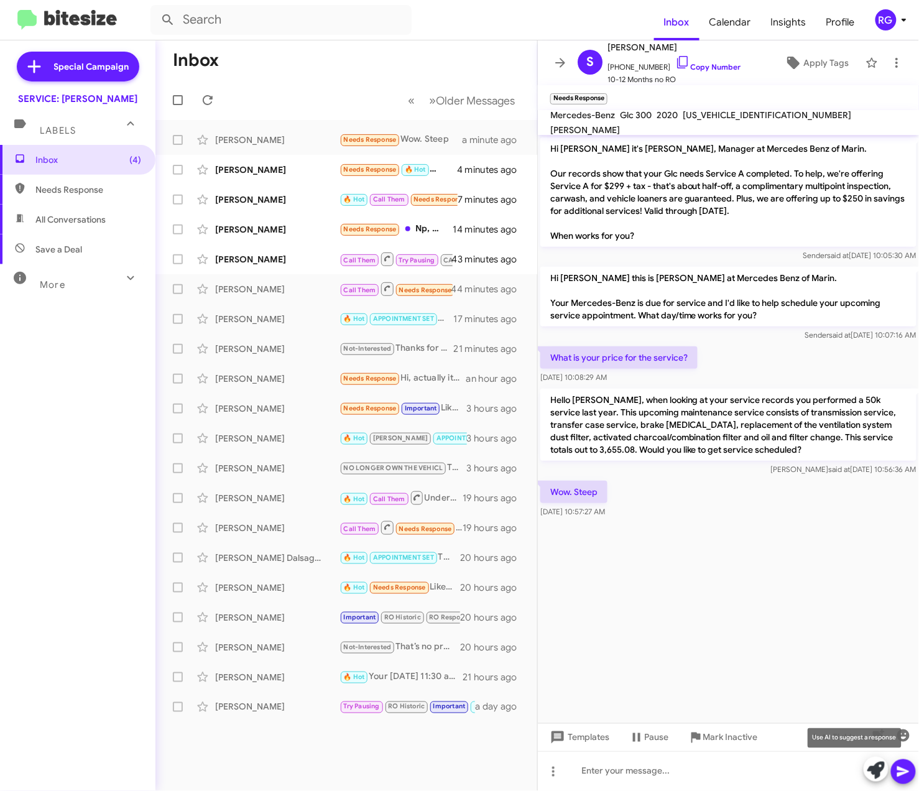
click at [869, 769] on icon at bounding box center [875, 769] width 17 height 17
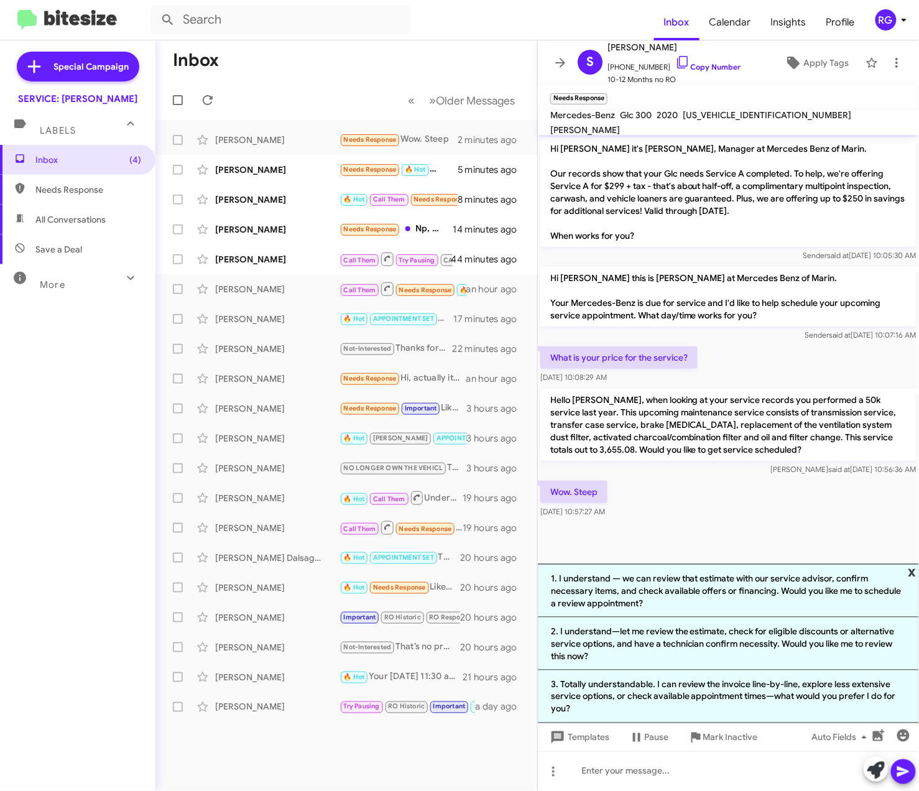
click at [913, 570] on span "x" at bounding box center [912, 571] width 8 height 15
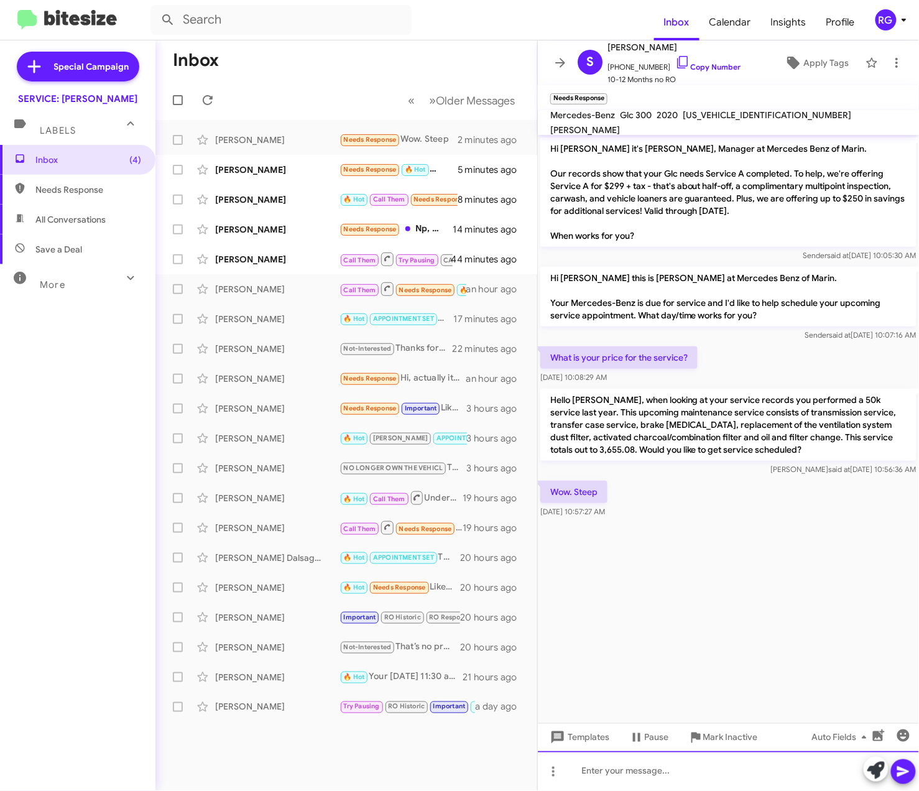
click at [674, 761] on div at bounding box center [728, 771] width 381 height 40
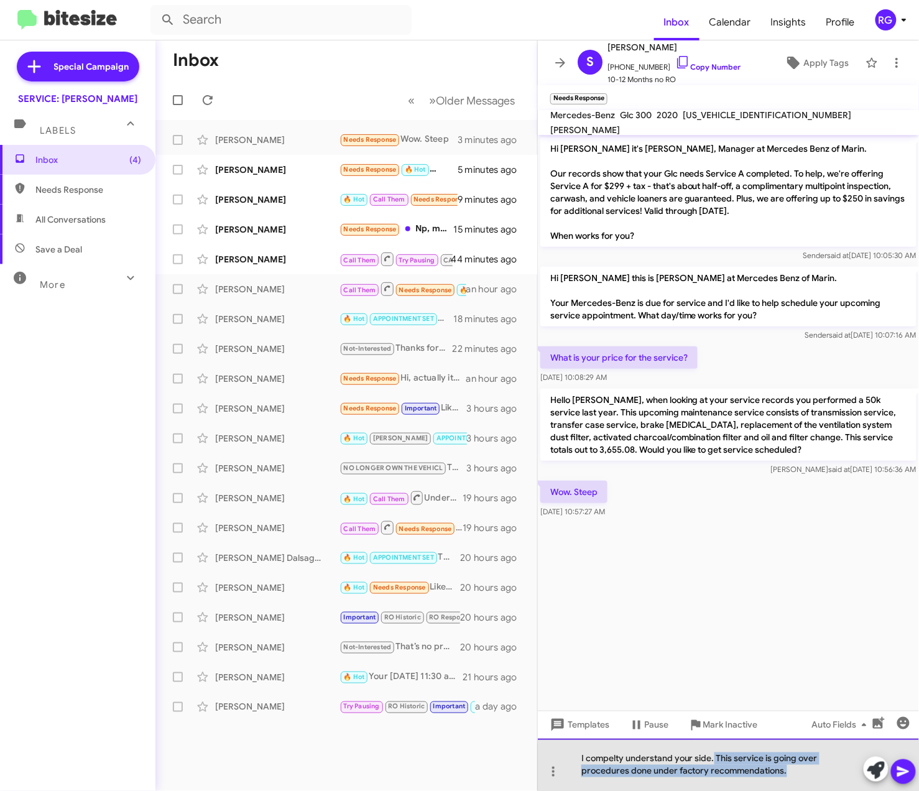
drag, startPoint x: 819, startPoint y: 778, endPoint x: 714, endPoint y: 764, distance: 106.0
click at [714, 764] on div "I compelty understand your side. This service is going over procedures done und…" at bounding box center [728, 764] width 381 height 52
click at [714, 761] on div "I compelty understand your side. This service is going over procedures done und…" at bounding box center [728, 764] width 381 height 52
click at [712, 757] on div "I compelty understand your side. This service is going over procedures done und…" at bounding box center [728, 764] width 381 height 52
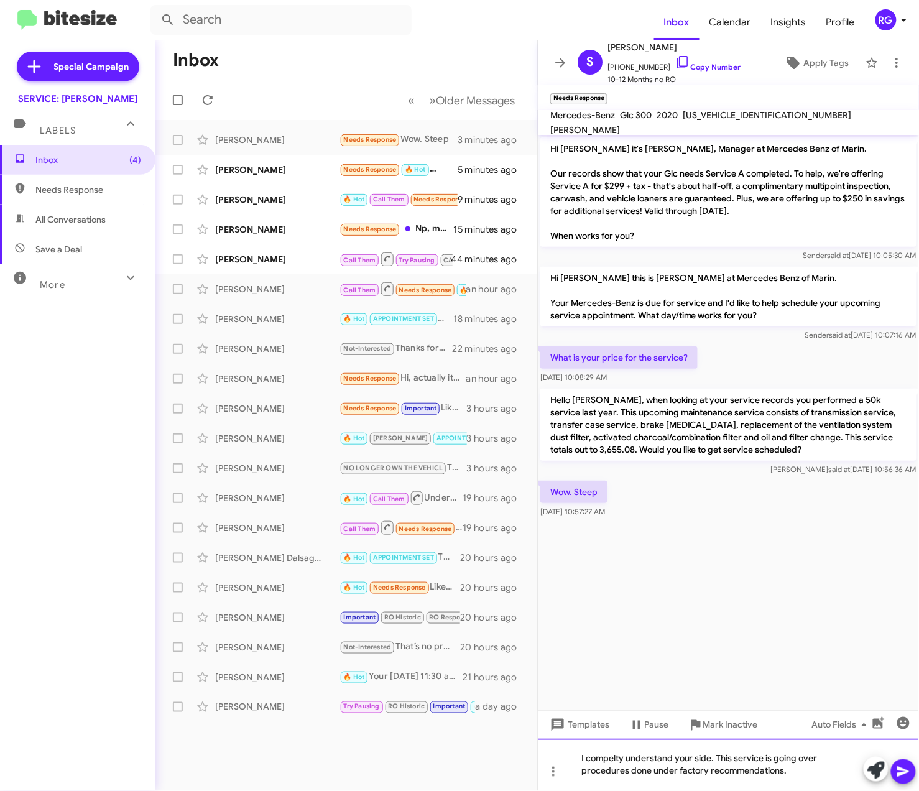
click at [707, 759] on div "I compelty understand your side. This service is going over procedures done und…" at bounding box center [728, 764] width 381 height 52
drag, startPoint x: 709, startPoint y: 759, endPoint x: 716, endPoint y: 759, distance: 6.8
click at [710, 759] on div "I compelty understand your side. This service is going over procedures done und…" at bounding box center [728, 764] width 381 height 52
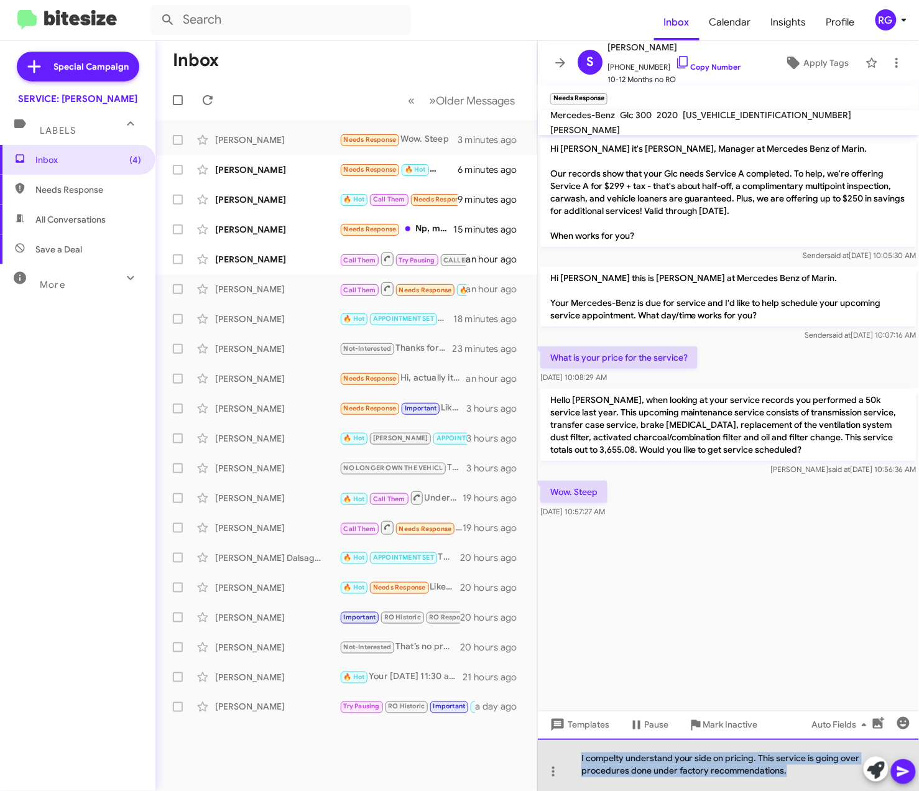
drag, startPoint x: 792, startPoint y: 779, endPoint x: 558, endPoint y: 751, distance: 236.0
click at [558, 751] on div "I compelty understand your side on pricing. This service is going over procedur…" at bounding box center [728, 764] width 381 height 52
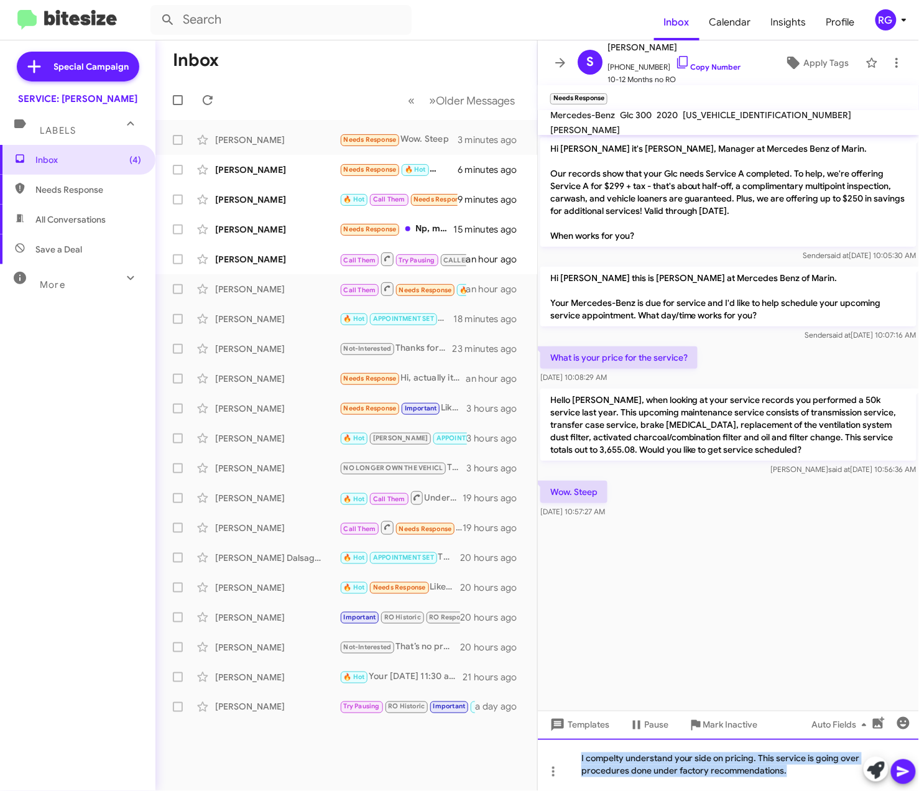
copy div "I compelty understand your side on pricing. This service is going over procedur…"
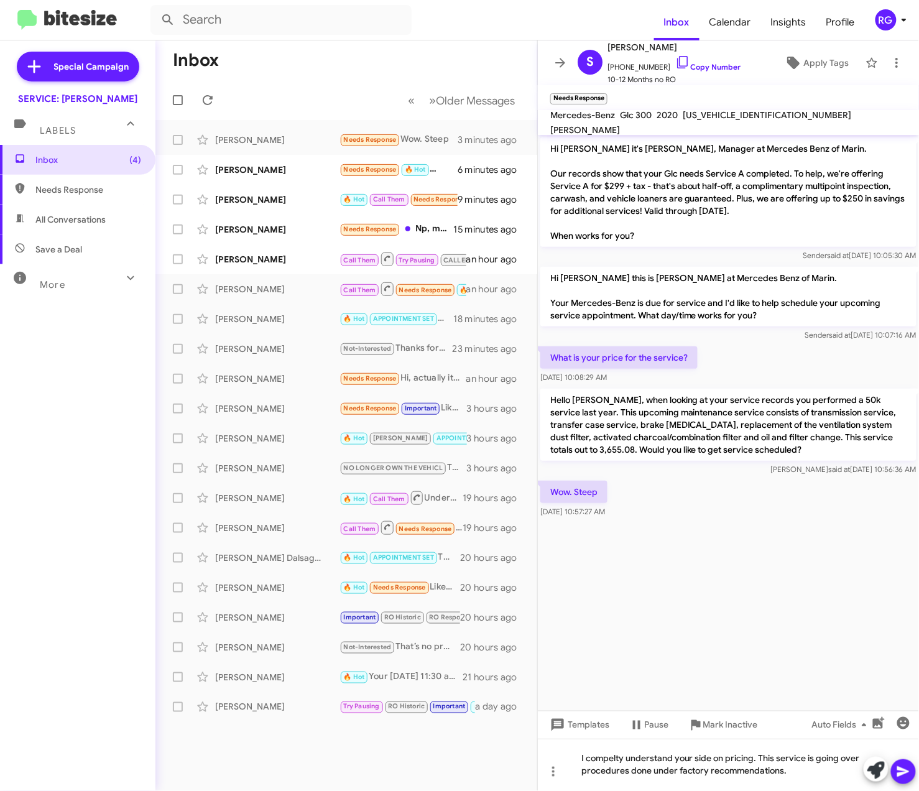
drag, startPoint x: 740, startPoint y: 559, endPoint x: 744, endPoint y: 554, distance: 6.6
click at [742, 557] on cdk-virtual-scroll-viewport "Hi Steve it's Omar Ibrahimi, Manager at Mercedes Benz of Marin. Our records sho…" at bounding box center [728, 423] width 381 height 576
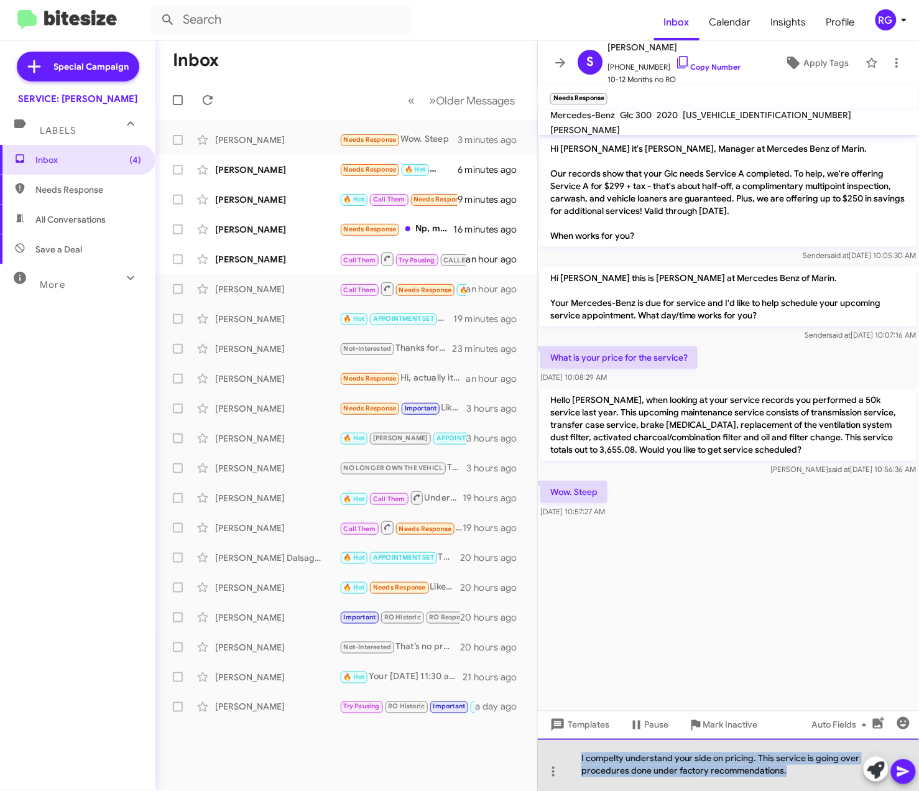
drag, startPoint x: 620, startPoint y: 759, endPoint x: 467, endPoint y: 740, distance: 154.1
click at [466, 740] on div "Inbox « Previous » Next Older Messages Steve Cohen Needs Response Wow. Steep 3 …" at bounding box center [536, 415] width 763 height 750
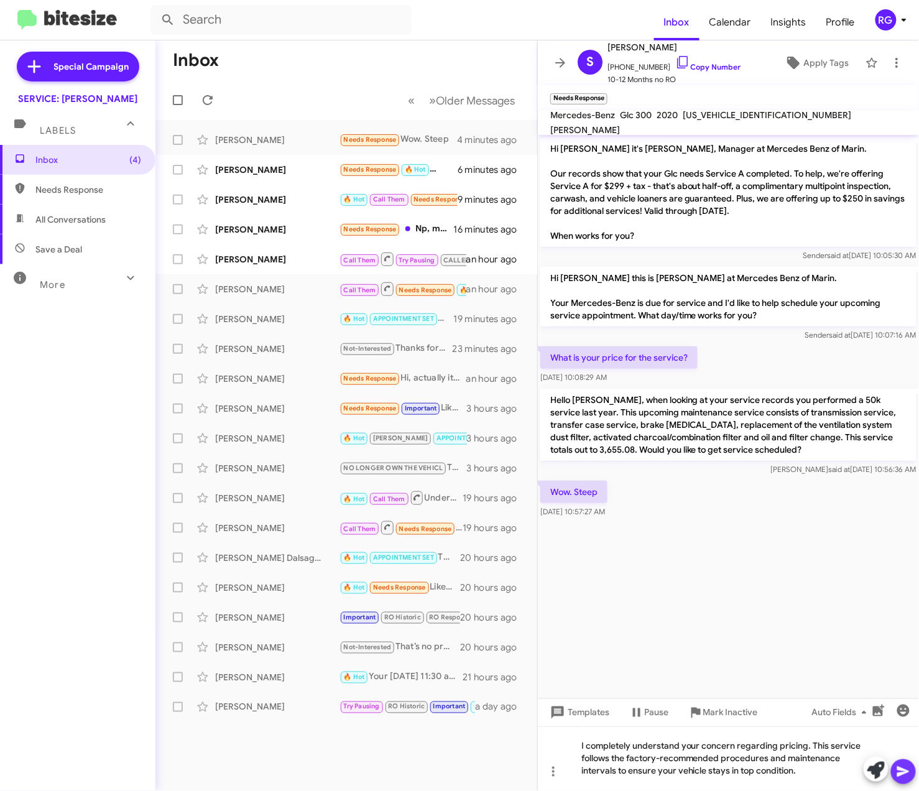
drag, startPoint x: 899, startPoint y: 766, endPoint x: 891, endPoint y: 763, distance: 8.1
click at [898, 766] on icon at bounding box center [903, 771] width 15 height 15
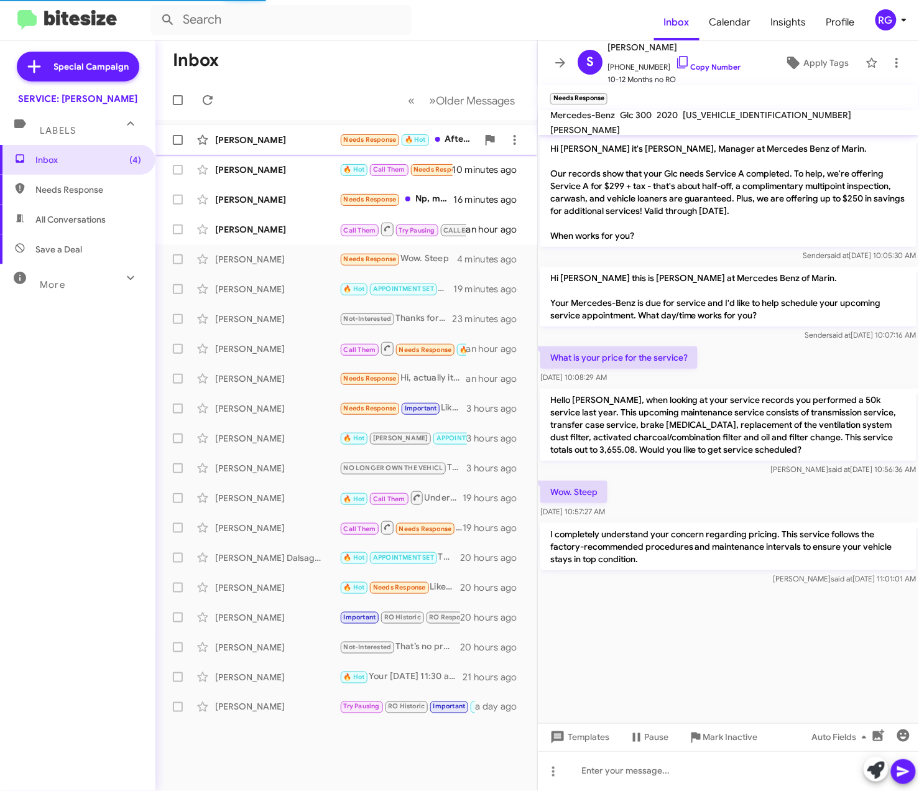
click at [296, 147] on div "Sudan Williams Needs Response 🔥 Hot After the 27th 6 minutes ago" at bounding box center [346, 139] width 362 height 25
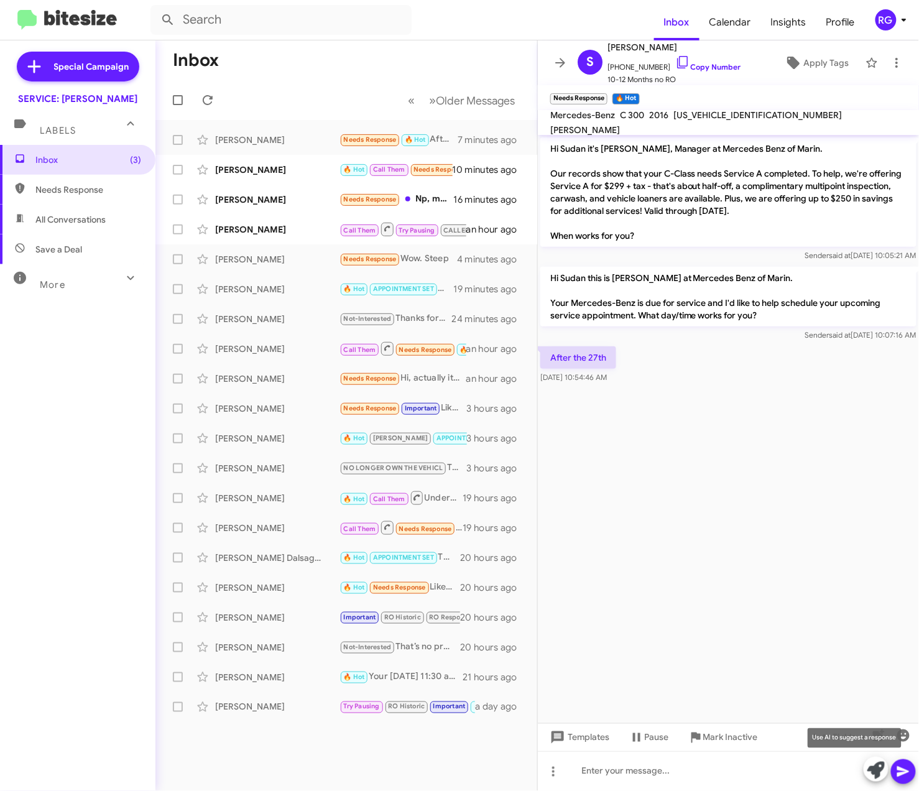
click at [871, 774] on icon at bounding box center [875, 769] width 17 height 17
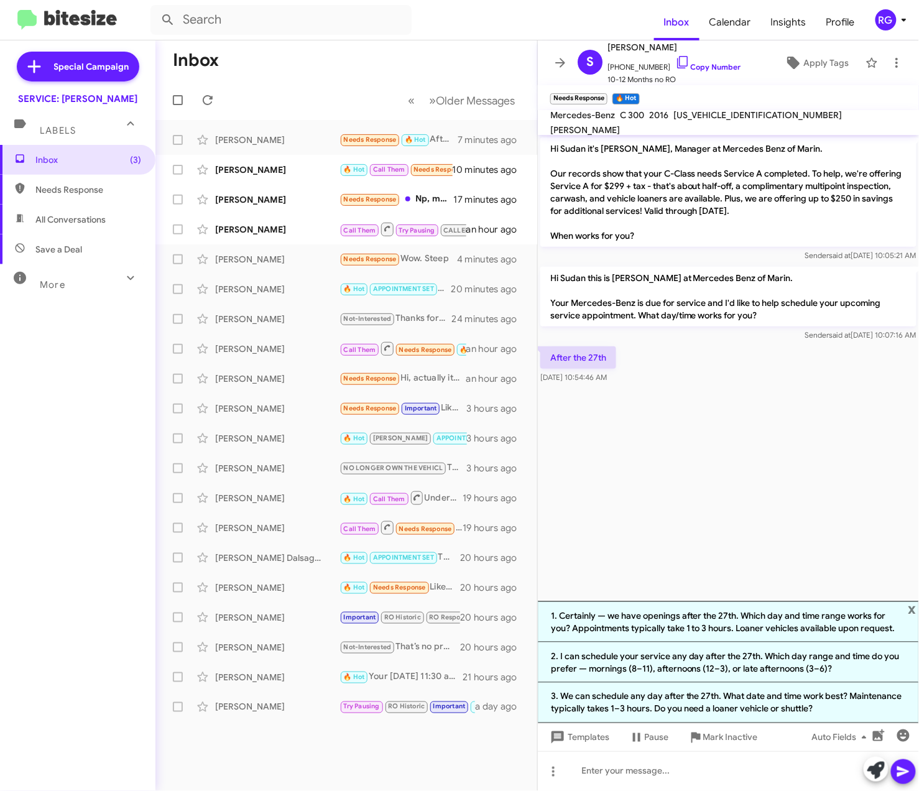
click at [824, 613] on li "1. Certainly — we have openings after the 27th. Which day and time range works …" at bounding box center [728, 621] width 381 height 41
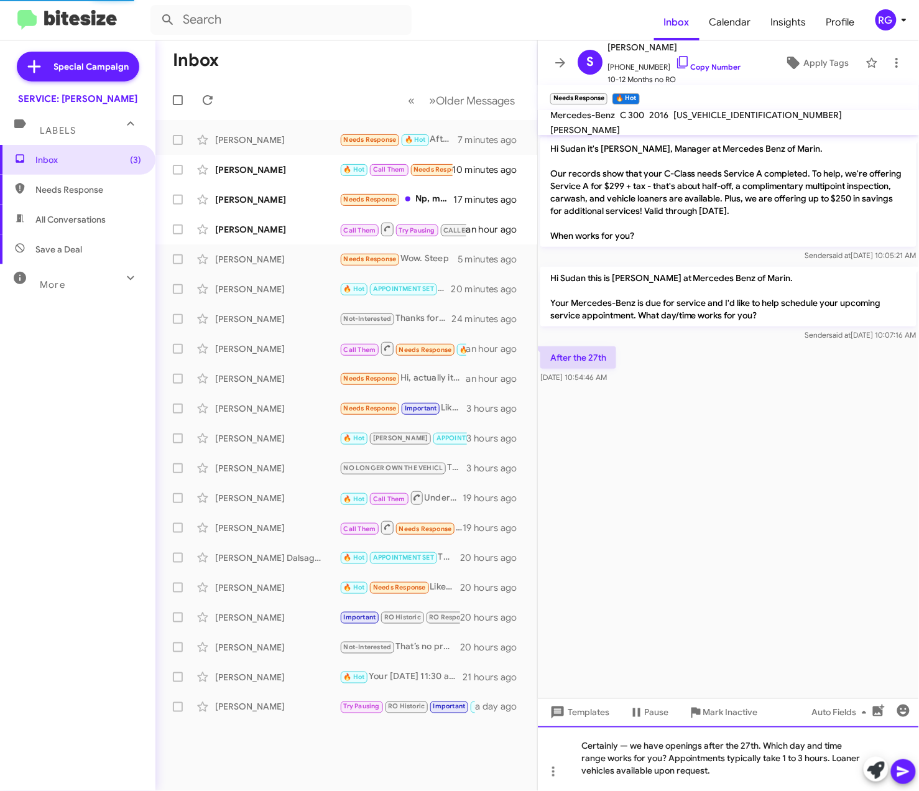
click at [630, 747] on div "Certainly — we have openings after the 27th. Which day and time range works for…" at bounding box center [728, 758] width 381 height 65
click at [761, 774] on div "Certainly, we have openings after the 27th. Which day and time range works for …" at bounding box center [728, 758] width 381 height 65
click at [903, 773] on icon at bounding box center [903, 771] width 12 height 11
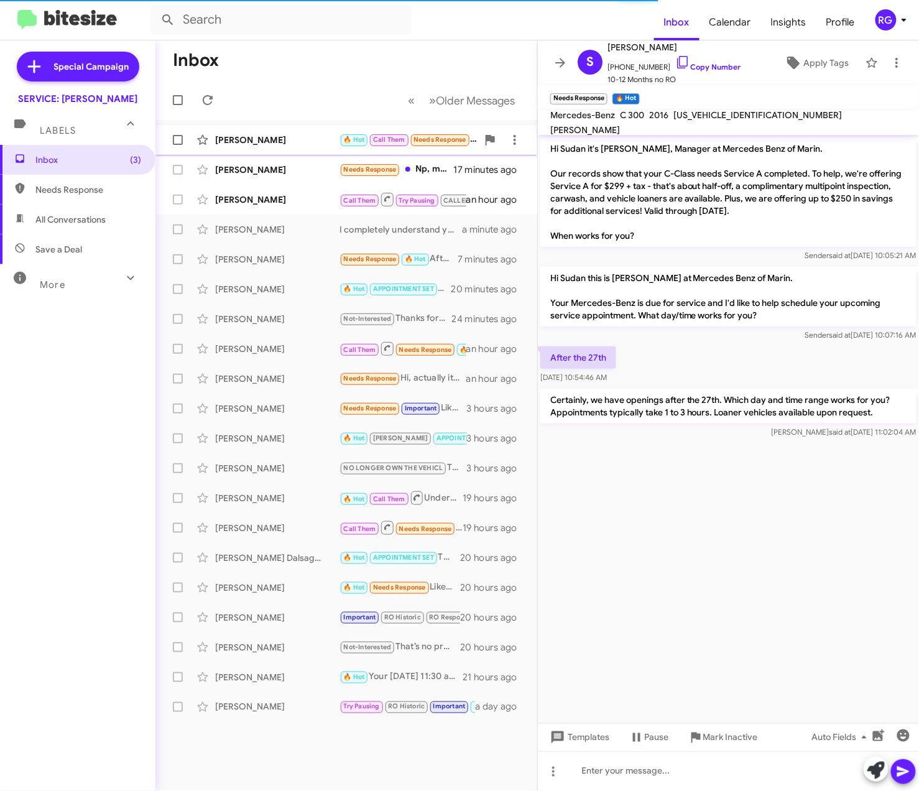
click at [264, 138] on div "[PERSON_NAME]" at bounding box center [277, 140] width 124 height 12
click at [306, 143] on div "[PERSON_NAME]" at bounding box center [277, 140] width 124 height 12
click at [275, 145] on div "[PERSON_NAME]" at bounding box center [277, 140] width 124 height 12
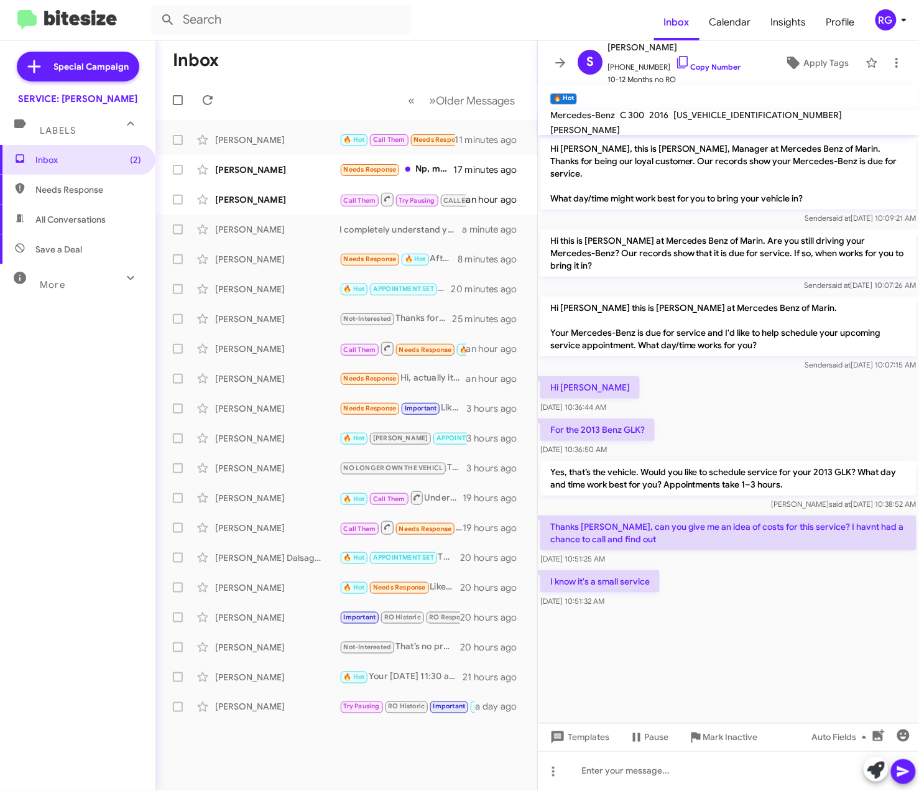
click at [702, 610] on div at bounding box center [728, 622] width 381 height 25
click at [712, 130] on mat-toolbar "Mercedes-Benz C 300 2016 55SWF4JBXGU153446 JOE MALIGAT" at bounding box center [728, 122] width 381 height 25
click at [716, 122] on div "55SWF4JBXGU153446" at bounding box center [757, 115] width 173 height 15
click at [716, 121] on span "55SWF4JBXGU153446" at bounding box center [757, 114] width 168 height 11
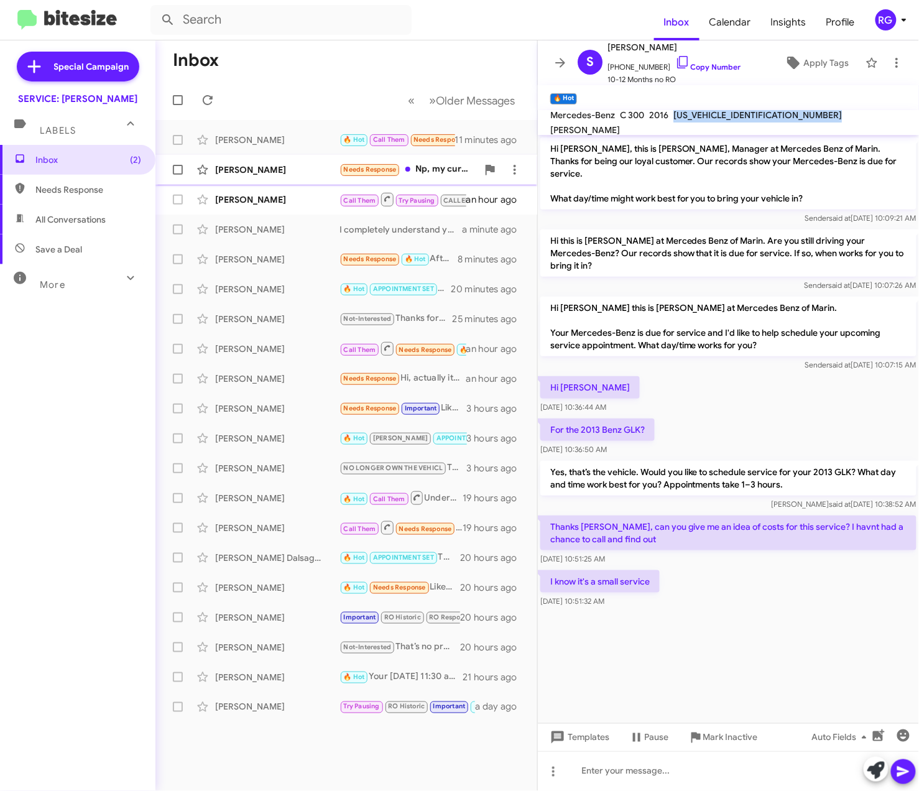
copy span "55SWF4JBXGU153446"
drag, startPoint x: 704, startPoint y: 784, endPoint x: 702, endPoint y: 776, distance: 7.9
click at [704, 784] on div at bounding box center [728, 771] width 381 height 40
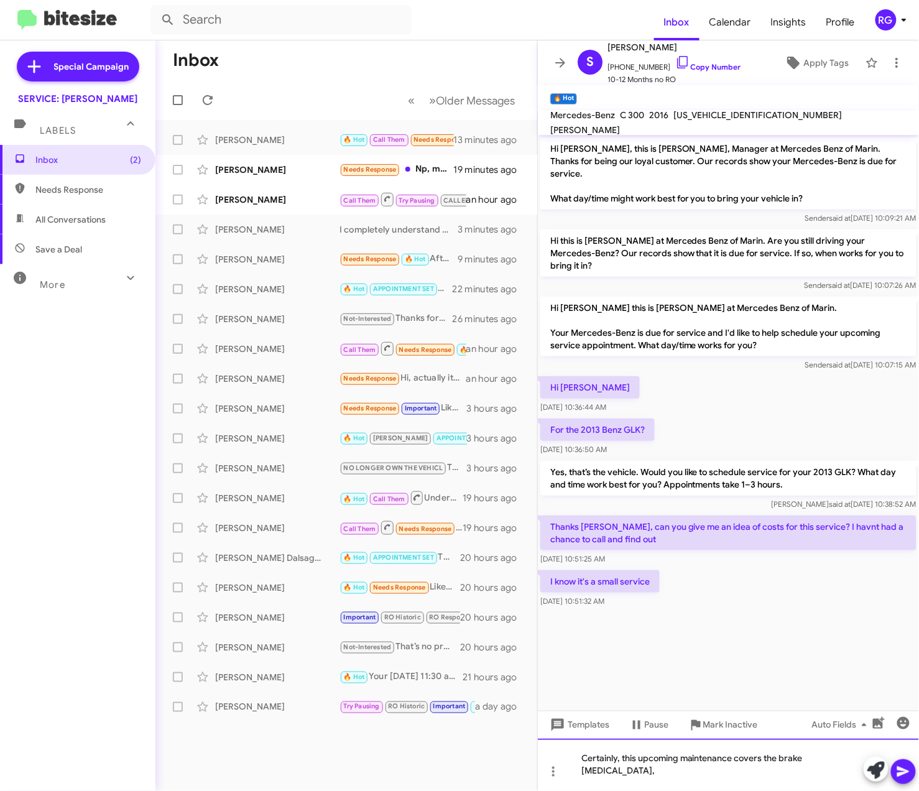
click at [649, 776] on div "Certainly, this upcoming maintenance covers the brake fluid replacement," at bounding box center [728, 764] width 381 height 52
click at [717, 779] on div "Certainly, this upcoming maintenance covers the brake fluid replacement," at bounding box center [728, 764] width 381 height 52
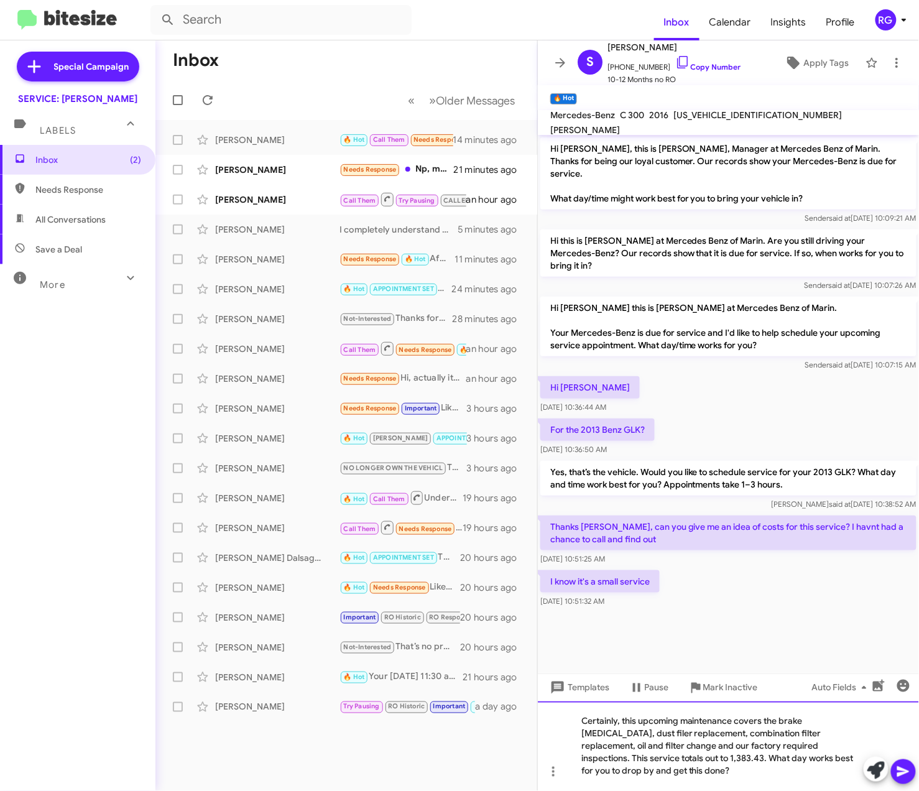
click at [645, 769] on div "Certainly, this upcoming maintenance covers the brake [MEDICAL_DATA], dust file…" at bounding box center [728, 746] width 381 height 90
click at [906, 776] on icon at bounding box center [903, 771] width 15 height 15
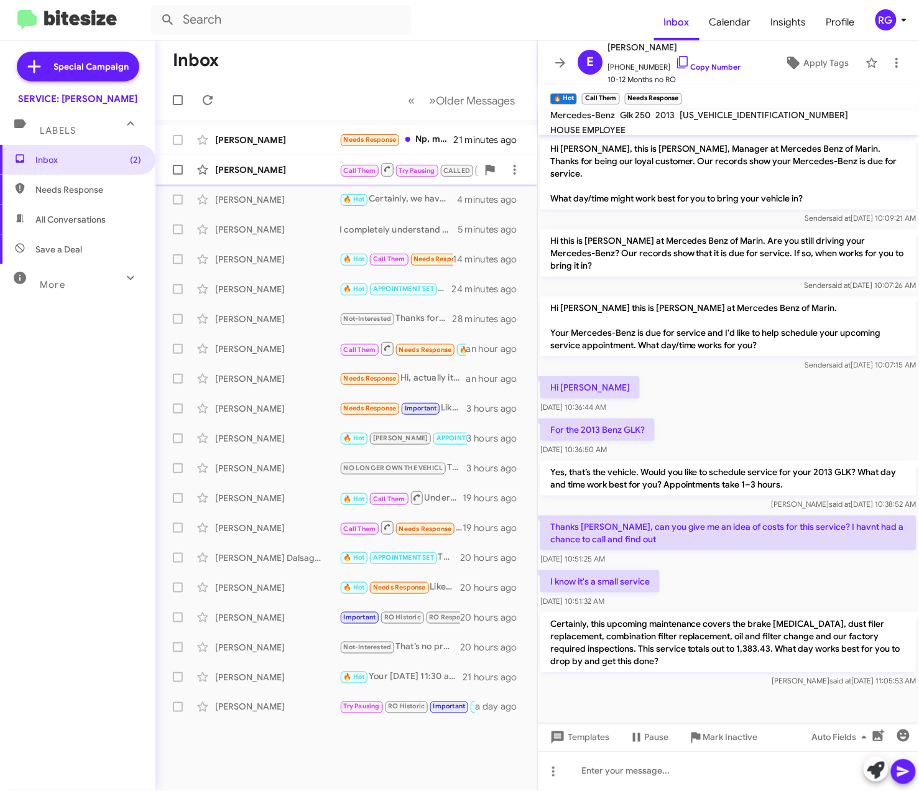
click at [372, 169] on span "Call Them" at bounding box center [360, 171] width 32 height 8
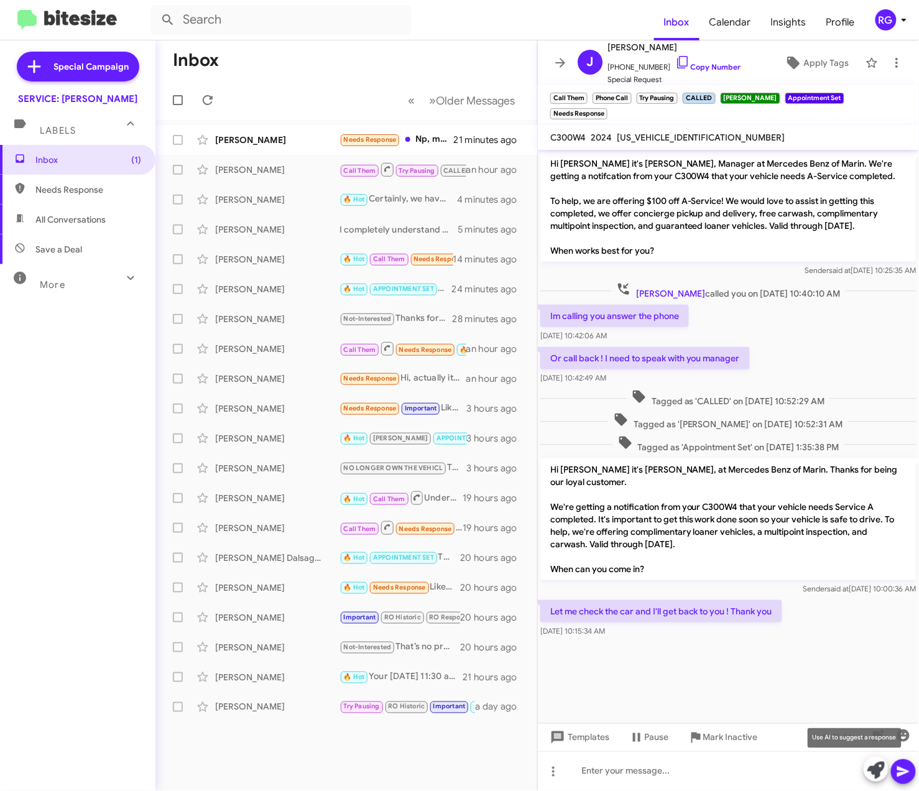
click at [870, 772] on icon at bounding box center [875, 769] width 17 height 17
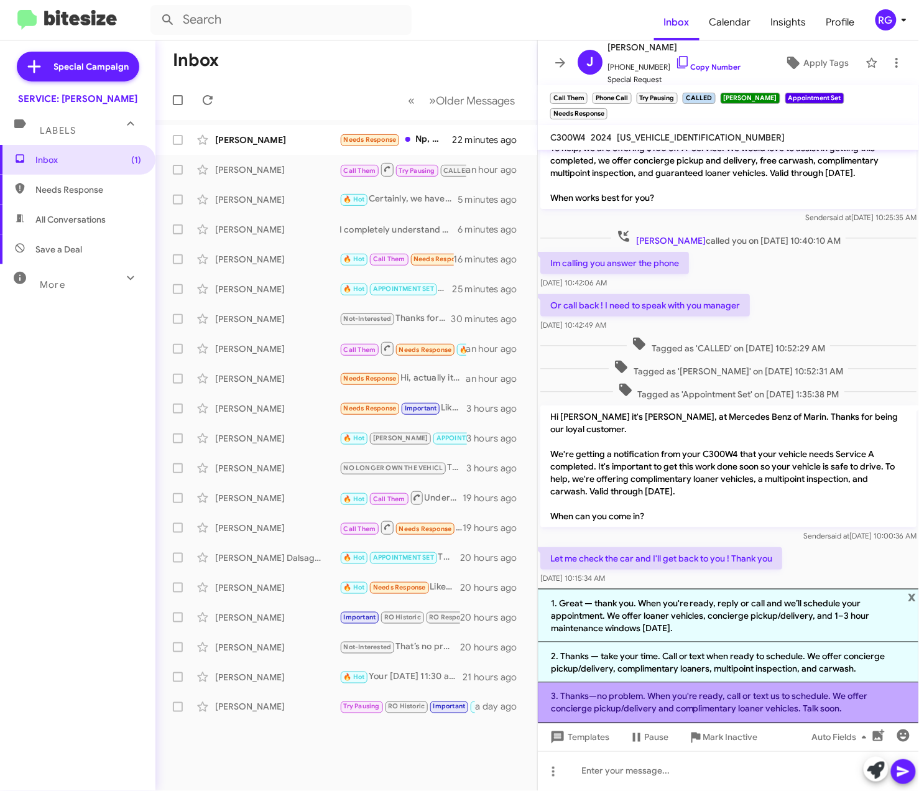
scroll to position [81, 0]
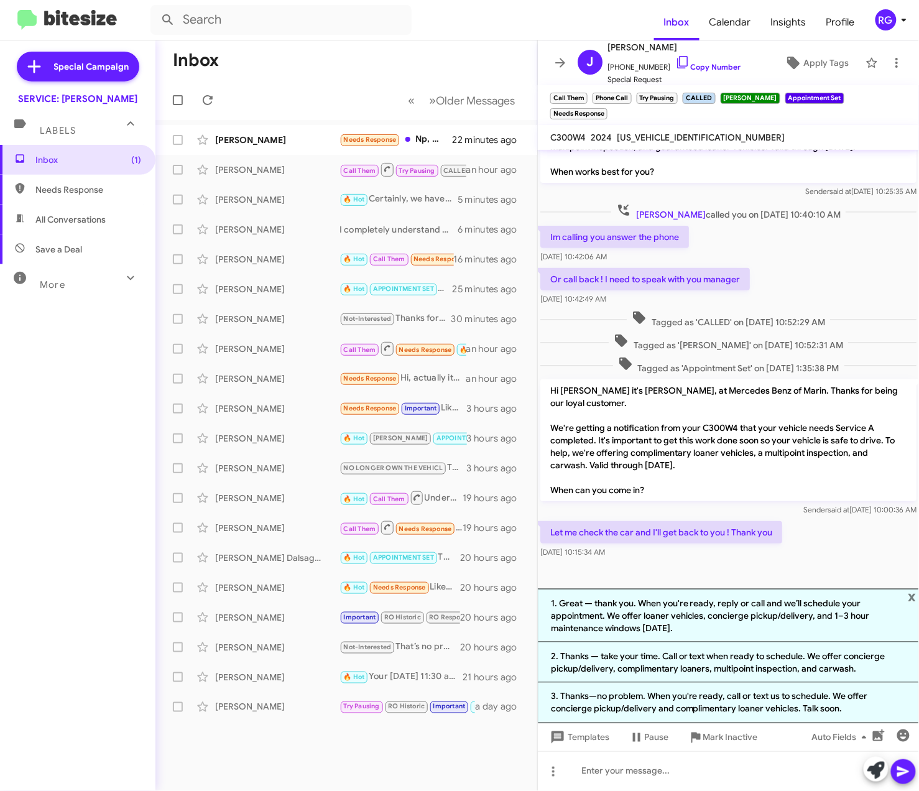
click at [702, 630] on li "1. Great — thank you. When you're ready, reply or call and we’ll schedule your …" at bounding box center [728, 615] width 381 height 53
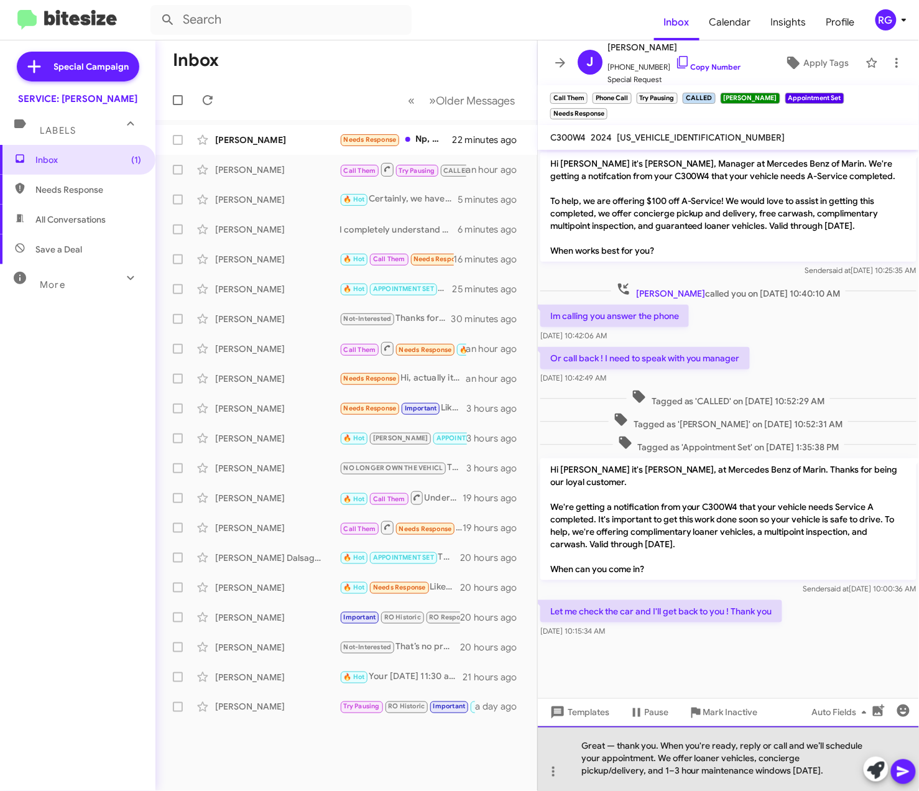
click at [612, 742] on div "Great — thank you. When you're ready, reply or call and we’ll schedule your app…" at bounding box center [728, 758] width 381 height 65
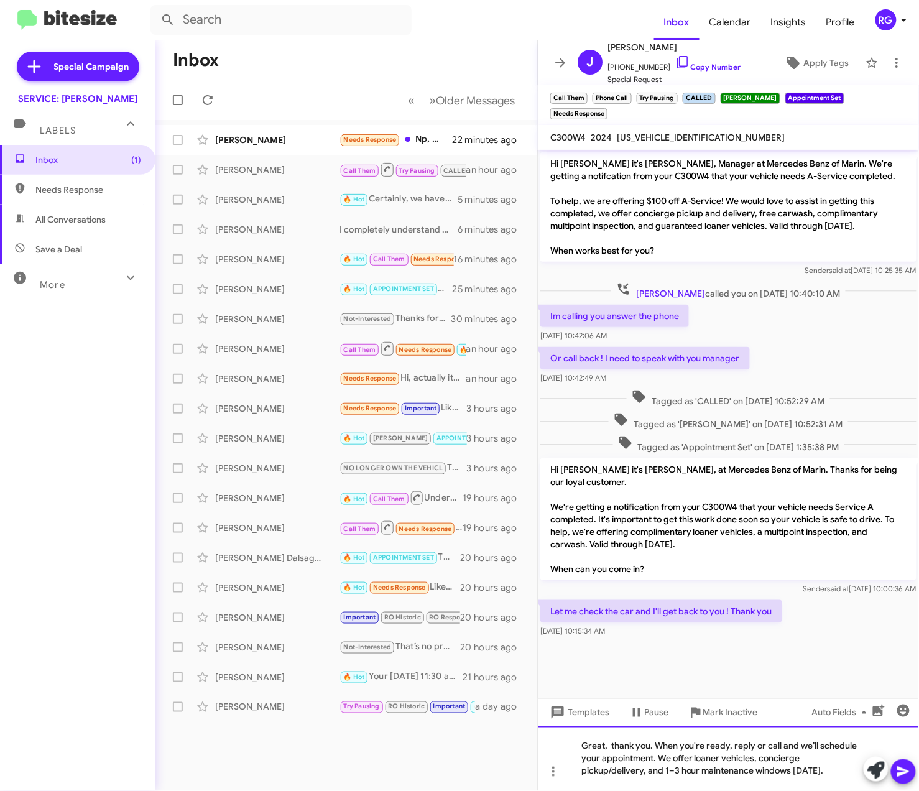
click at [610, 761] on div "Great, thank you. When you're ready, reply or call and we’ll schedule your appo…" at bounding box center [728, 758] width 381 height 65
click at [774, 748] on div "Great, thank you. When you're ready, reply or call and we’ll schedule your appo…" at bounding box center [728, 758] width 381 height 65
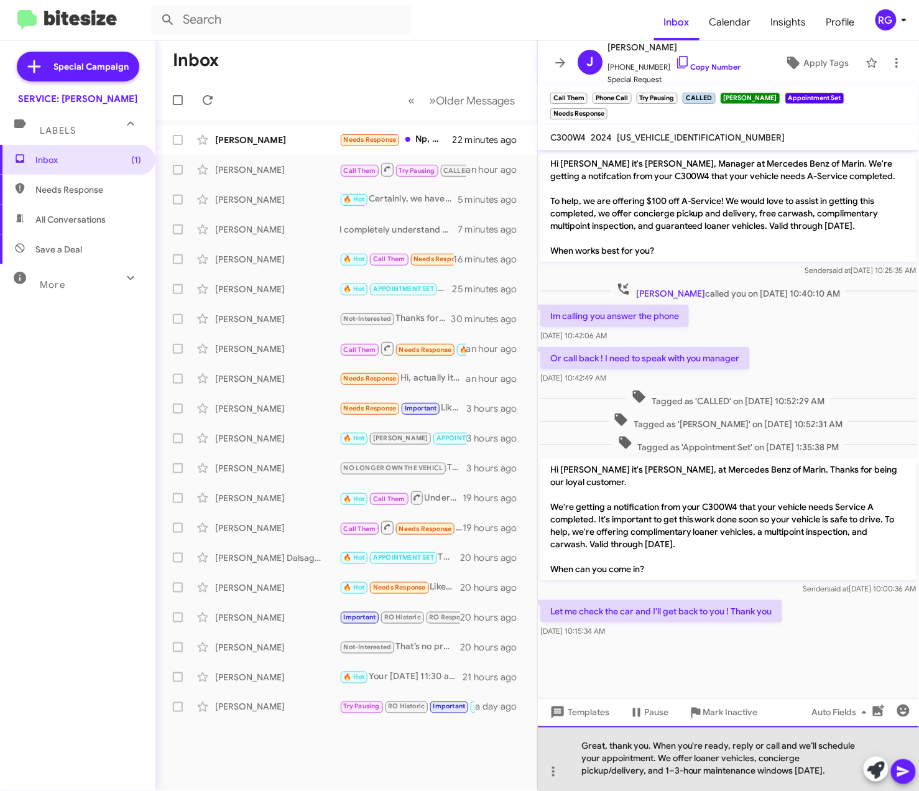
click at [777, 747] on div "Great, thank you. When you're ready, reply or call and we’ll schedule your appo…" at bounding box center [728, 758] width 381 height 65
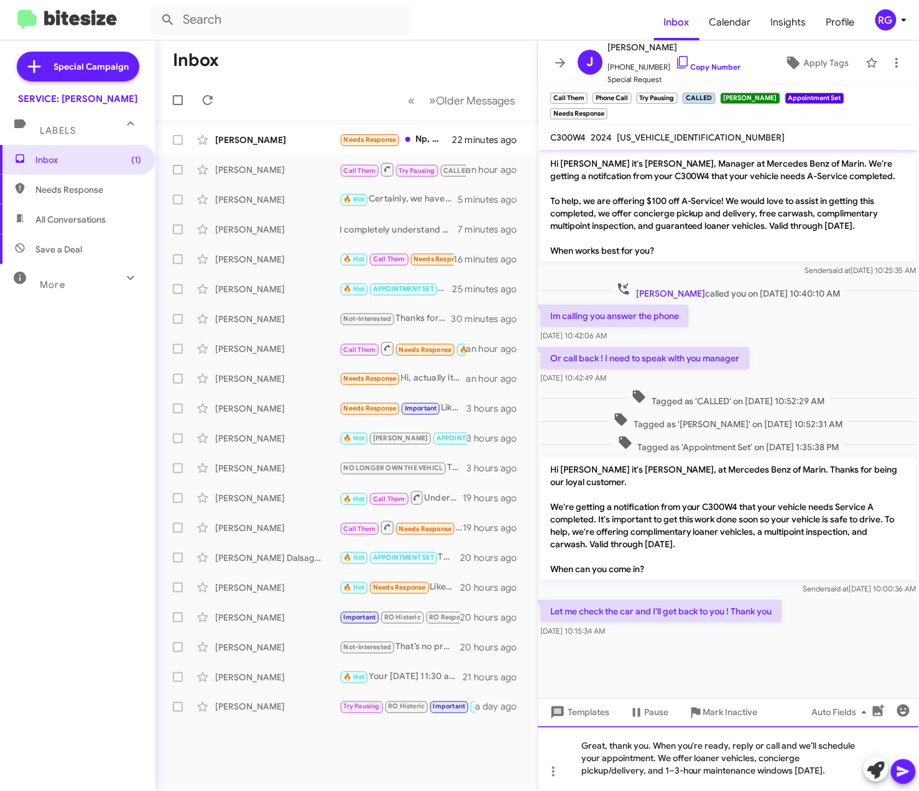
click at [781, 747] on div "Great, thank you. When you're ready, reply or call and we’ll schedule your appo…" at bounding box center [728, 758] width 381 height 65
click at [906, 776] on icon at bounding box center [903, 771] width 15 height 15
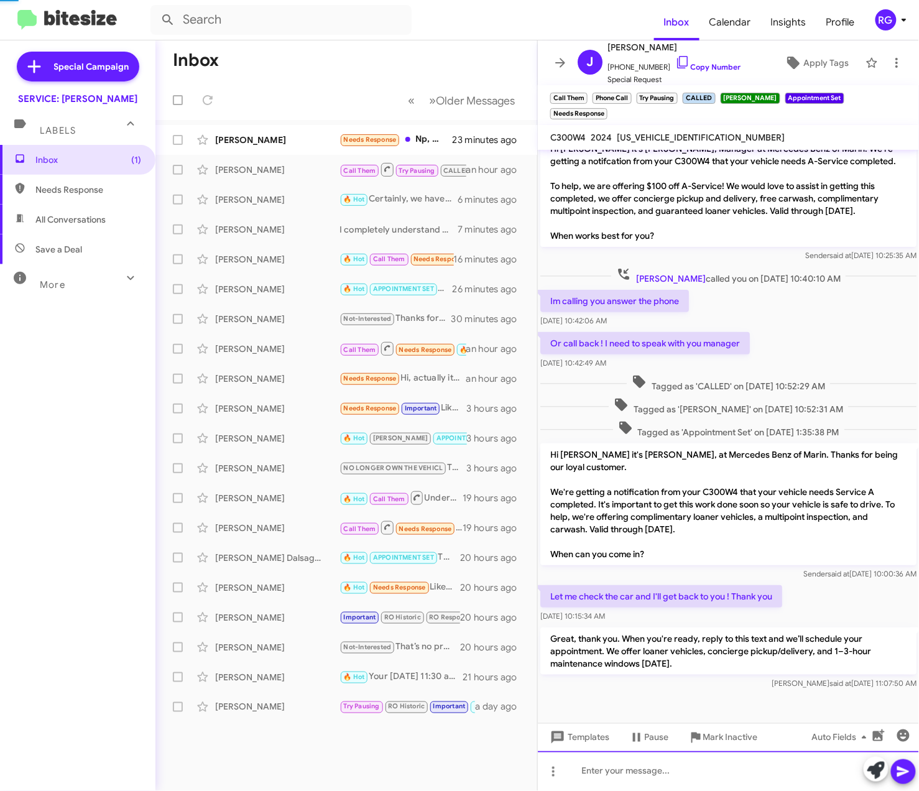
scroll to position [16, 0]
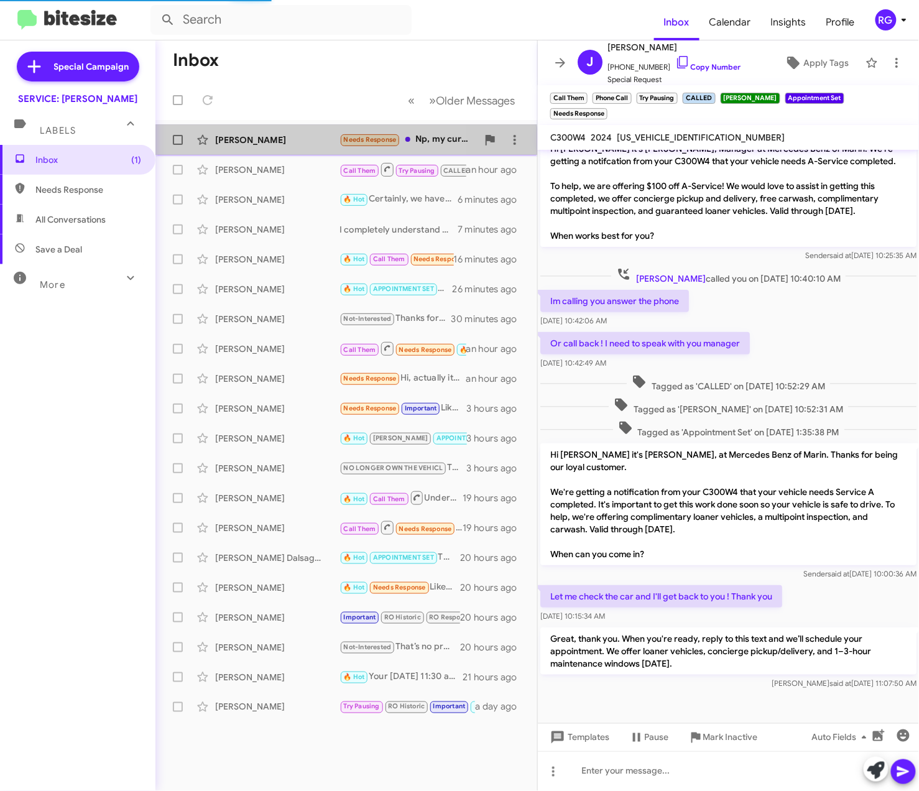
click at [265, 150] on div "Helena Roth Needs Response Np, my current car mileage is only 31,634 miles. It …" at bounding box center [346, 139] width 362 height 25
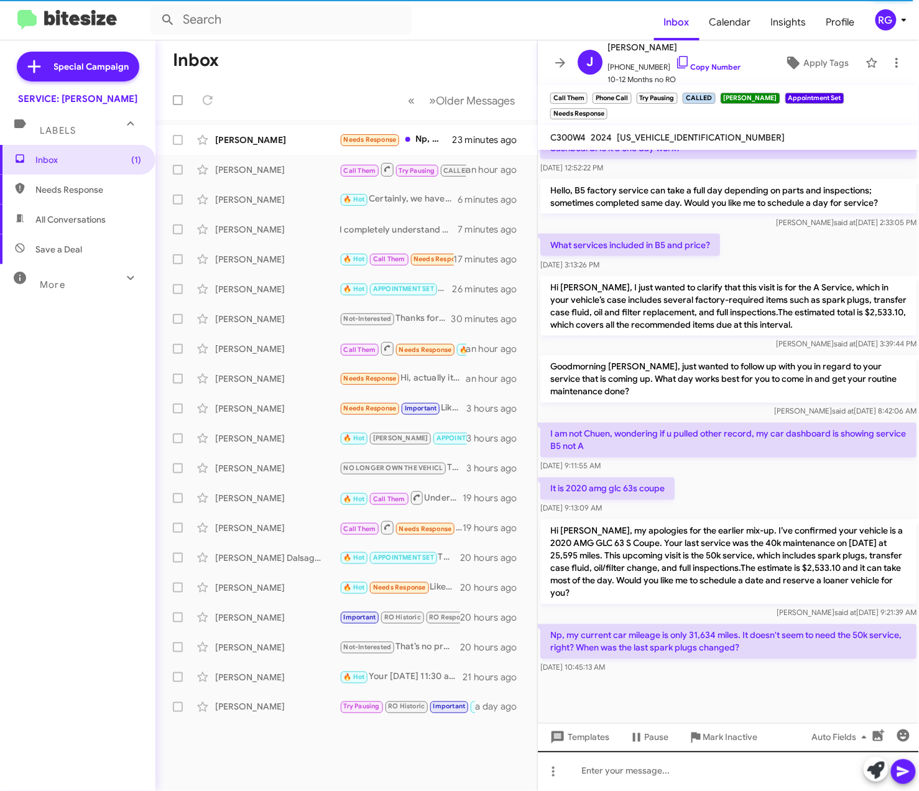
scroll to position [490, 0]
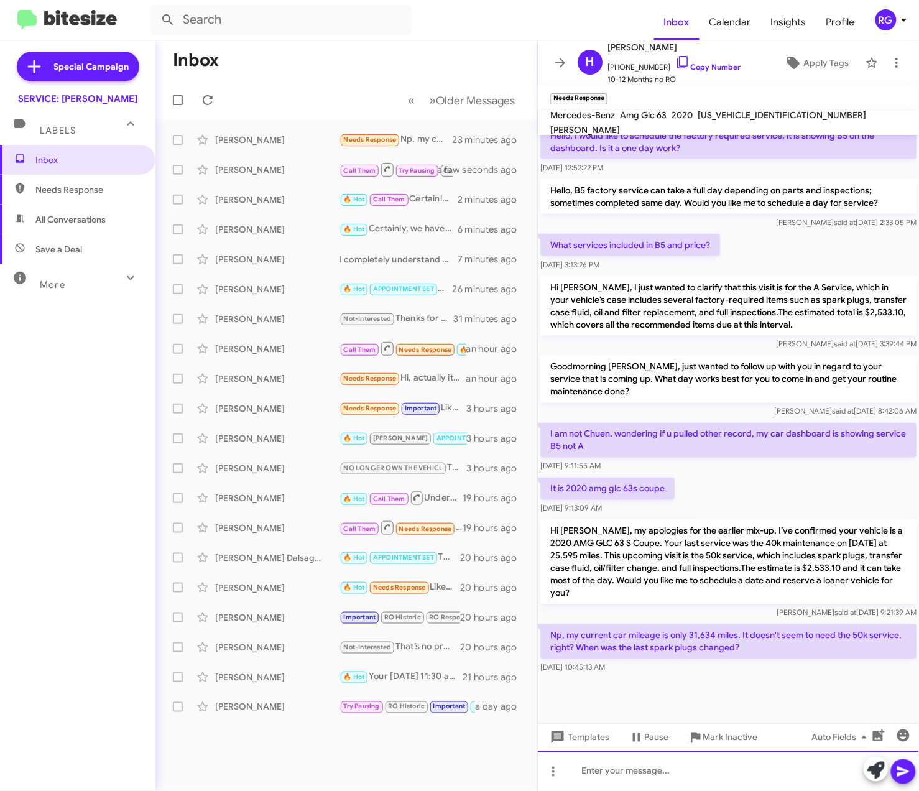
drag, startPoint x: 680, startPoint y: 779, endPoint x: 655, endPoint y: 772, distance: 26.0
click at [659, 773] on div at bounding box center [728, 771] width 381 height 40
click at [823, 790] on html "Inbox Calendar Insights Profile RG Special Campaign SERVICE: Mercedes Marin Lab…" at bounding box center [459, 395] width 919 height 791
click at [737, 121] on span "W1N0J8KB3LF800649" at bounding box center [781, 114] width 168 height 11
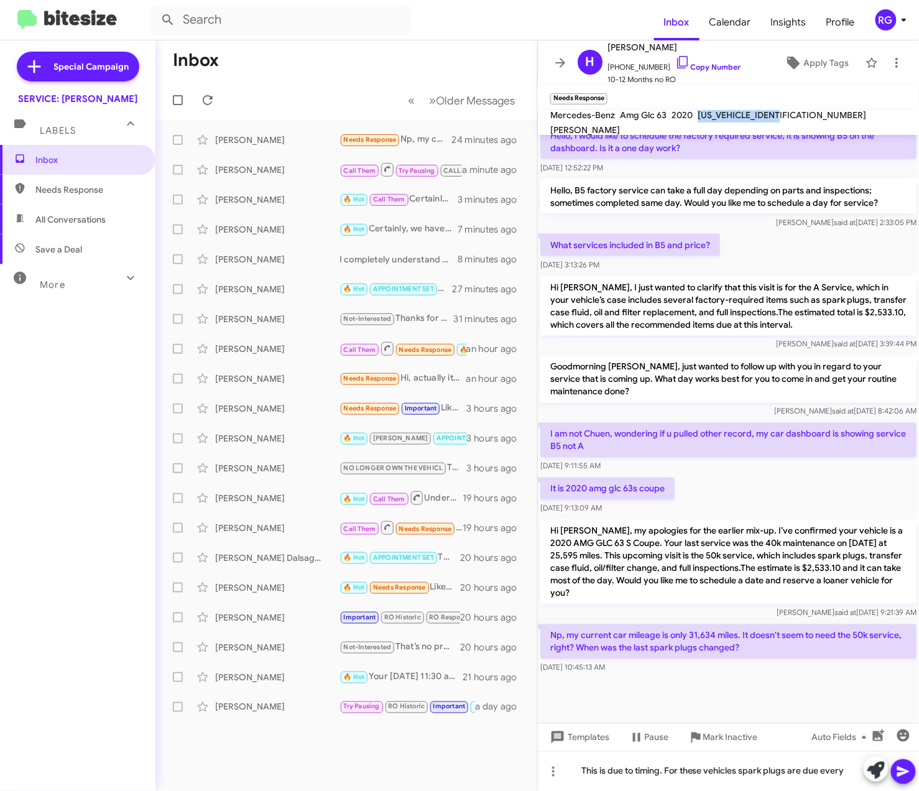
copy span "W1N0J8KB3LF800649"
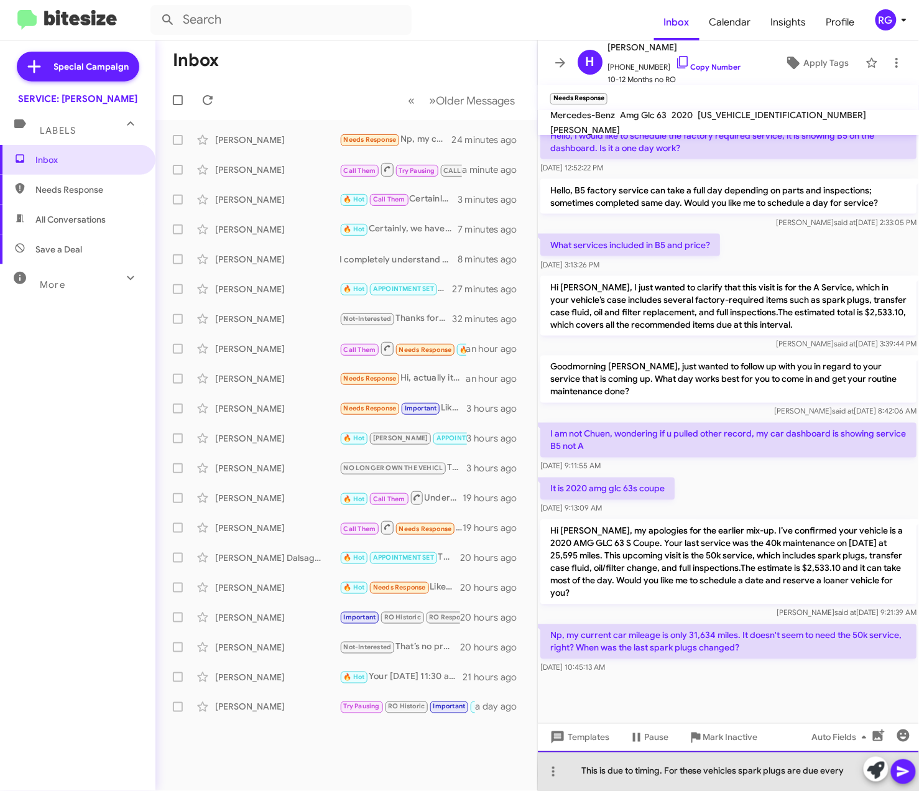
click at [849, 773] on div "This is due to timing. For these vehicles spark plugs are due every" at bounding box center [728, 771] width 381 height 40
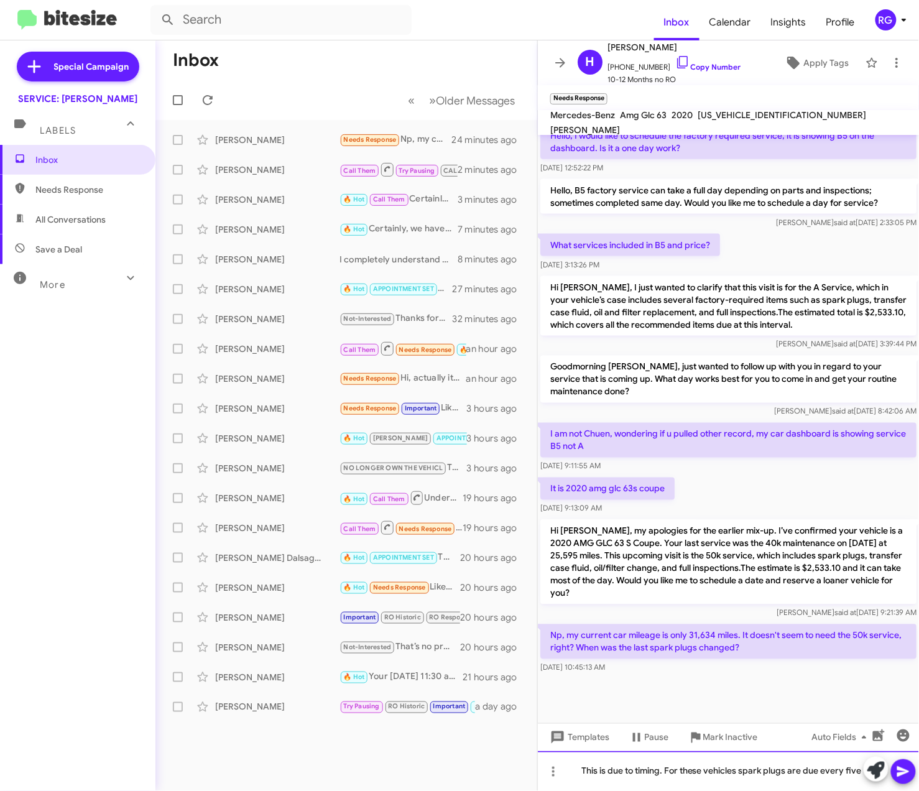
scroll to position [503, 0]
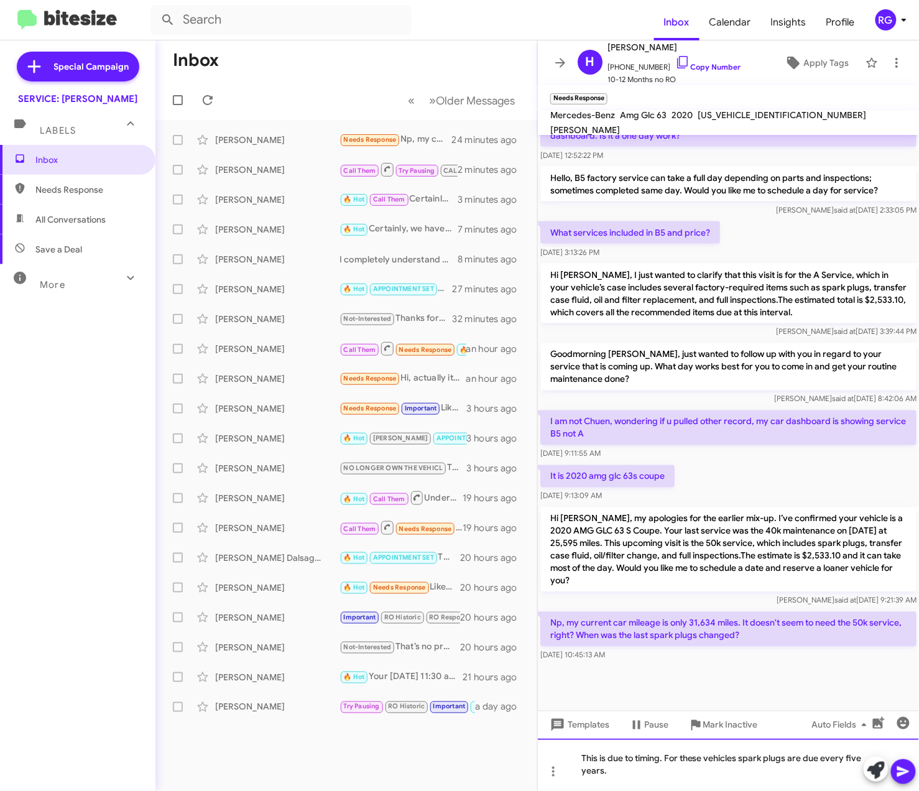
click at [664, 755] on div "This is due to timing. For these vehicles spark plugs are due every five years." at bounding box center [728, 764] width 381 height 52
click at [657, 758] on div "This is due to timing. For these vehicles spark plugs are due every five years." at bounding box center [728, 764] width 381 height 52
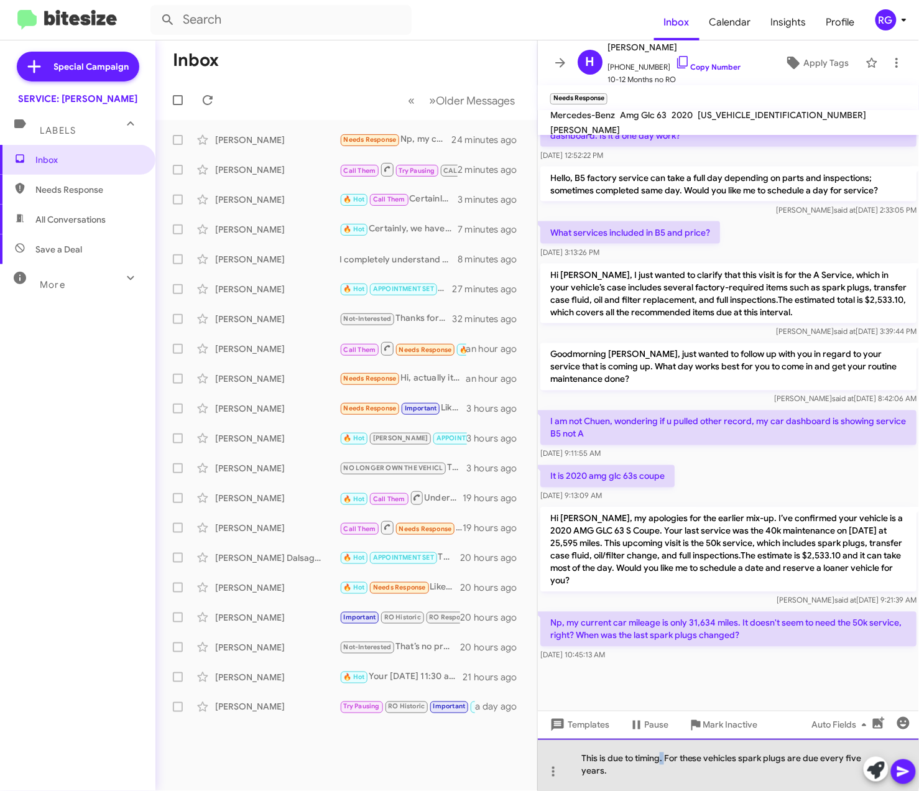
click at [659, 758] on div "This is due to timing. For these vehicles spark plugs are due every five years." at bounding box center [728, 764] width 381 height 52
click at [664, 764] on div "This is due to timing. For these vehicles spark plugs are due every five years." at bounding box center [728, 764] width 381 height 52
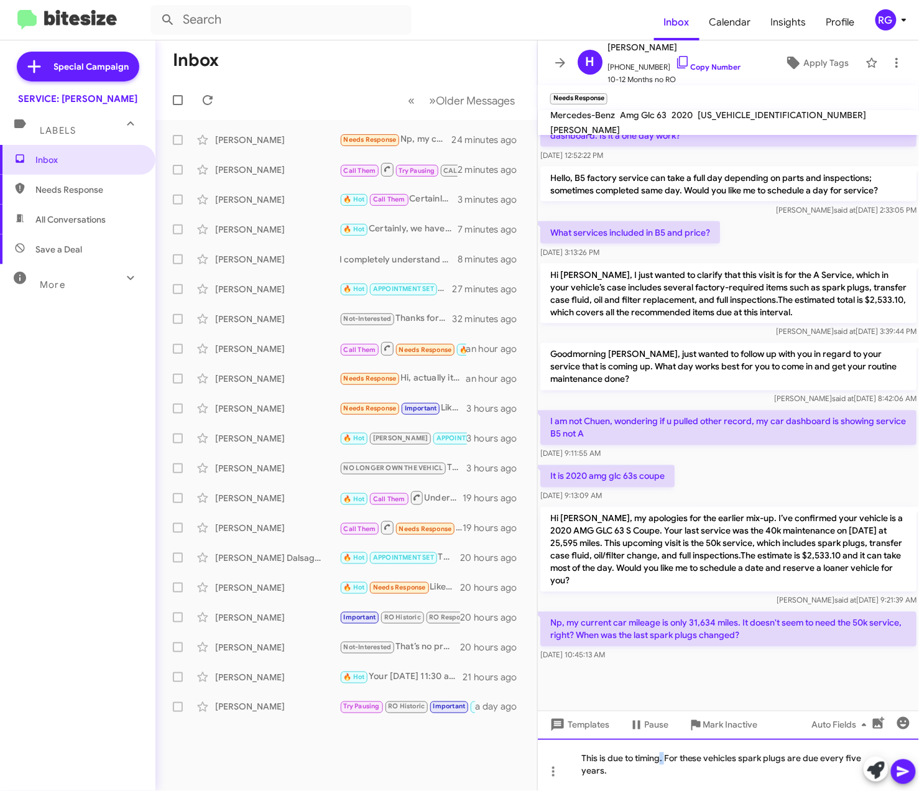
click at [663, 764] on div "This is due to timing. For these vehicles spark plugs are due every five years." at bounding box center [728, 764] width 381 height 52
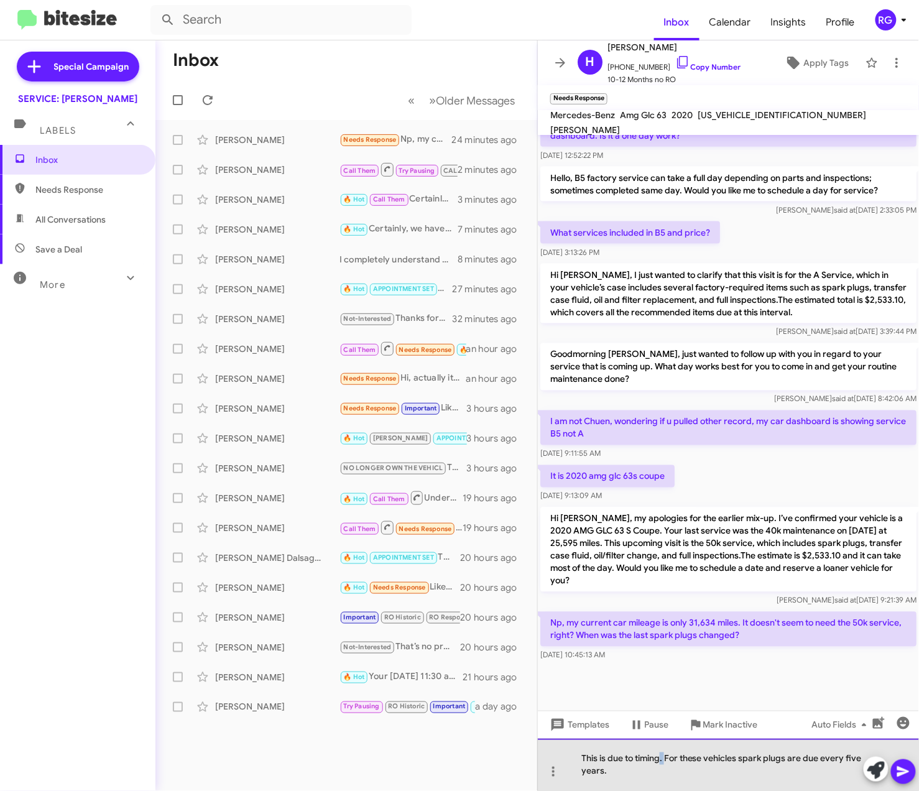
click at [663, 757] on div "This is due to timing. For these vehicles spark plugs are due every five years." at bounding box center [728, 764] width 381 height 52
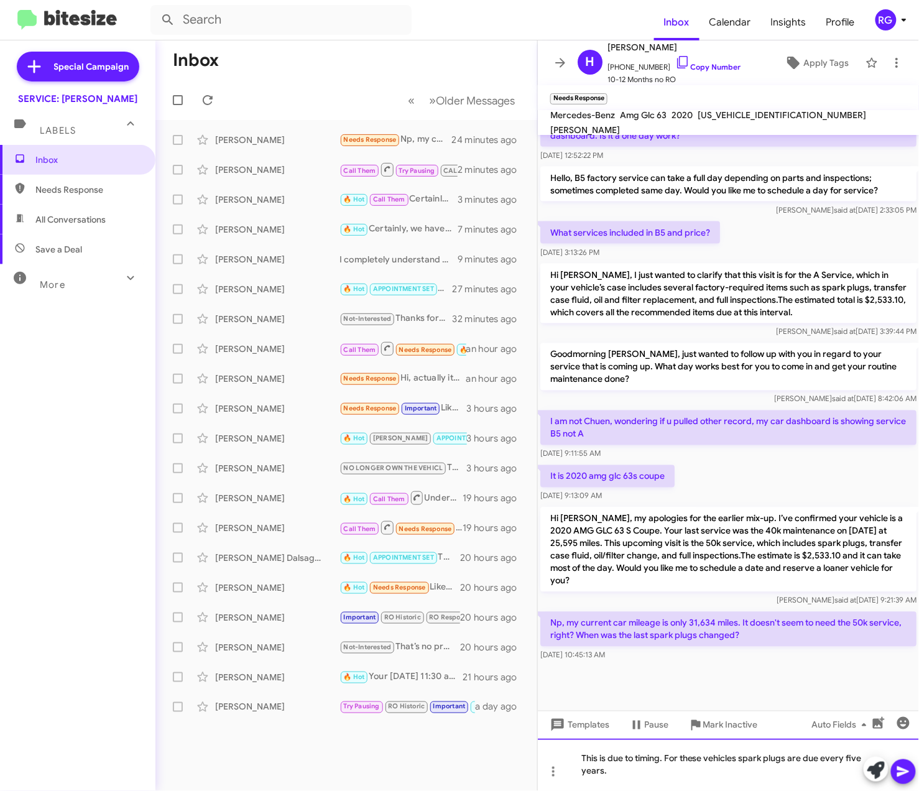
click at [660, 757] on div "This is due to timing. For these vehicles spark plugs are due every five years." at bounding box center [728, 764] width 381 height 52
click at [702, 756] on div "This is due to timing. For these vehicles spark plugs are due every five years." at bounding box center [728, 764] width 381 height 52
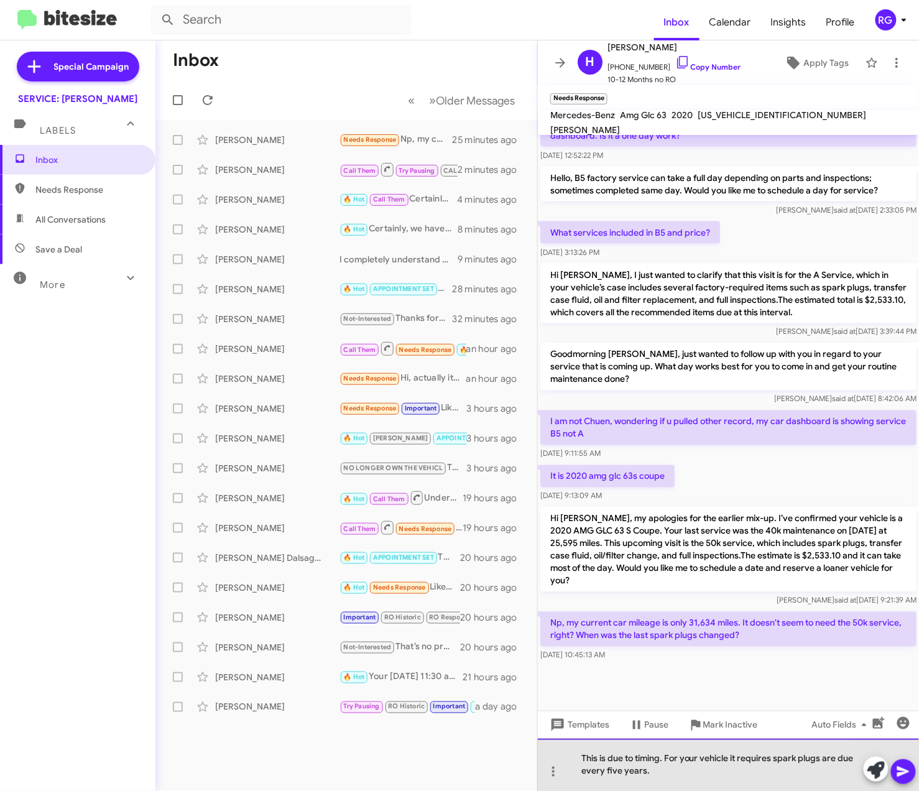
click at [571, 773] on div "This is due to timing. For your vehicle it requires spark plugs are due every f…" at bounding box center [728, 764] width 381 height 52
click at [684, 781] on div "This is due to timing. For your vehicle it requires spark plugs every five year…" at bounding box center [728, 764] width 381 height 52
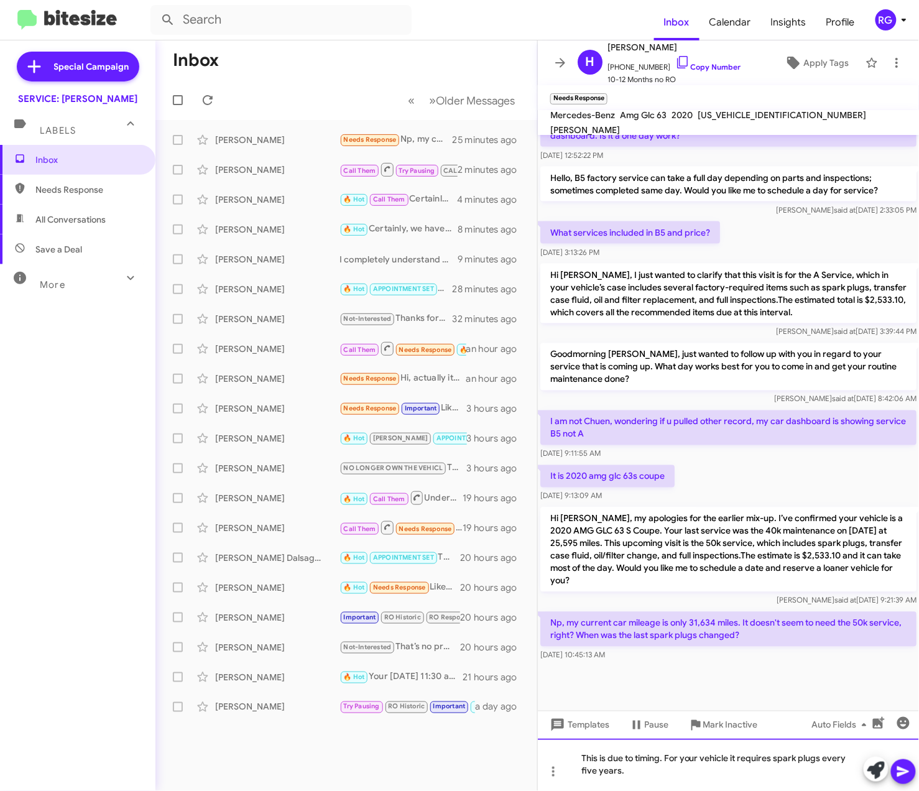
click at [733, 782] on div "This is due to timing. For your vehicle it requires spark plugs every five year…" at bounding box center [728, 764] width 381 height 52
drag, startPoint x: 904, startPoint y: 776, endPoint x: 895, endPoint y: 772, distance: 9.7
click at [900, 772] on icon at bounding box center [903, 771] width 15 height 15
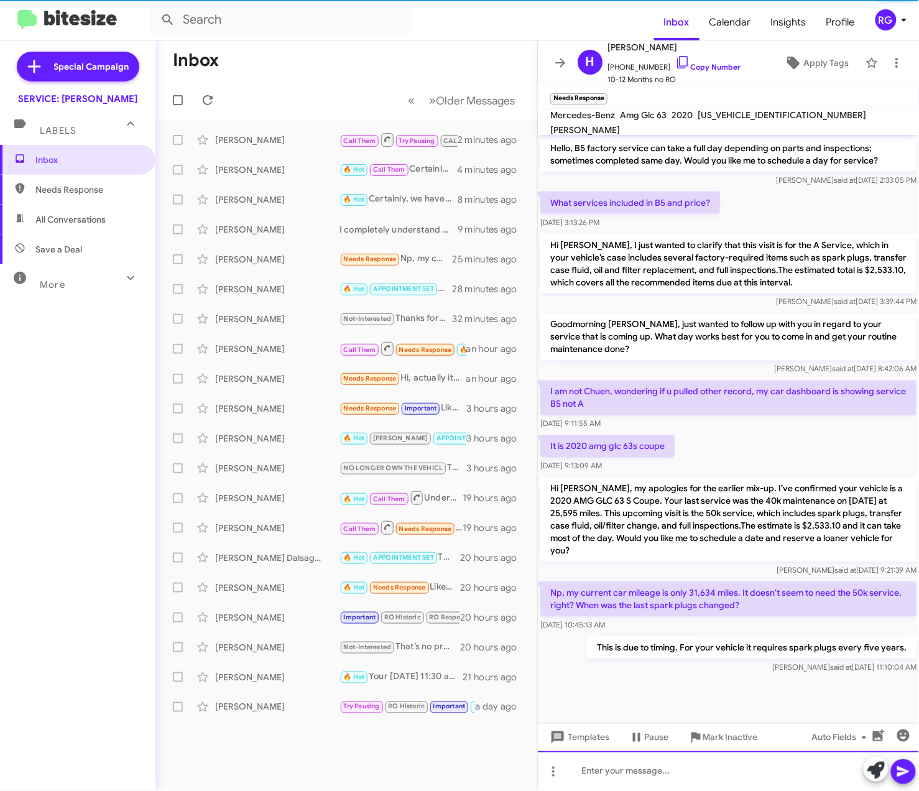
scroll to position [511, 0]
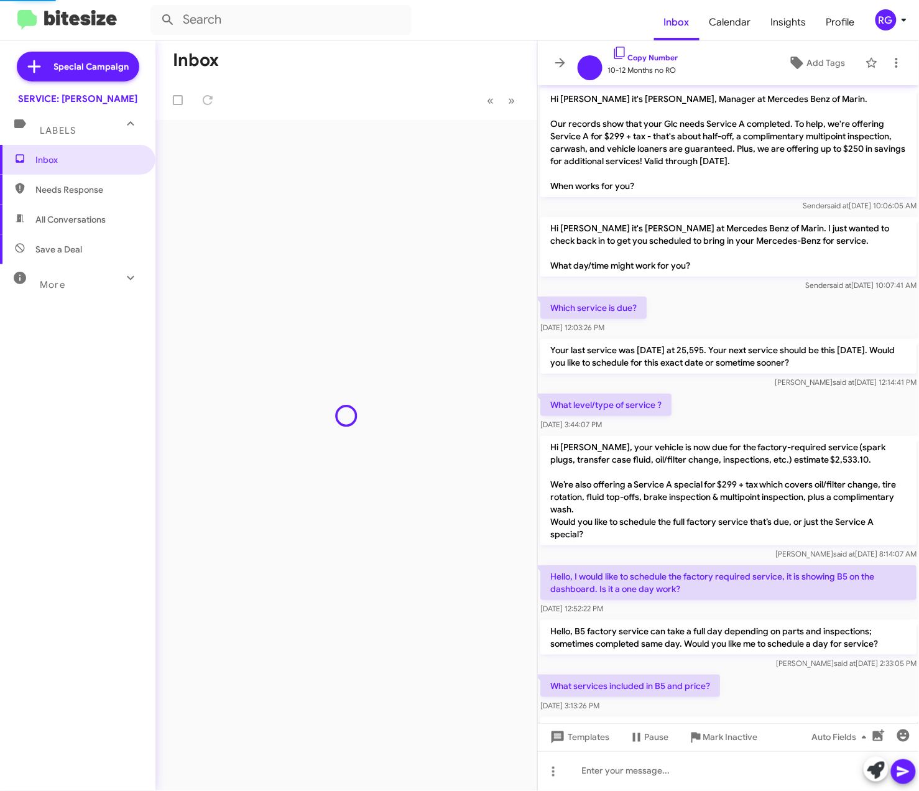
scroll to position [486, 0]
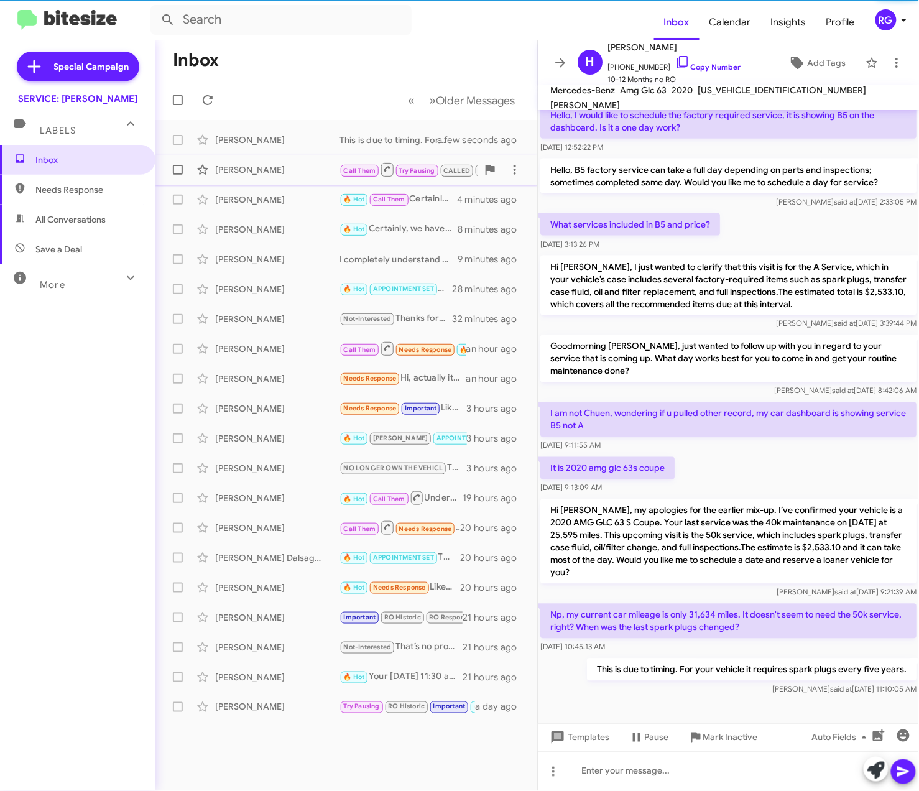
click at [291, 172] on div "[PERSON_NAME]" at bounding box center [277, 169] width 124 height 12
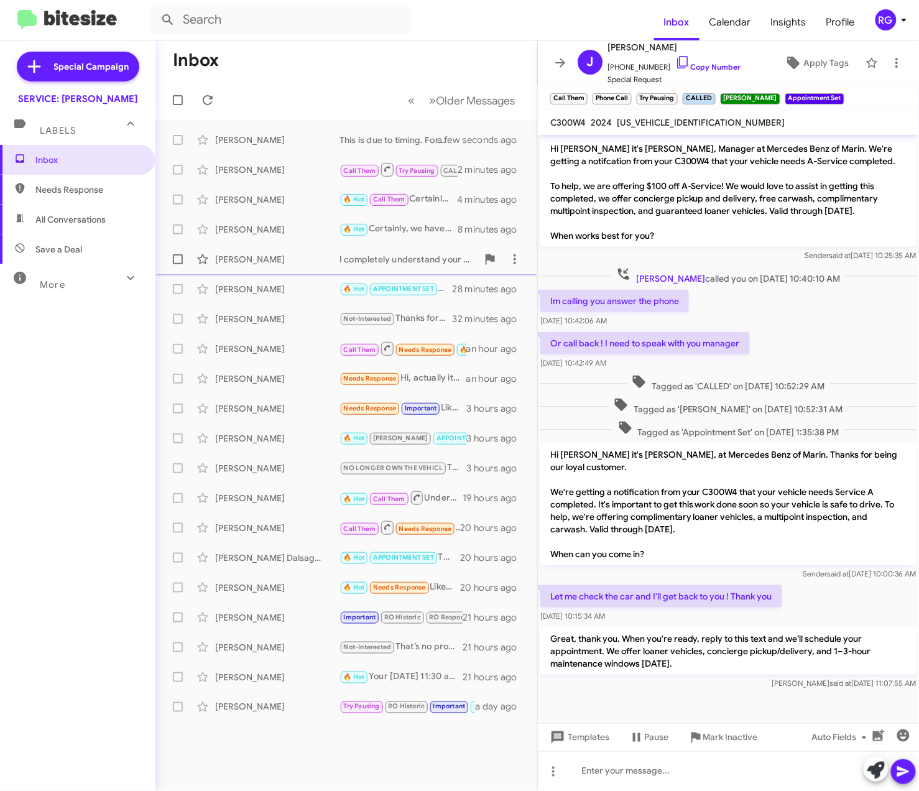
scroll to position [1, 0]
click at [306, 209] on div "Eric Johnston 🔥 Hot Call Them Certainly, this upcoming maintenance covers the b…" at bounding box center [346, 199] width 362 height 25
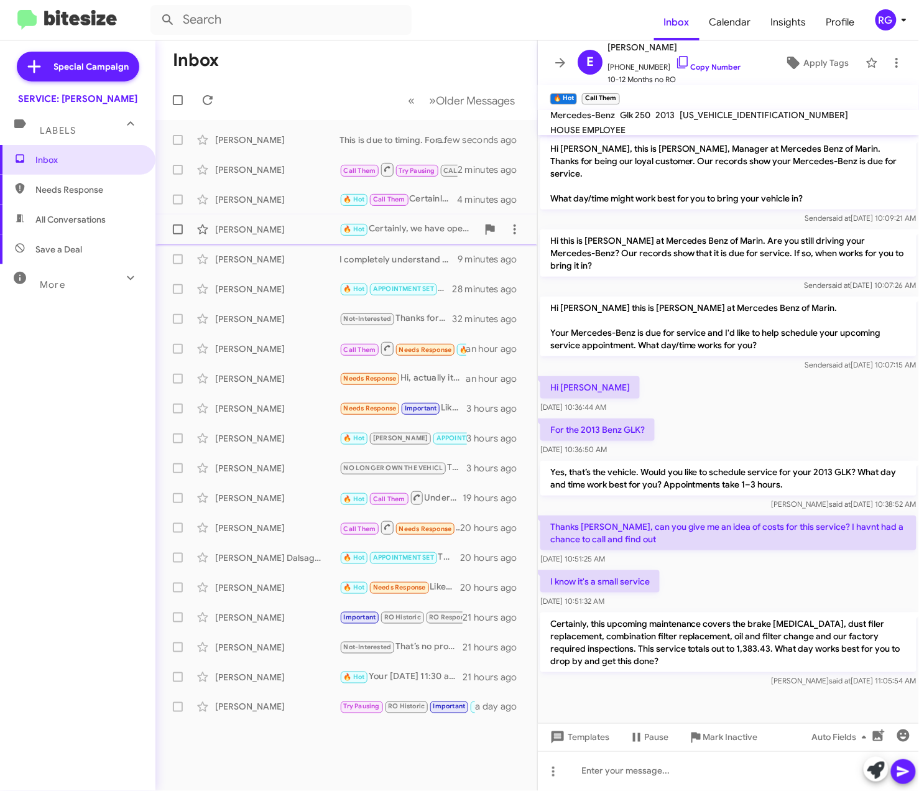
click at [302, 231] on div "[PERSON_NAME]" at bounding box center [277, 229] width 124 height 12
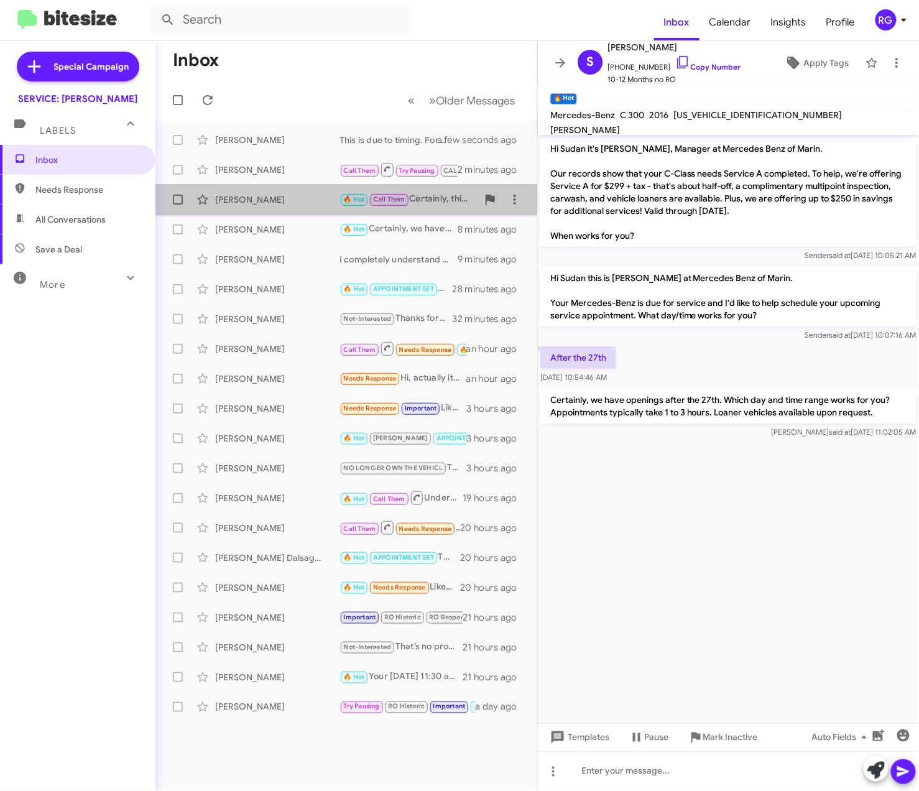
click at [300, 204] on div "[PERSON_NAME]" at bounding box center [277, 199] width 124 height 12
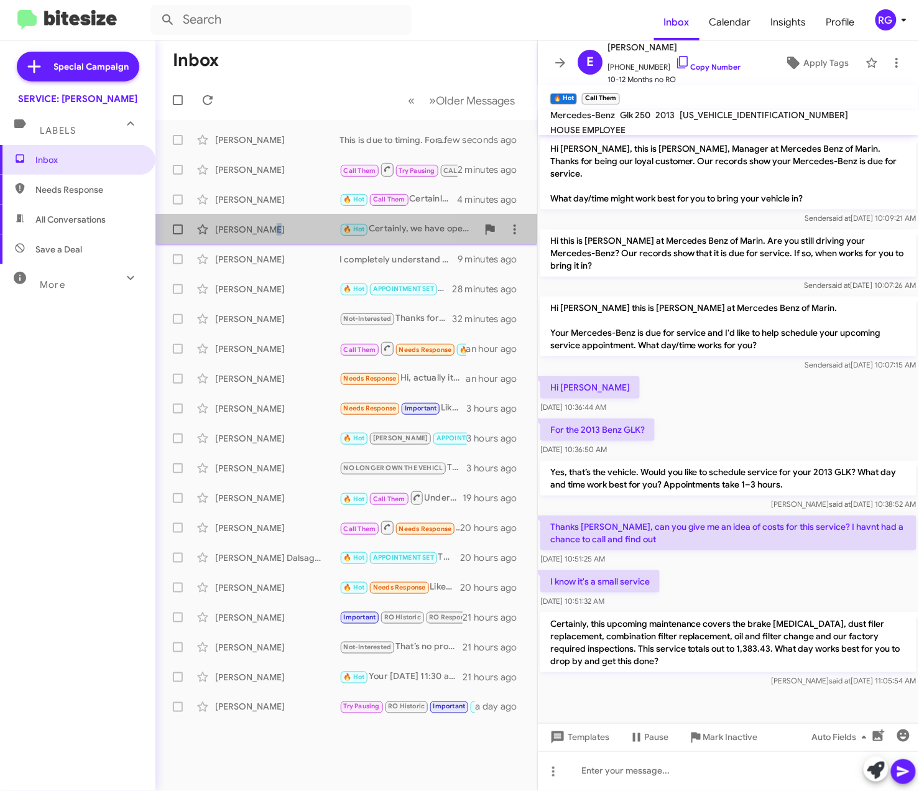
click at [264, 219] on div "Sudan Williams 🔥 Hot Certainly, we have openings after the 27th. Which day and …" at bounding box center [346, 229] width 362 height 25
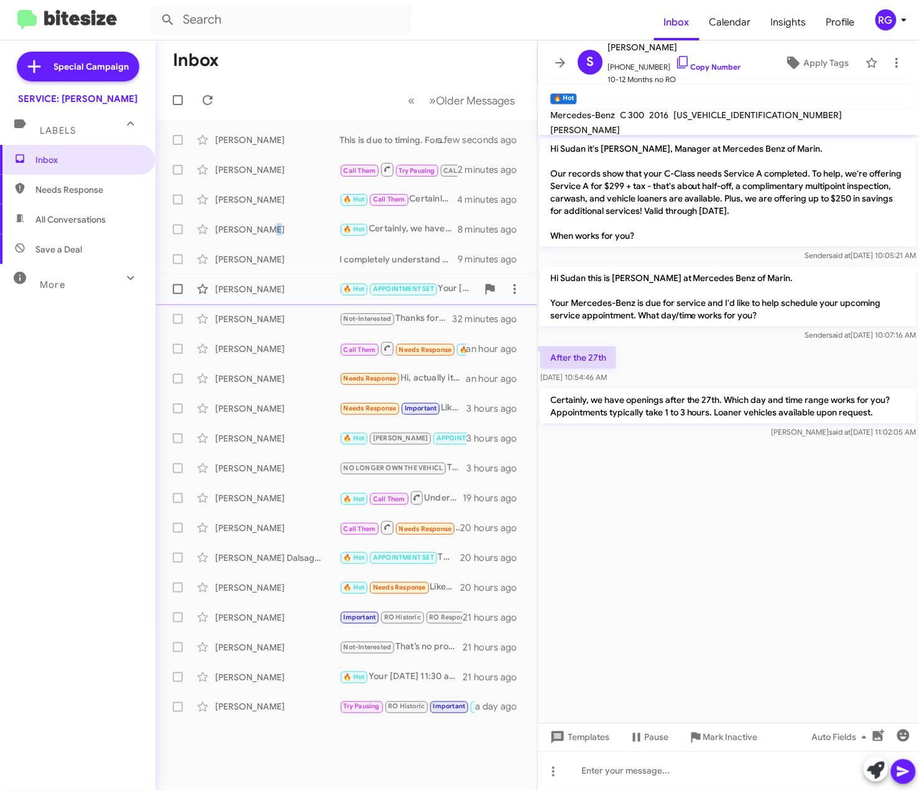
click at [276, 292] on div "[PERSON_NAME]" at bounding box center [277, 289] width 124 height 12
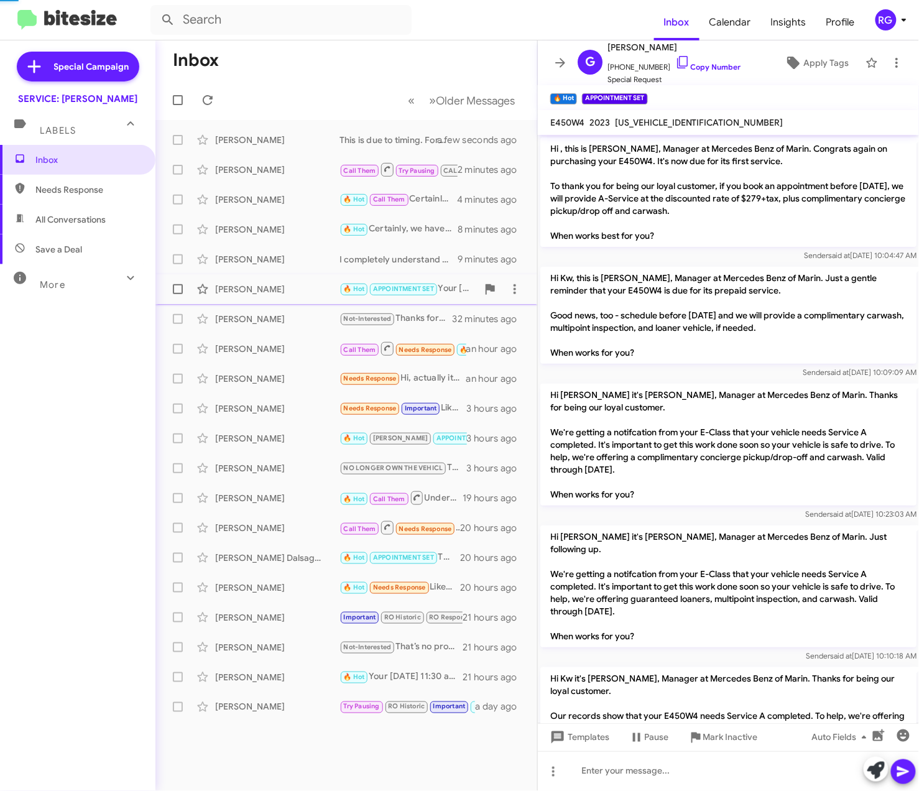
scroll to position [881, 0]
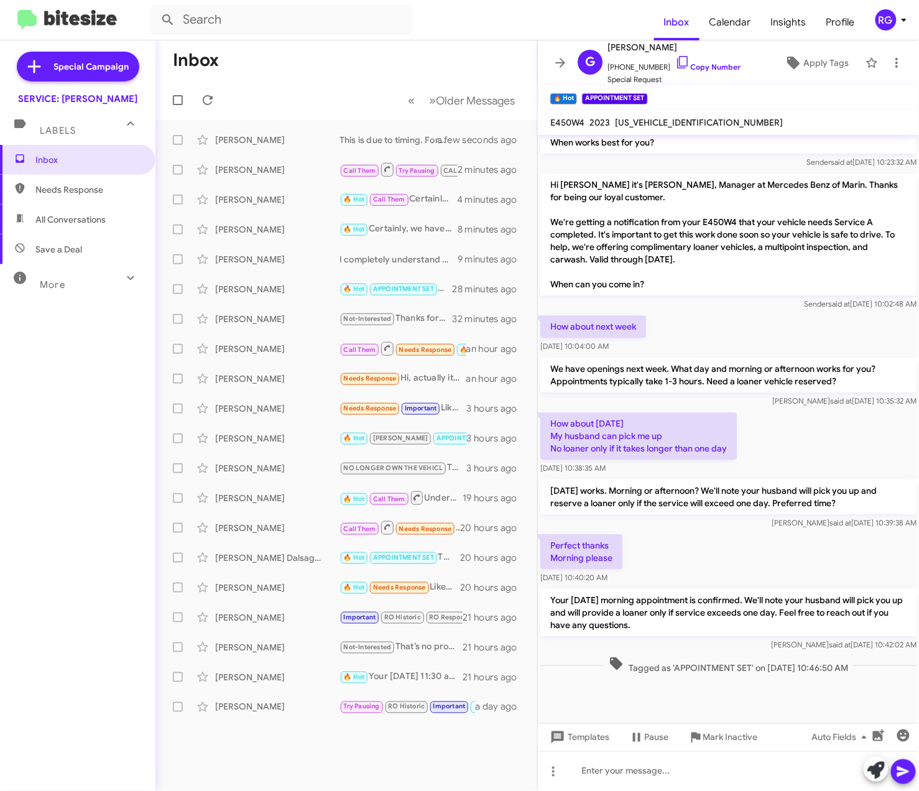
click at [662, 112] on mat-toolbar "E450W4 2023 W1KZF5KB2PB183410" at bounding box center [728, 122] width 381 height 25
click at [663, 113] on mat-toolbar "E450W4 2023 W1KZF5KB2PB183410" at bounding box center [728, 122] width 381 height 25
copy span "W1KZF5KB2PB183410"
click at [298, 309] on div "Katie Smith Not-Interested Thanks for letting us know!We offer pick-up and deli…" at bounding box center [346, 318] width 362 height 25
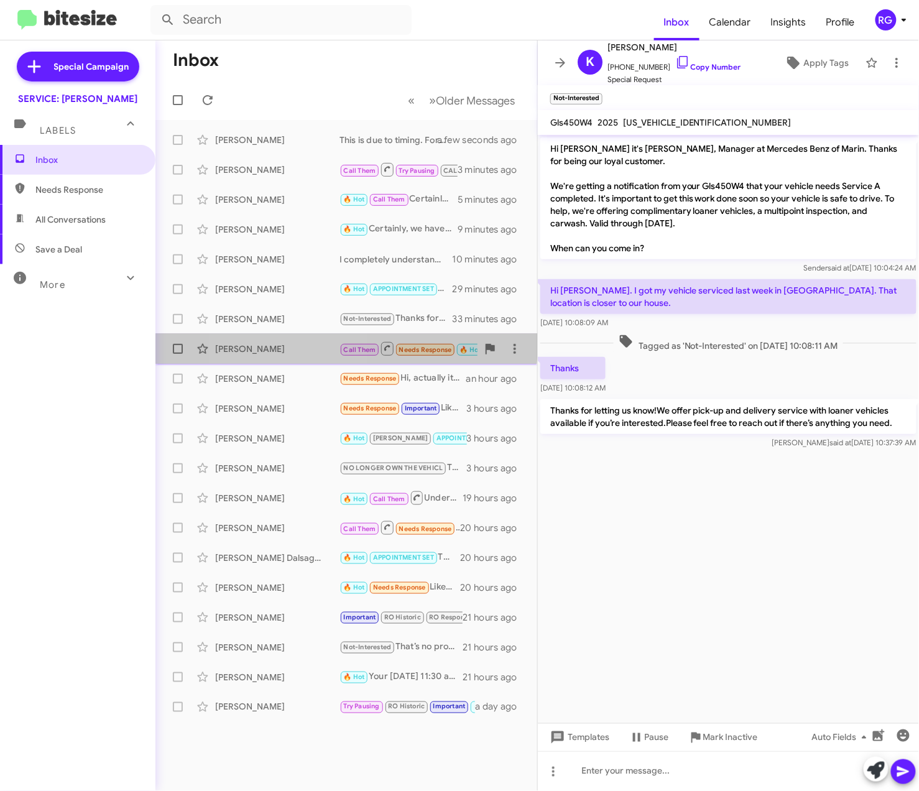
click at [292, 346] on div "[PERSON_NAME]" at bounding box center [277, 348] width 124 height 12
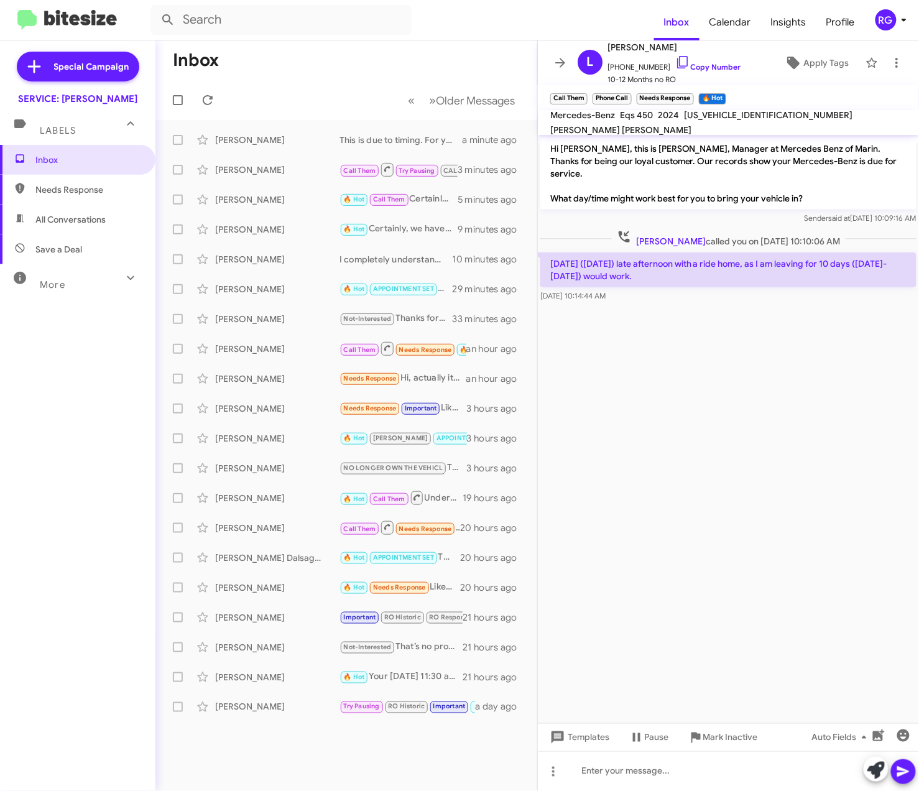
click at [707, 121] on span "[US_VEHICLE_IDENTIFICATION_NUMBER]" at bounding box center [768, 114] width 168 height 11
copy span "[US_VEHICLE_IDENTIFICATION_NUMBER]"
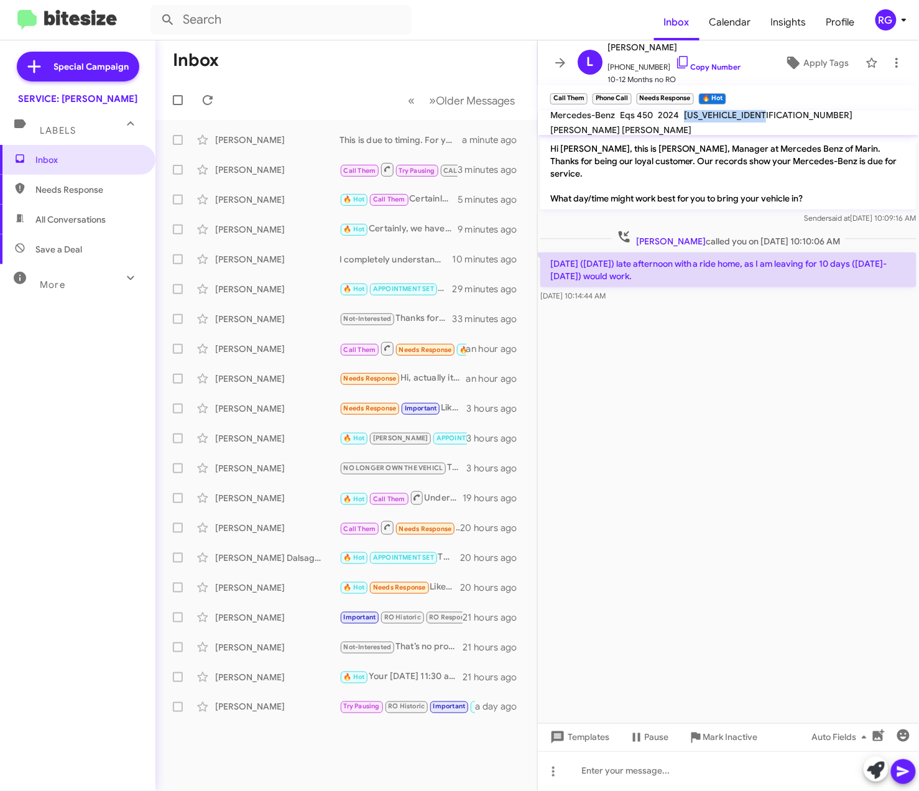
drag, startPoint x: 602, startPoint y: 388, endPoint x: 609, endPoint y: 390, distance: 7.7
click at [603, 388] on cdk-virtual-scroll-viewport "Hi Laurence, this is Omar Ibrahimi, Manager at Mercedes Benz of Marin. Thanks f…" at bounding box center [728, 429] width 381 height 588
drag, startPoint x: 535, startPoint y: 749, endPoint x: 845, endPoint y: 315, distance: 533.8
click at [839, 309] on cdk-virtual-scroll-viewport "Hi Laurence, this is Omar Ibrahimi, Manager at Mercedes Benz of Marin. Thanks f…" at bounding box center [728, 429] width 381 height 588
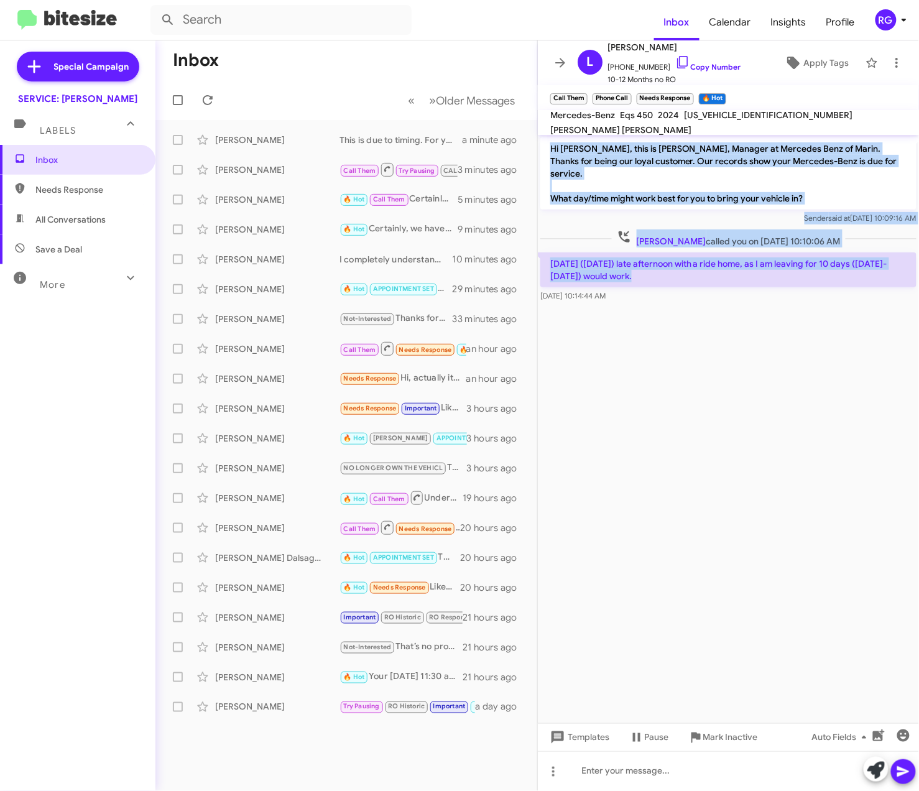
drag, startPoint x: 640, startPoint y: 267, endPoint x: 541, endPoint y: 148, distance: 154.9
click at [541, 148] on div "Hi Laurence, this is Omar Ibrahimi, Manager at Mercedes Benz of Marin. Thanks f…" at bounding box center [728, 220] width 381 height 170
copy div "Hi Laurence, this is Omar Ibrahimi, Manager at Mercedes Benz of Marin. Thanks f…"
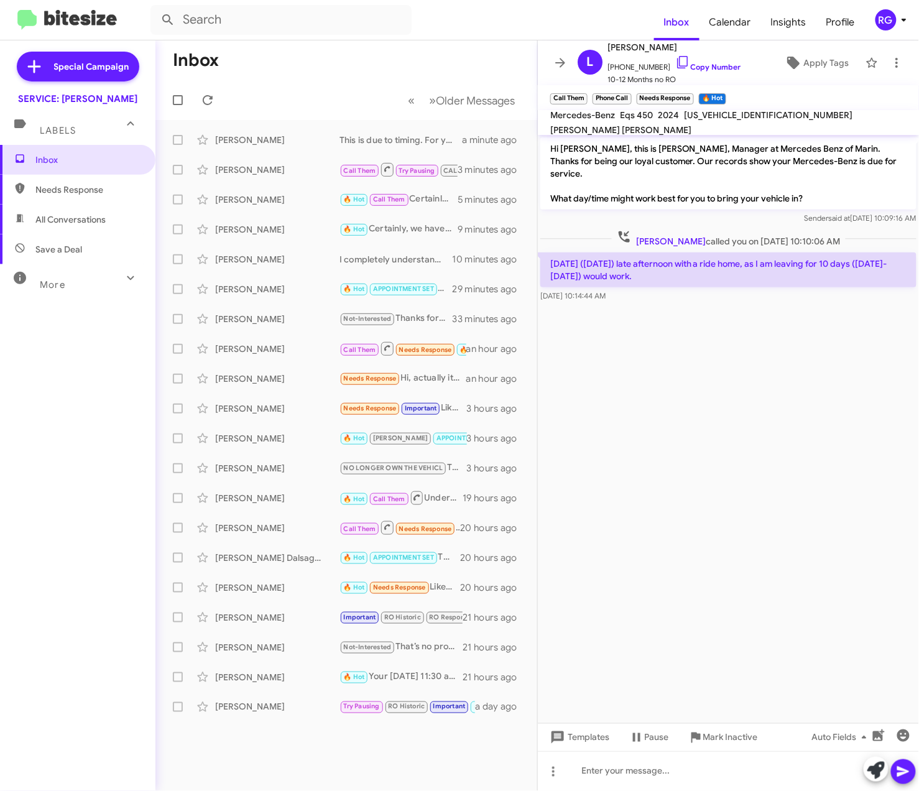
click at [696, 379] on cdk-virtual-scroll-viewport "Hi Laurence, this is Omar Ibrahimi, Manager at Mercedes Benz of Marin. Thanks f…" at bounding box center [728, 429] width 381 height 588
click at [605, 774] on div at bounding box center [728, 771] width 381 height 40
paste div
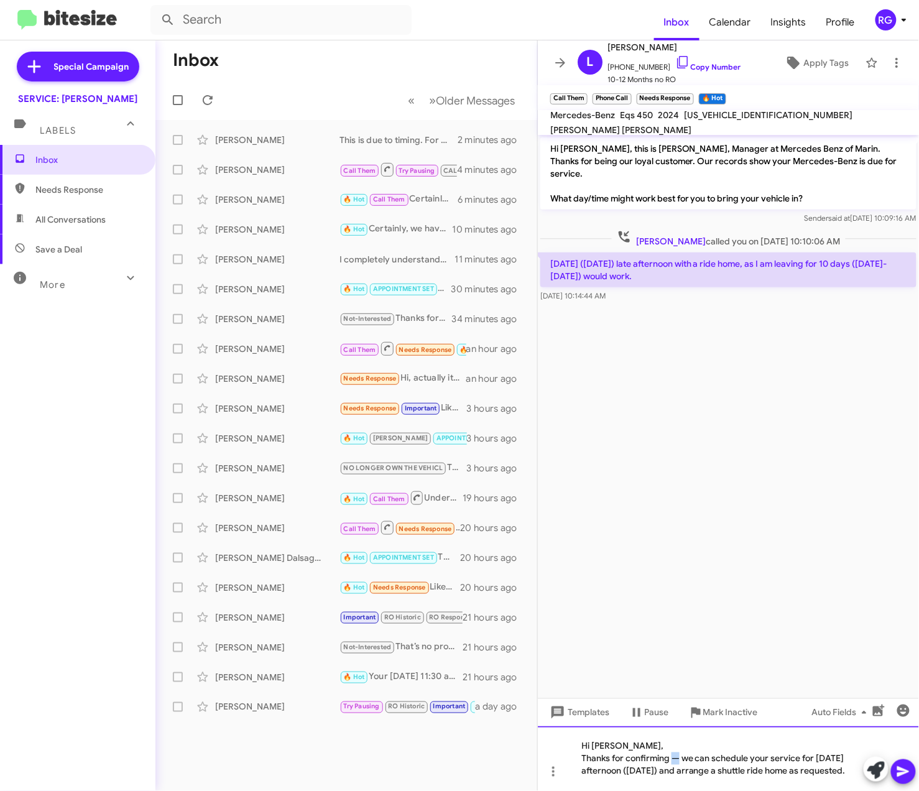
click at [678, 752] on div "Thanks for confirming — we can schedule your service for Wednesday afternoon (O…" at bounding box center [722, 764] width 282 height 25
click at [679, 752] on div "Thanks for confirming — we can schedule your service for Wednesday afternoon (O…" at bounding box center [722, 764] width 282 height 25
click at [731, 779] on div "Hi Laurence, Thanks for confirming, we can schedule your service for Wednesday …" at bounding box center [728, 758] width 381 height 65
click at [906, 771] on icon at bounding box center [903, 771] width 12 height 11
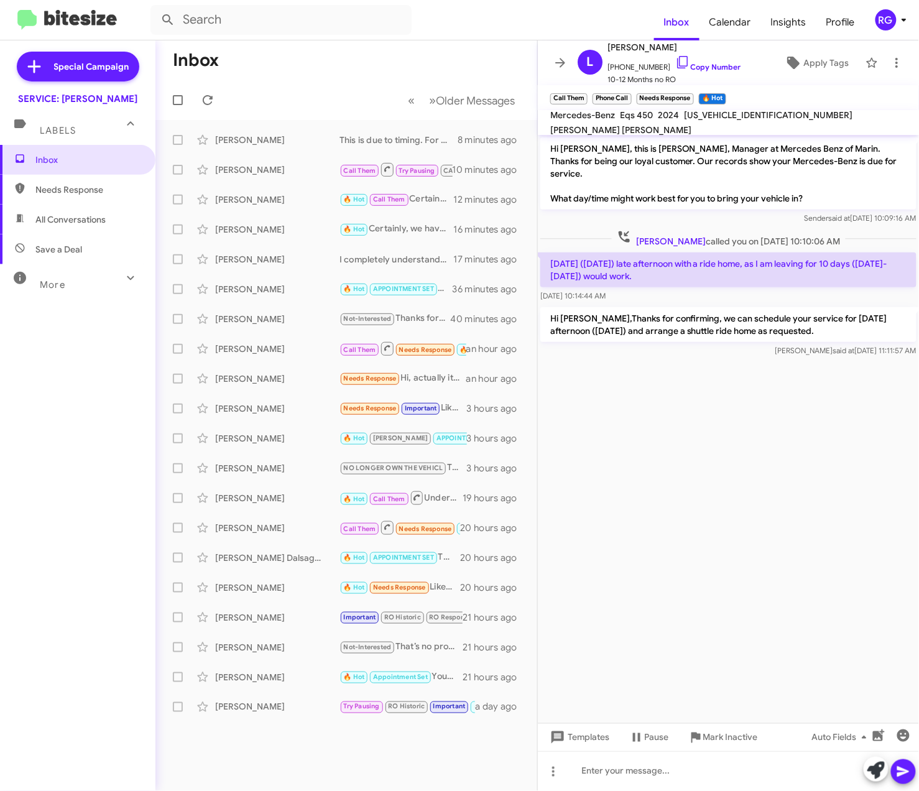
click at [839, 505] on cdk-virtual-scroll-viewport "Hi Laurence, this is Omar Ibrahimi, Manager at Mercedes Benz of Marin. Thanks f…" at bounding box center [728, 429] width 381 height 588
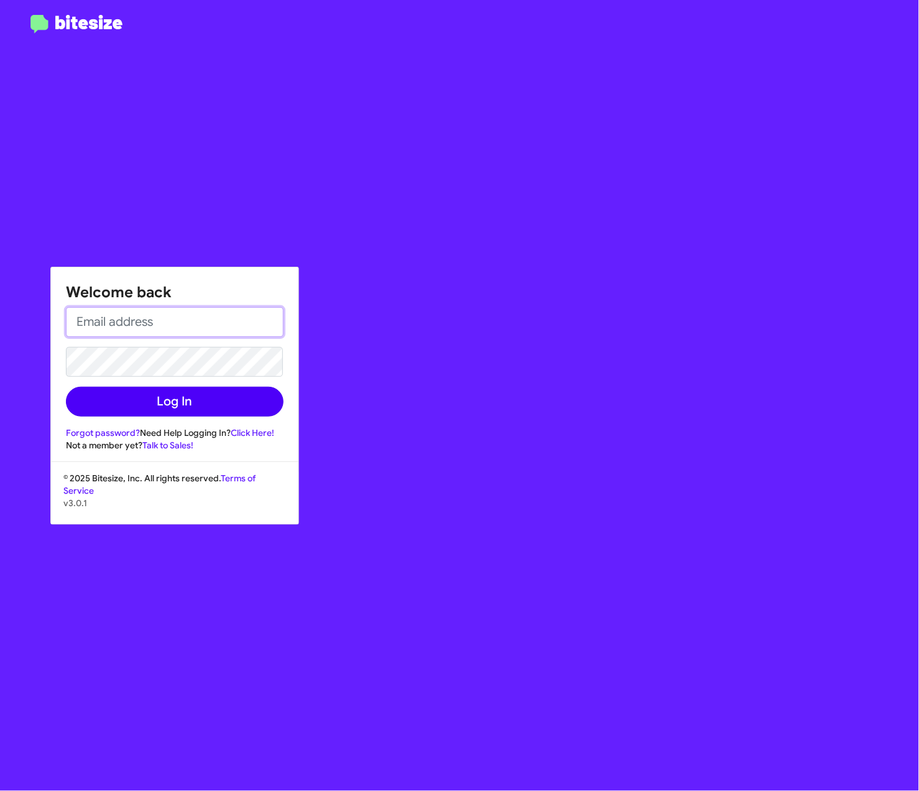
type input "[PERSON_NAME][EMAIL_ADDRESS][PERSON_NAME][PERSON_NAME][DOMAIN_NAME]"
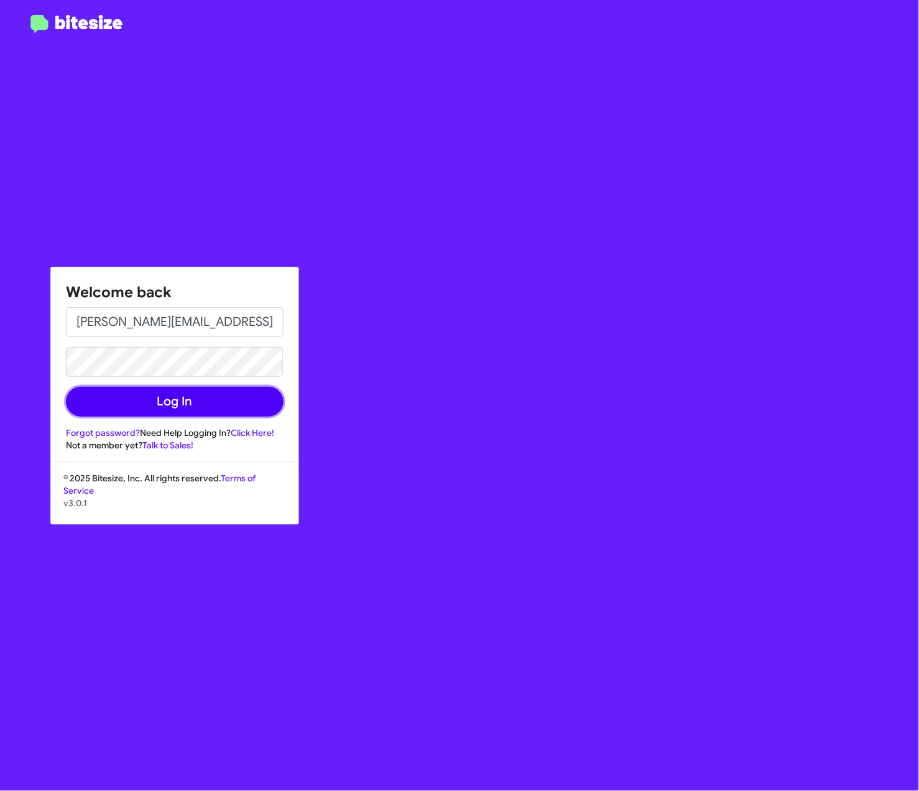
drag, startPoint x: 227, startPoint y: 399, endPoint x: 234, endPoint y: 392, distance: 10.1
click at [227, 398] on button "Log In" at bounding box center [175, 402] width 218 height 30
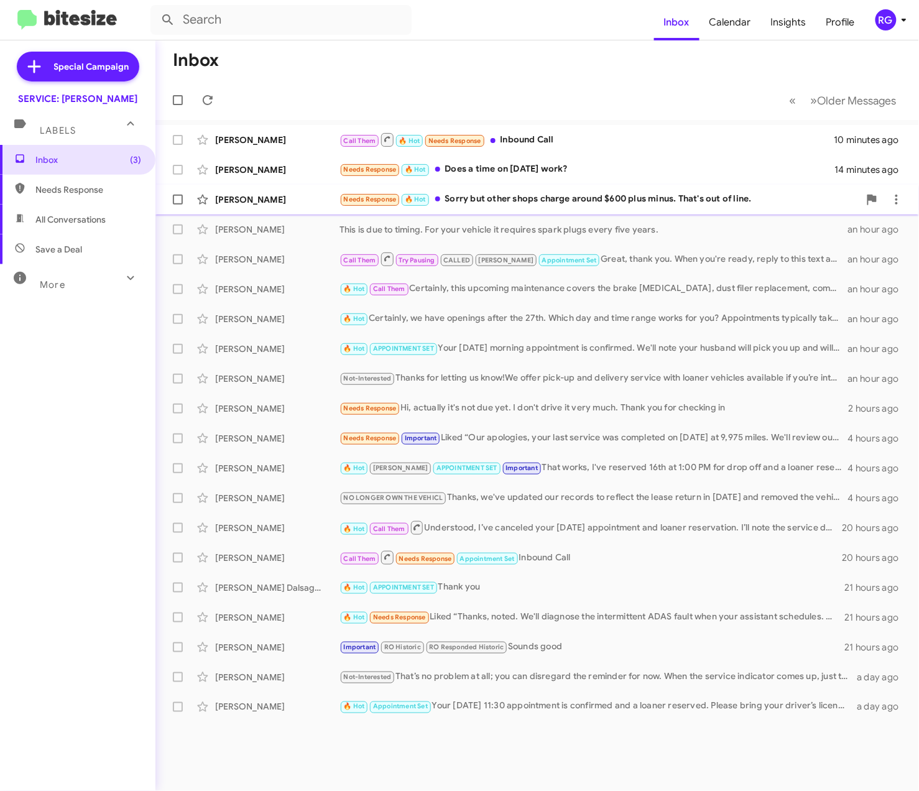
click at [530, 209] on div "[PERSON_NAME] Needs Response 🔥 Hot Sorry but other shops charge around $600 plu…" at bounding box center [536, 199] width 743 height 25
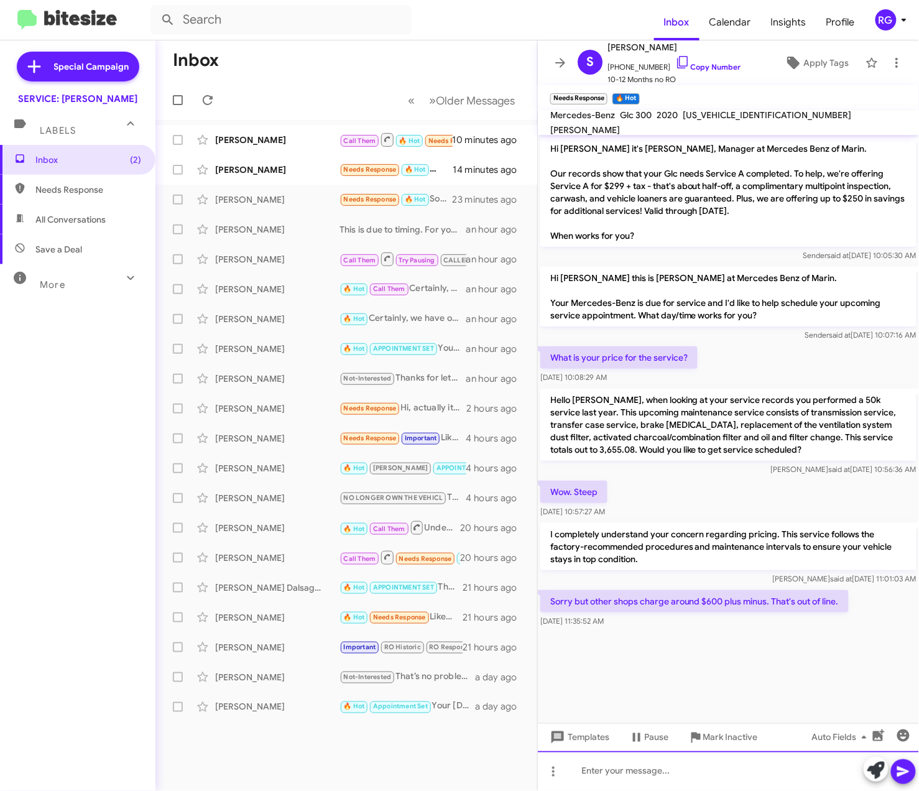
click at [675, 790] on html "Inbox Calendar Insights Profile RG Special Campaign SERVICE: [PERSON_NAME] Labe…" at bounding box center [459, 395] width 919 height 791
click at [675, 783] on div at bounding box center [728, 771] width 381 height 40
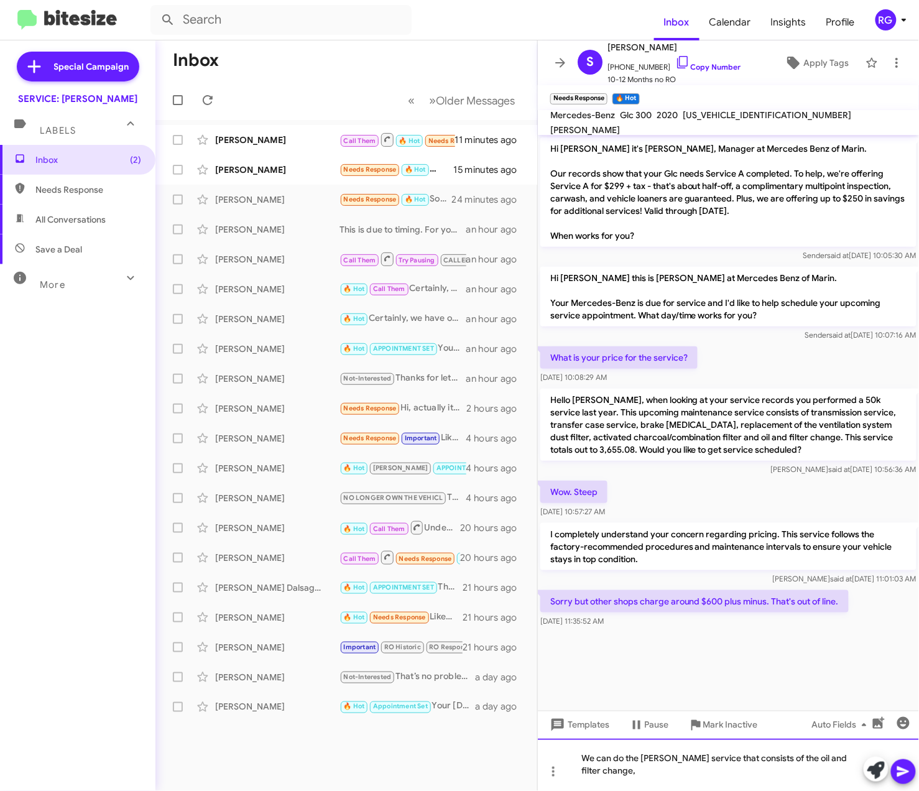
click at [671, 769] on div "We can do the [PERSON_NAME] service that consists of the oil and filter change," at bounding box center [728, 764] width 381 height 52
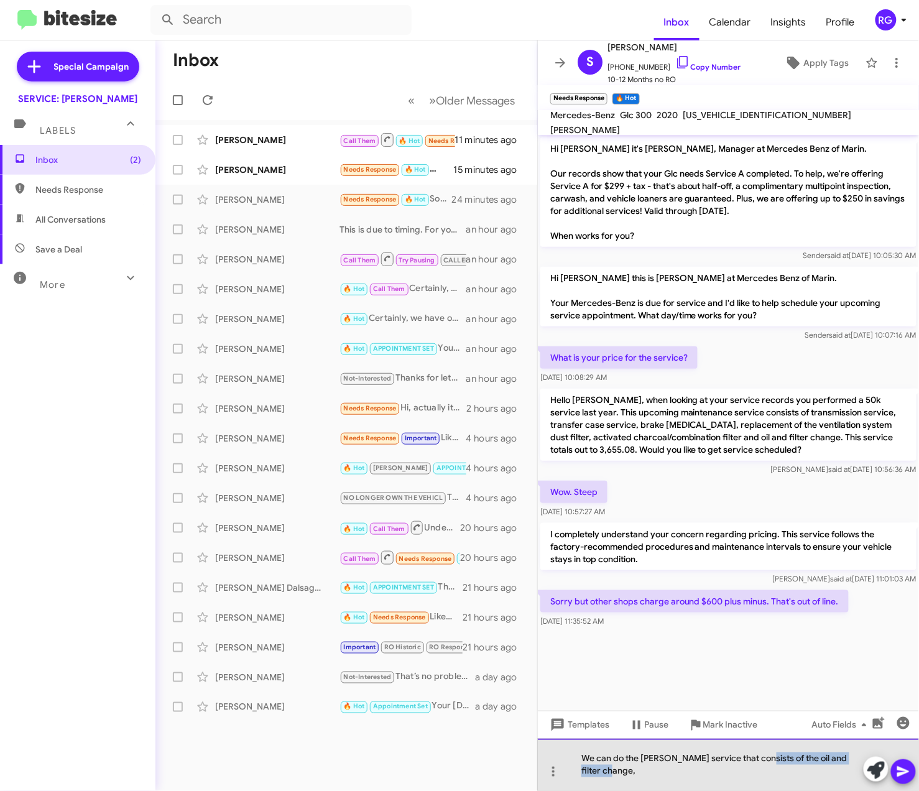
drag, startPoint x: 661, startPoint y: 778, endPoint x: 764, endPoint y: 761, distance: 104.0
click at [764, 761] on div "We can do the [PERSON_NAME] service that consists of the oil and filter change," at bounding box center [728, 764] width 381 height 52
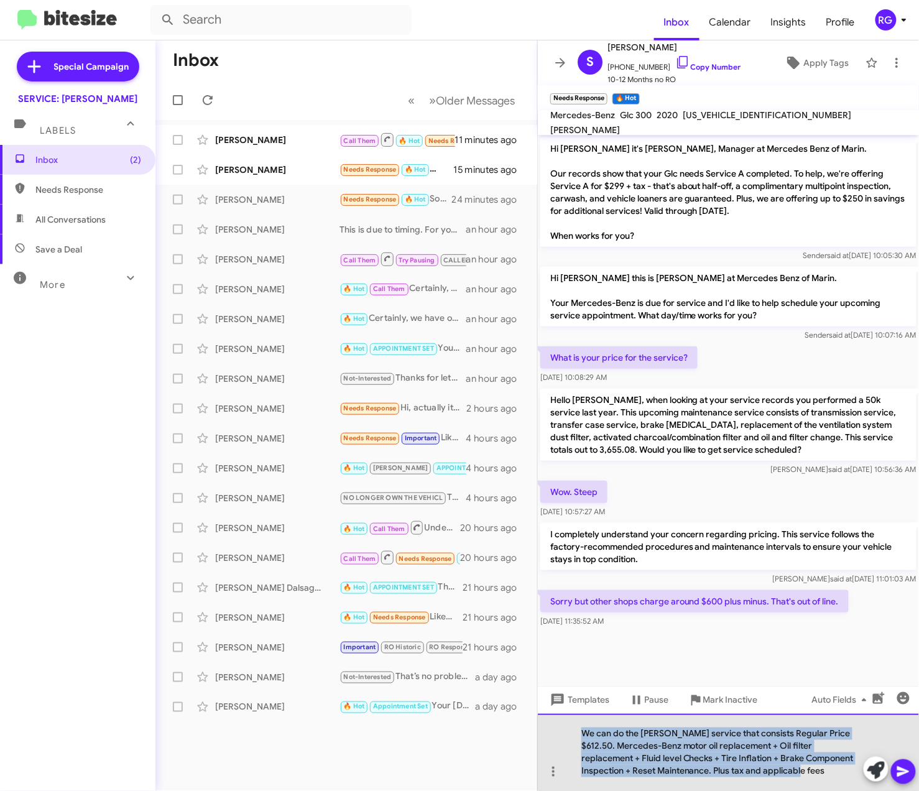
drag, startPoint x: 769, startPoint y: 778, endPoint x: 548, endPoint y: 712, distance: 230.9
click at [548, 712] on div "Hi [PERSON_NAME] it's [PERSON_NAME], Manager at Mercedes Benz of Marin. Our rec…" at bounding box center [728, 463] width 381 height 656
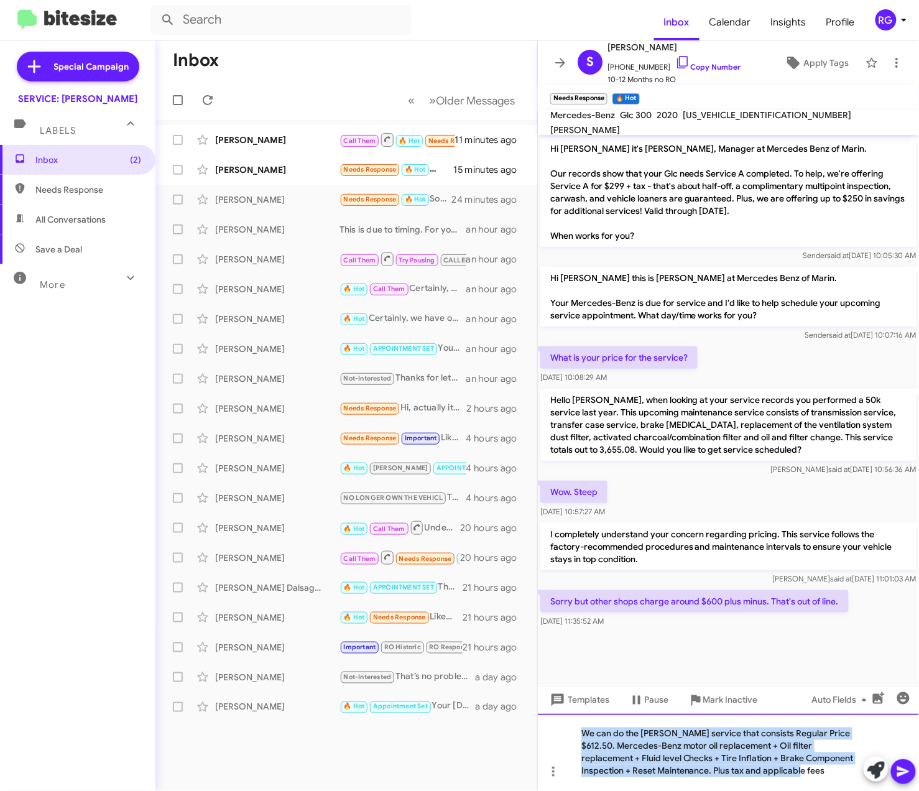
copy div "We can do the [PERSON_NAME] service that consists Regular Price $612.50. Merced…"
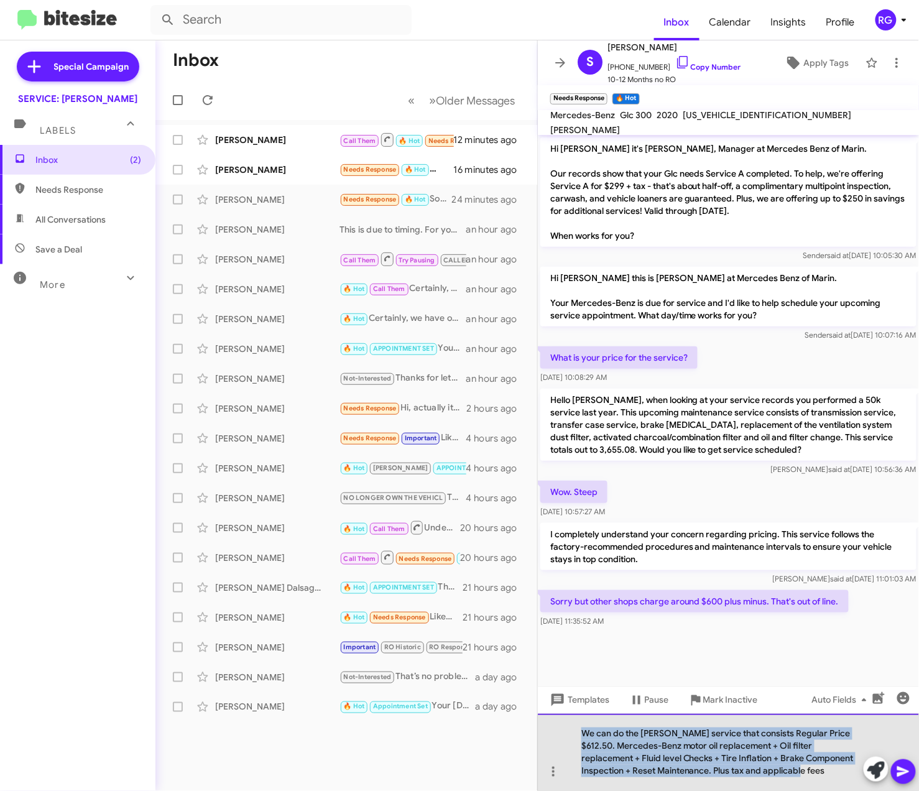
click at [757, 772] on div "We can do the [PERSON_NAME] service that consists Regular Price $612.50. Merced…" at bounding box center [728, 752] width 381 height 77
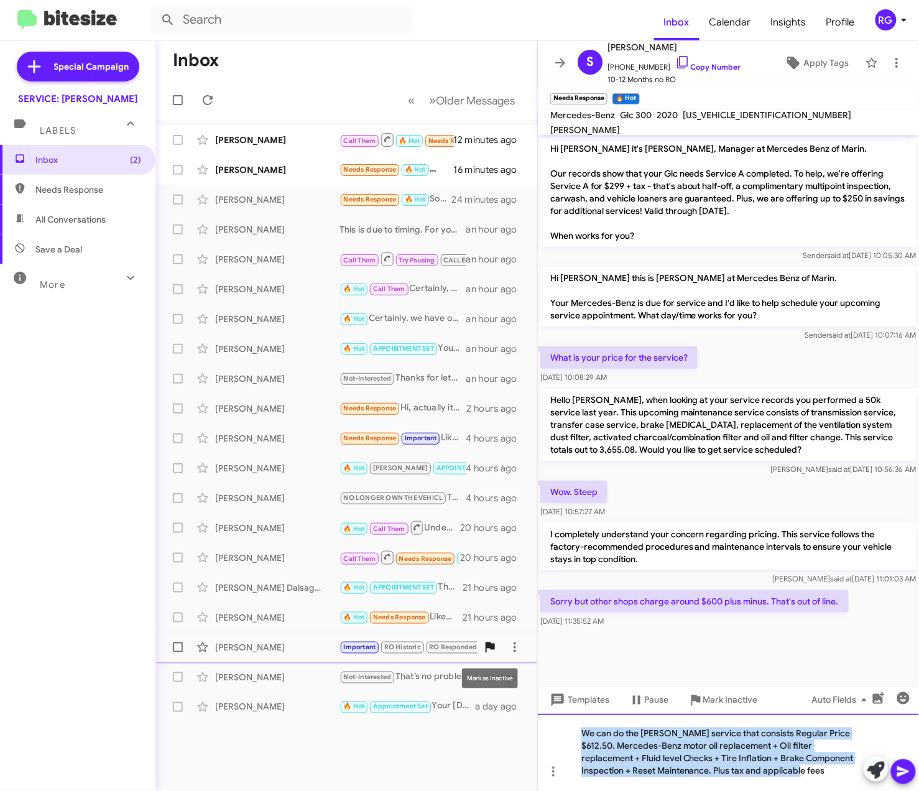
drag, startPoint x: 661, startPoint y: 704, endPoint x: 489, endPoint y: 647, distance: 181.8
click at [489, 647] on div "Inbox « Previous » Next Older Messages [PERSON_NAME] Call Them 🔥 Hot Needs Resp…" at bounding box center [536, 415] width 763 height 750
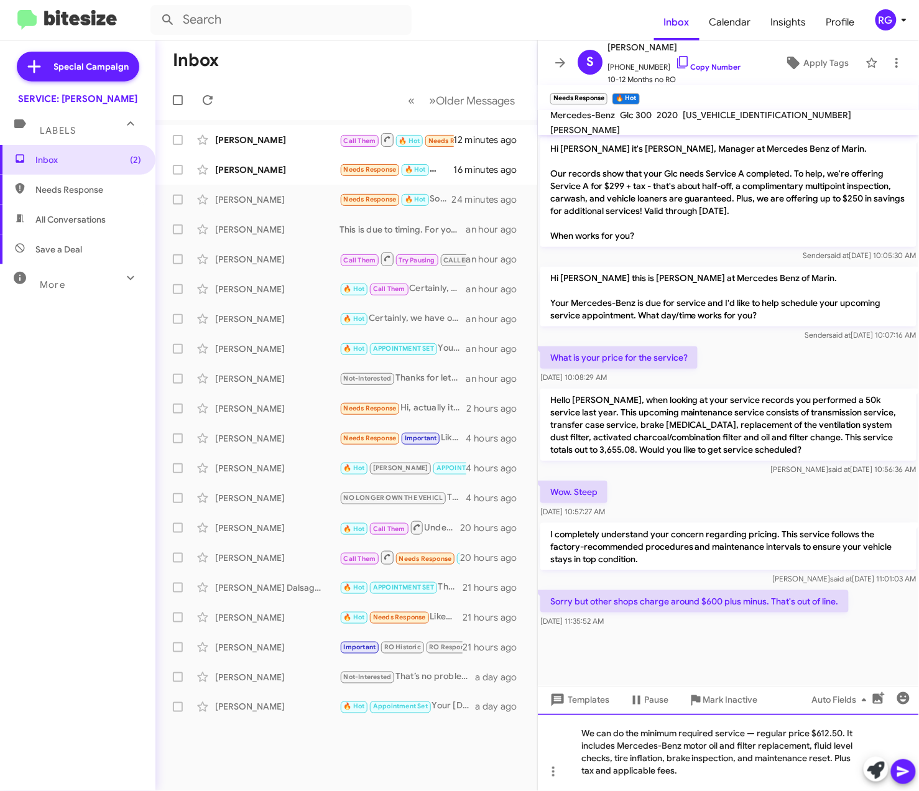
click at [757, 732] on div "We can do the minimum required service — regular price $612.50. It includes Mer…" at bounding box center [728, 752] width 381 height 77
click at [826, 772] on div "We can do the minimum required service, regular price $612.50. It includes Merc…" at bounding box center [728, 752] width 381 height 77
click at [676, 731] on div "We can do the minimum required service, regular price $612.50. It includes Merc…" at bounding box center [728, 752] width 381 height 77
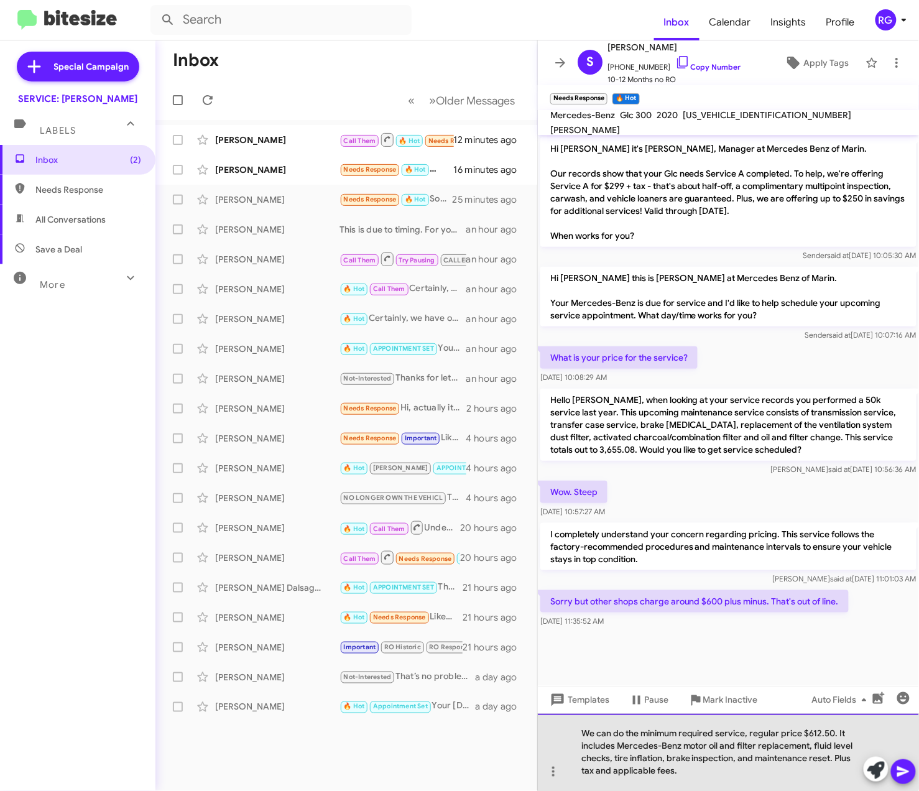
click at [719, 730] on div "We can do the minimum required service, regular price $612.50. It includes Merc…" at bounding box center [728, 752] width 381 height 77
click at [749, 733] on div "We can do the minimum required service, regular price $612.50. It includes Merc…" at bounding box center [728, 752] width 381 height 77
click at [746, 732] on div "We can do the minimum required service, regular price $612.50. It includes Merc…" at bounding box center [728, 752] width 381 height 77
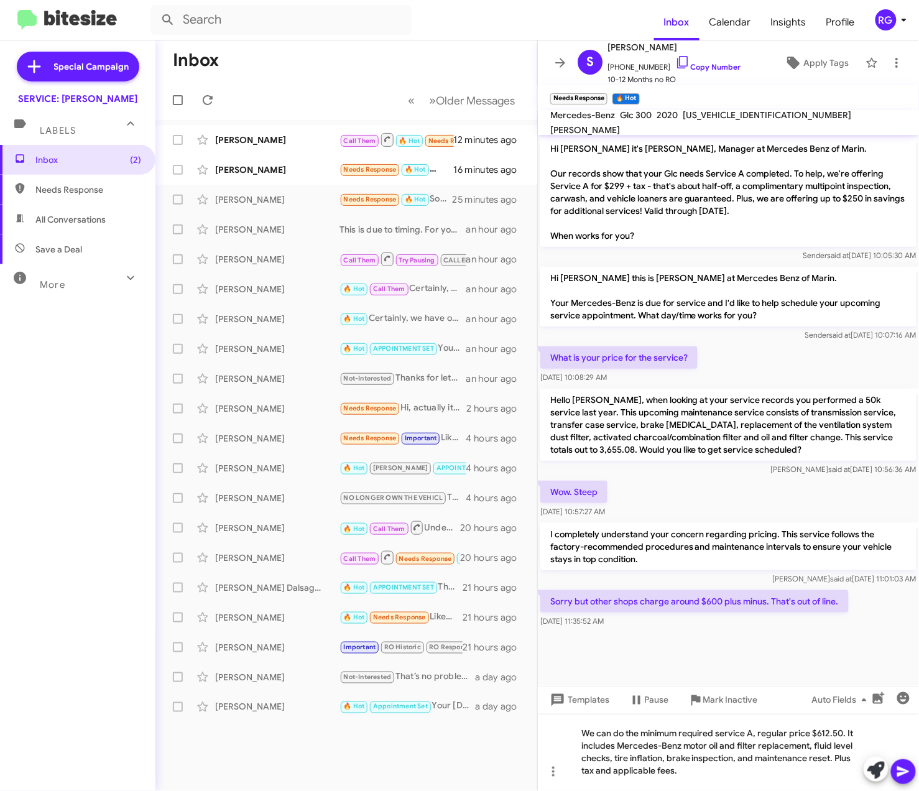
click at [903, 766] on icon at bounding box center [903, 771] width 15 height 15
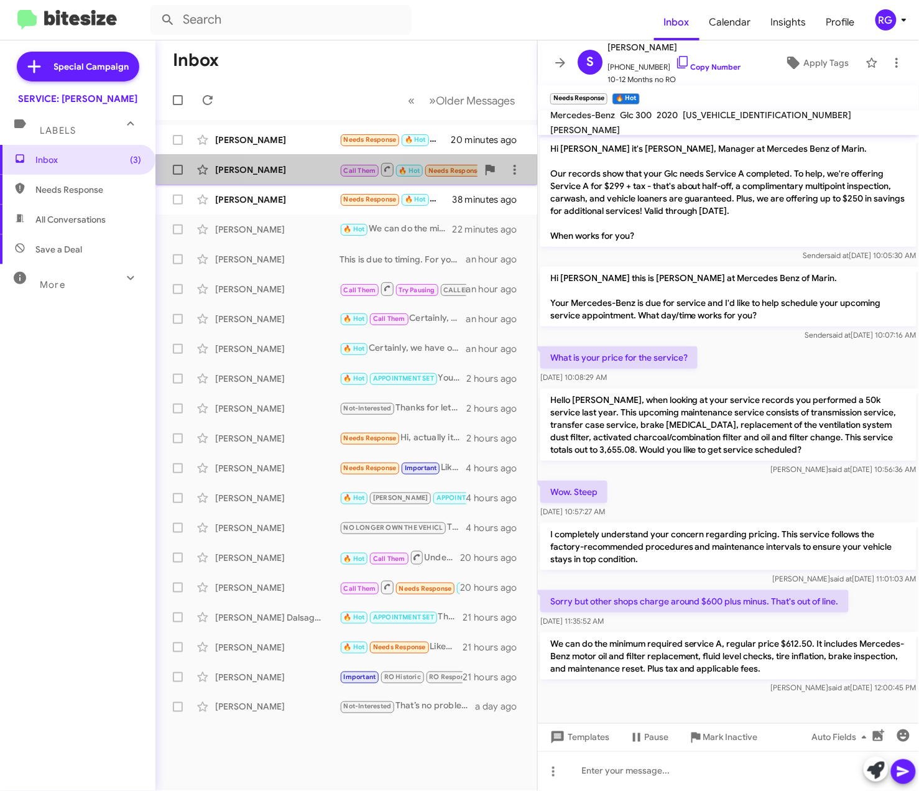
click at [311, 173] on div "[PERSON_NAME]" at bounding box center [277, 169] width 124 height 12
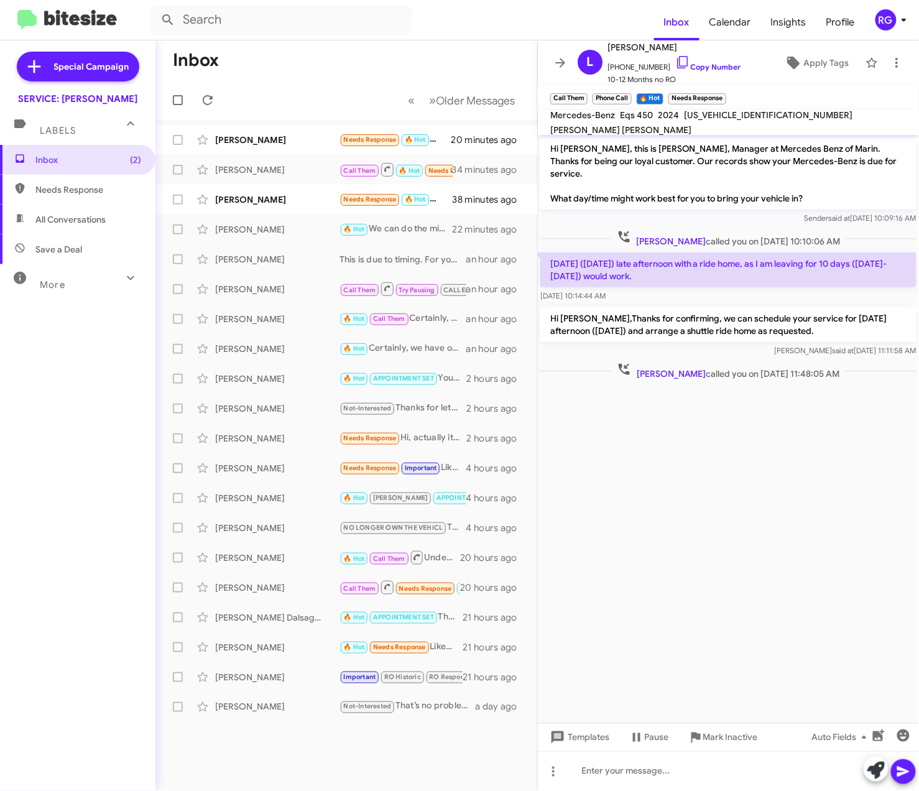
click at [738, 117] on div "[US_VEHICLE_IDENTIFICATION_NUMBER]" at bounding box center [767, 115] width 173 height 15
click at [738, 119] on span "[US_VEHICLE_IDENTIFICATION_NUMBER]" at bounding box center [768, 114] width 168 height 11
click at [738, 121] on span "[US_VEHICLE_IDENTIFICATION_NUMBER]" at bounding box center [768, 114] width 168 height 11
copy span "[US_VEHICLE_IDENTIFICATION_NUMBER]"
click at [803, 71] on span "Apply Tags" at bounding box center [825, 63] width 45 height 22
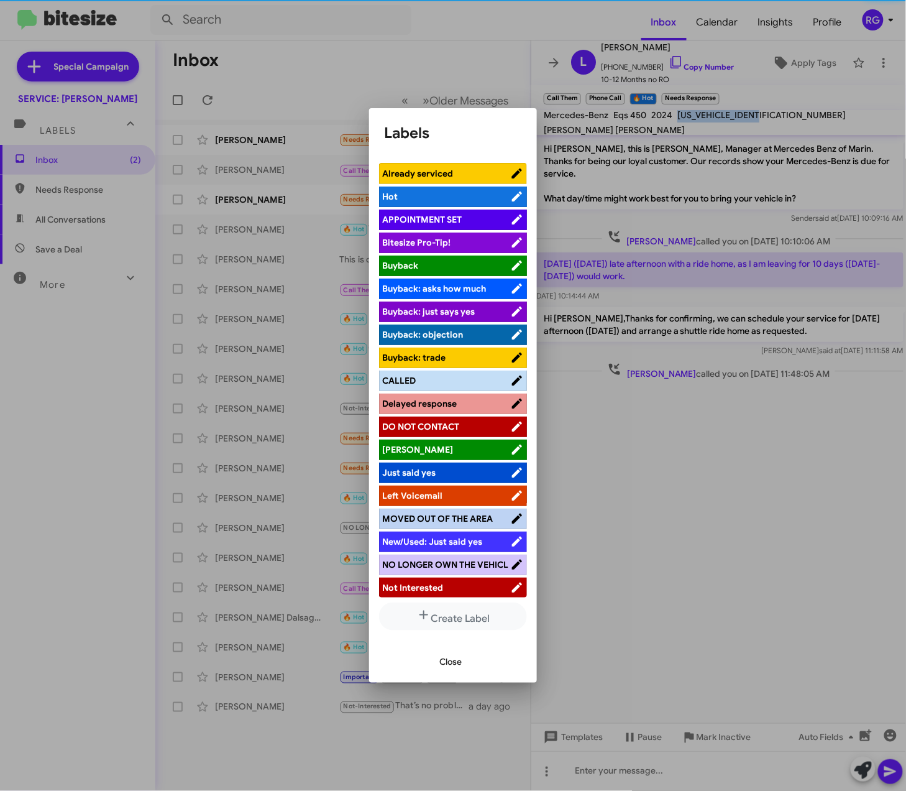
click at [444, 217] on span "APPOINTMENT SET" at bounding box center [422, 219] width 80 height 11
click at [460, 667] on span "Close" at bounding box center [450, 661] width 22 height 22
